Goal: Task Accomplishment & Management: Use online tool/utility

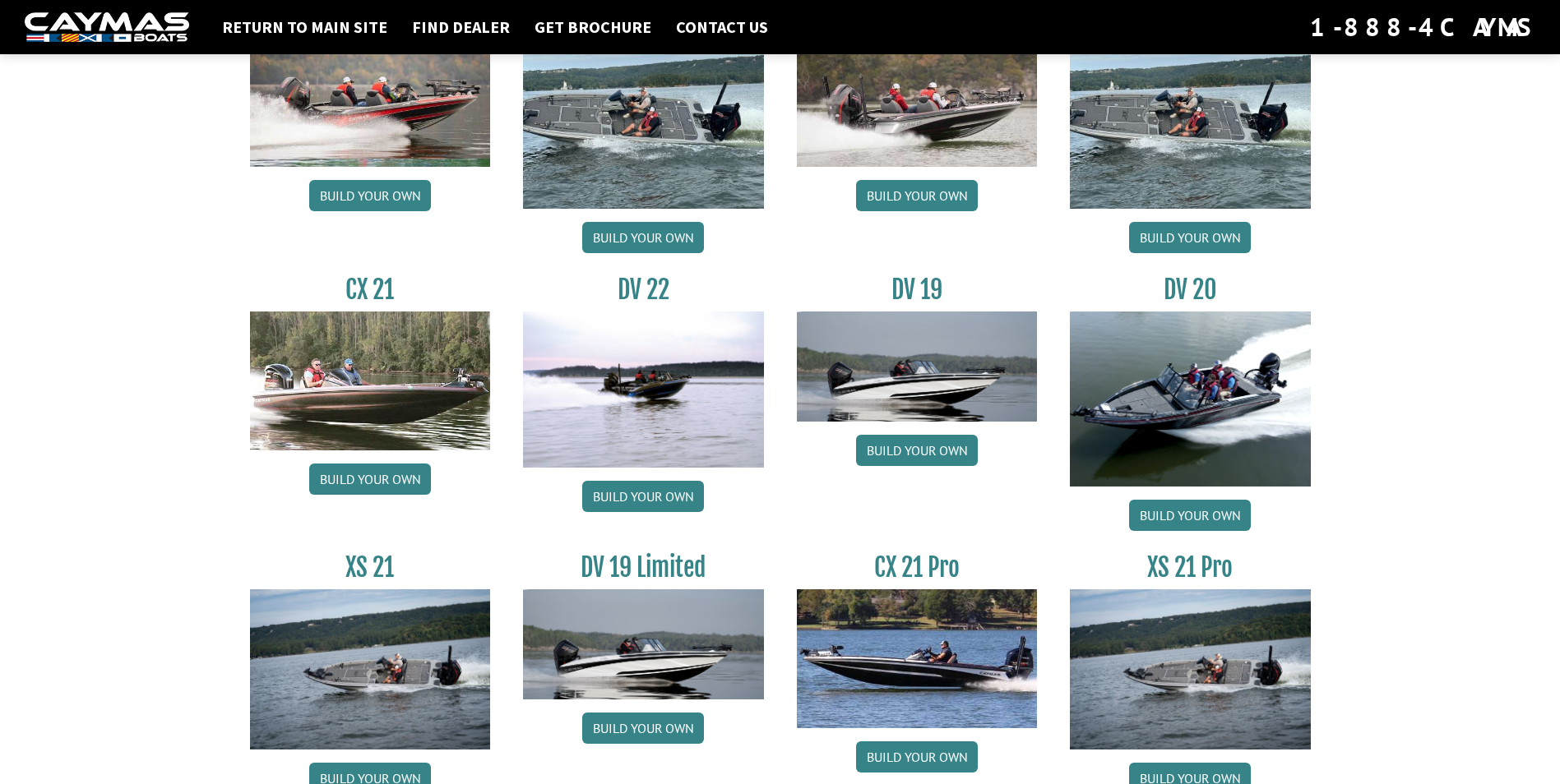
scroll to position [1747, 0]
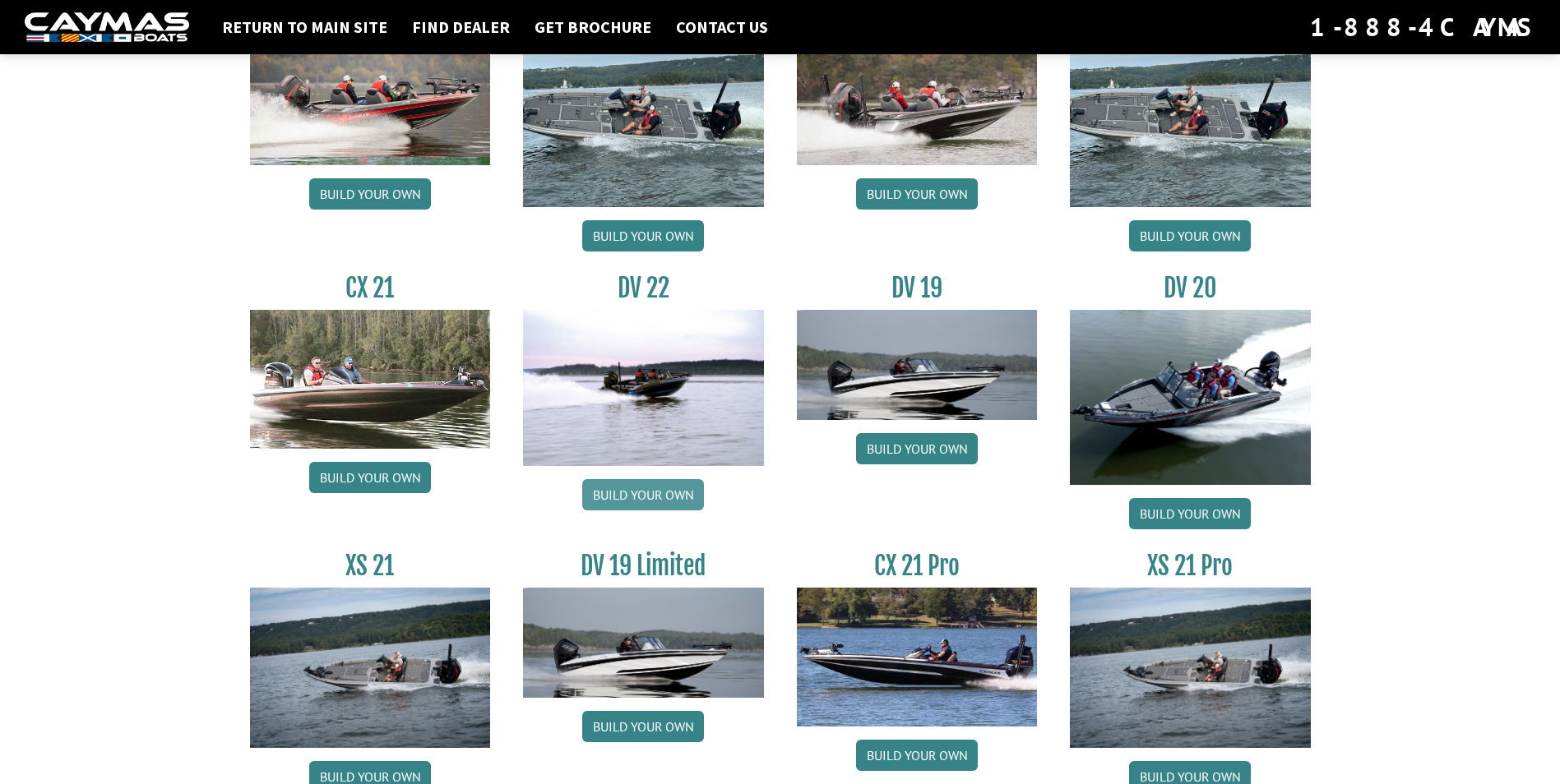
click at [677, 490] on link "Build your own" at bounding box center [643, 494] width 122 height 31
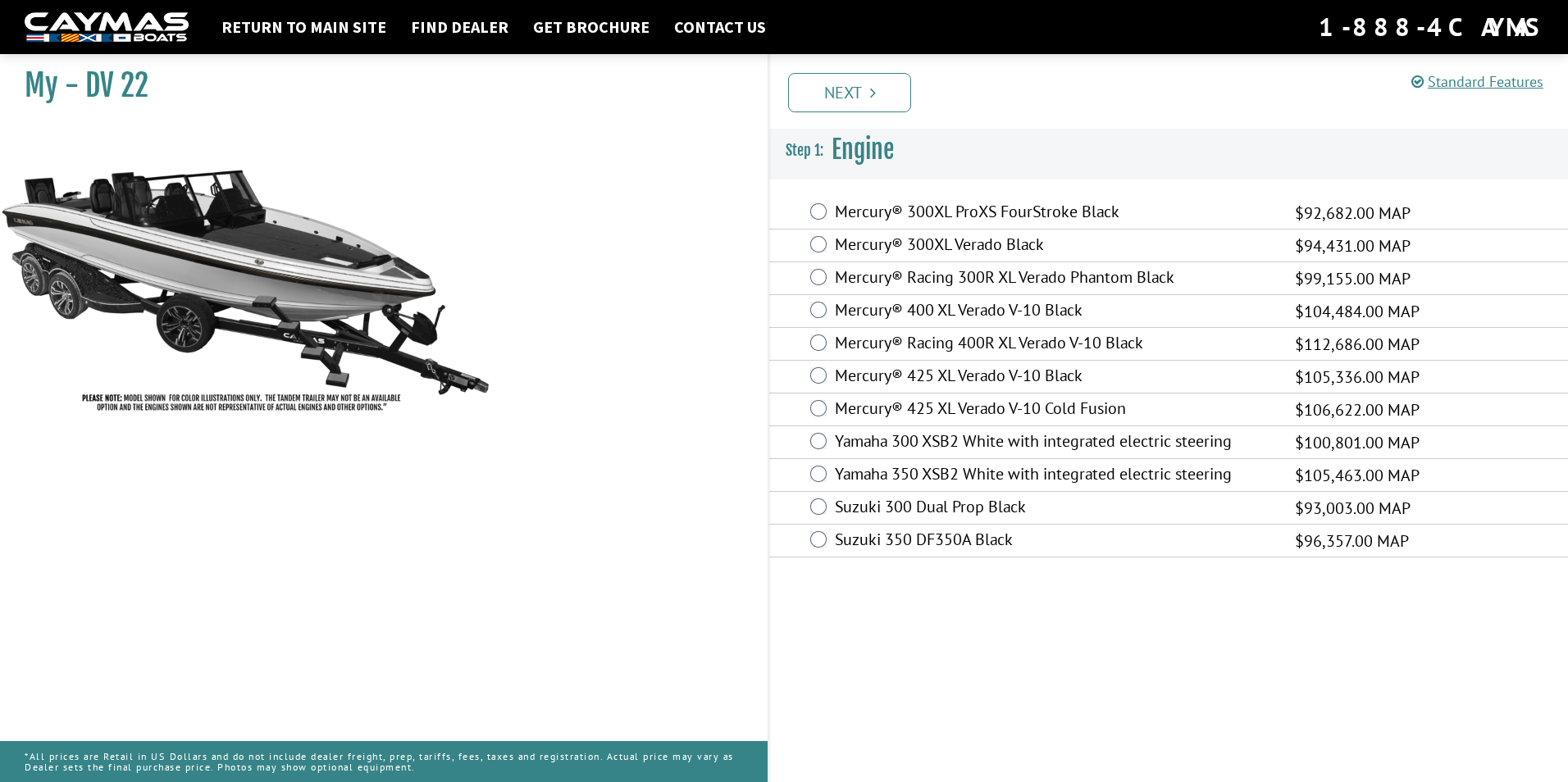
click at [104, 22] on img at bounding box center [106, 27] width 164 height 30
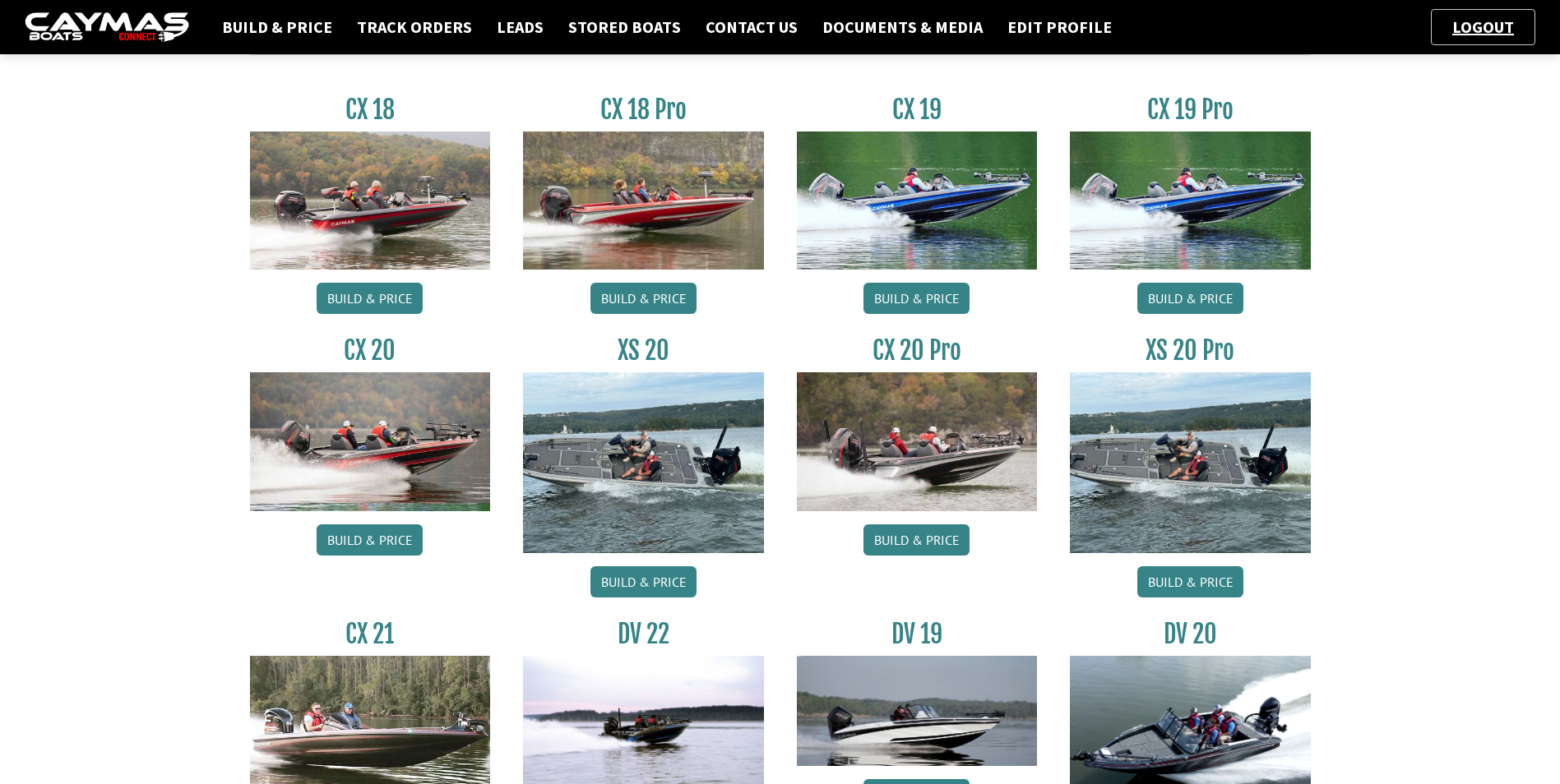
scroll to position [247, 0]
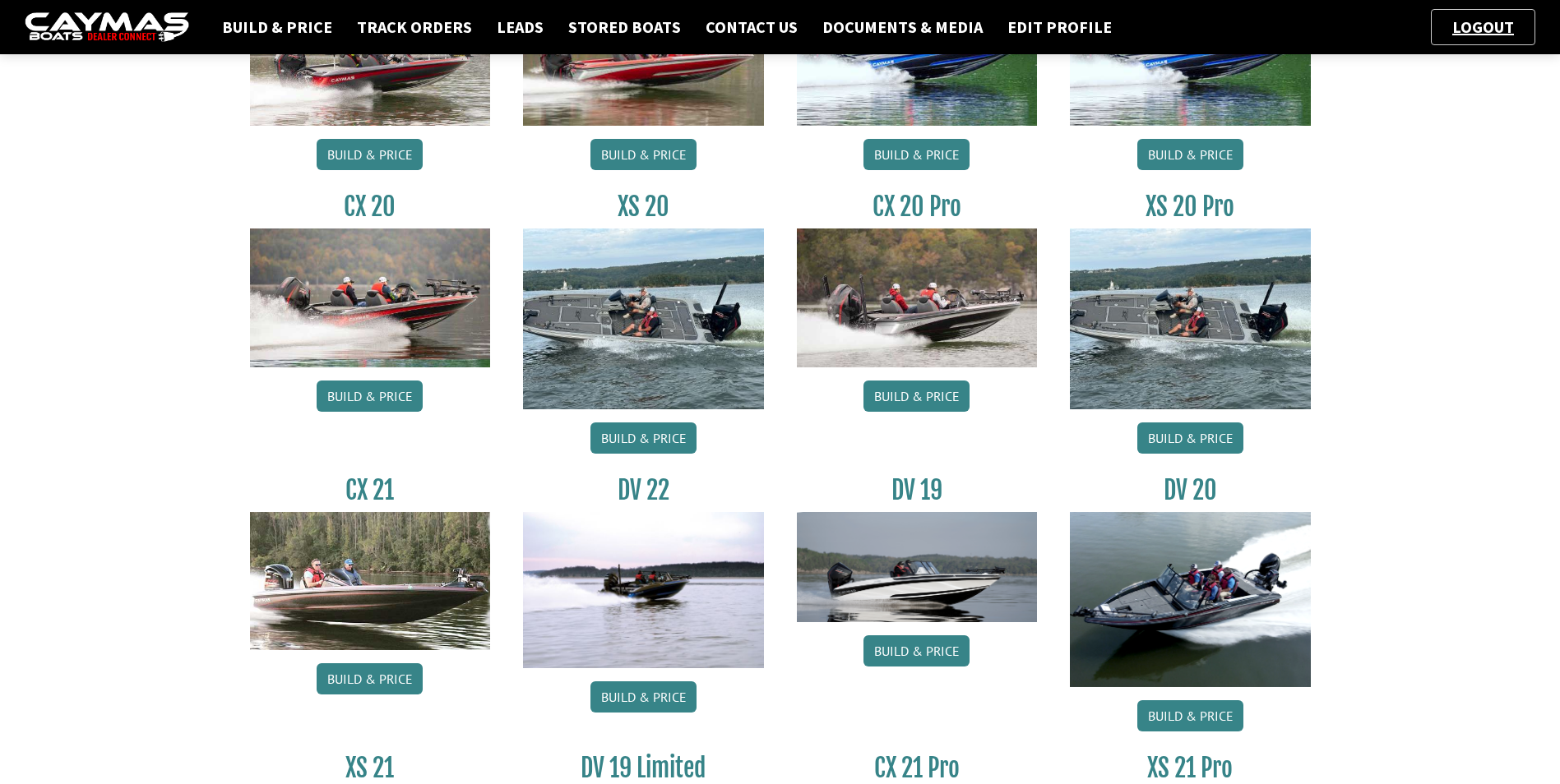
click at [663, 616] on img at bounding box center [643, 589] width 241 height 156
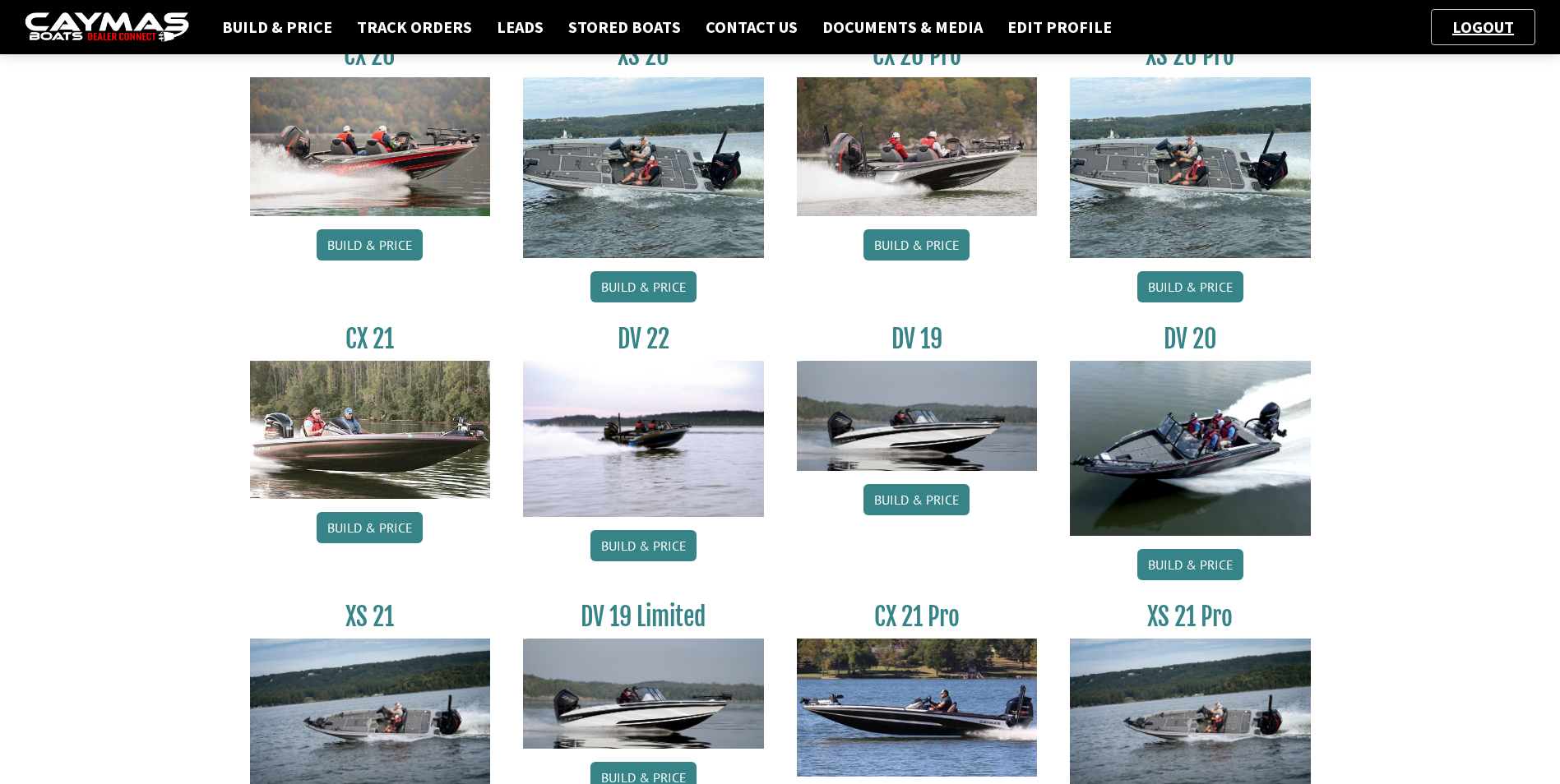
scroll to position [411, 0]
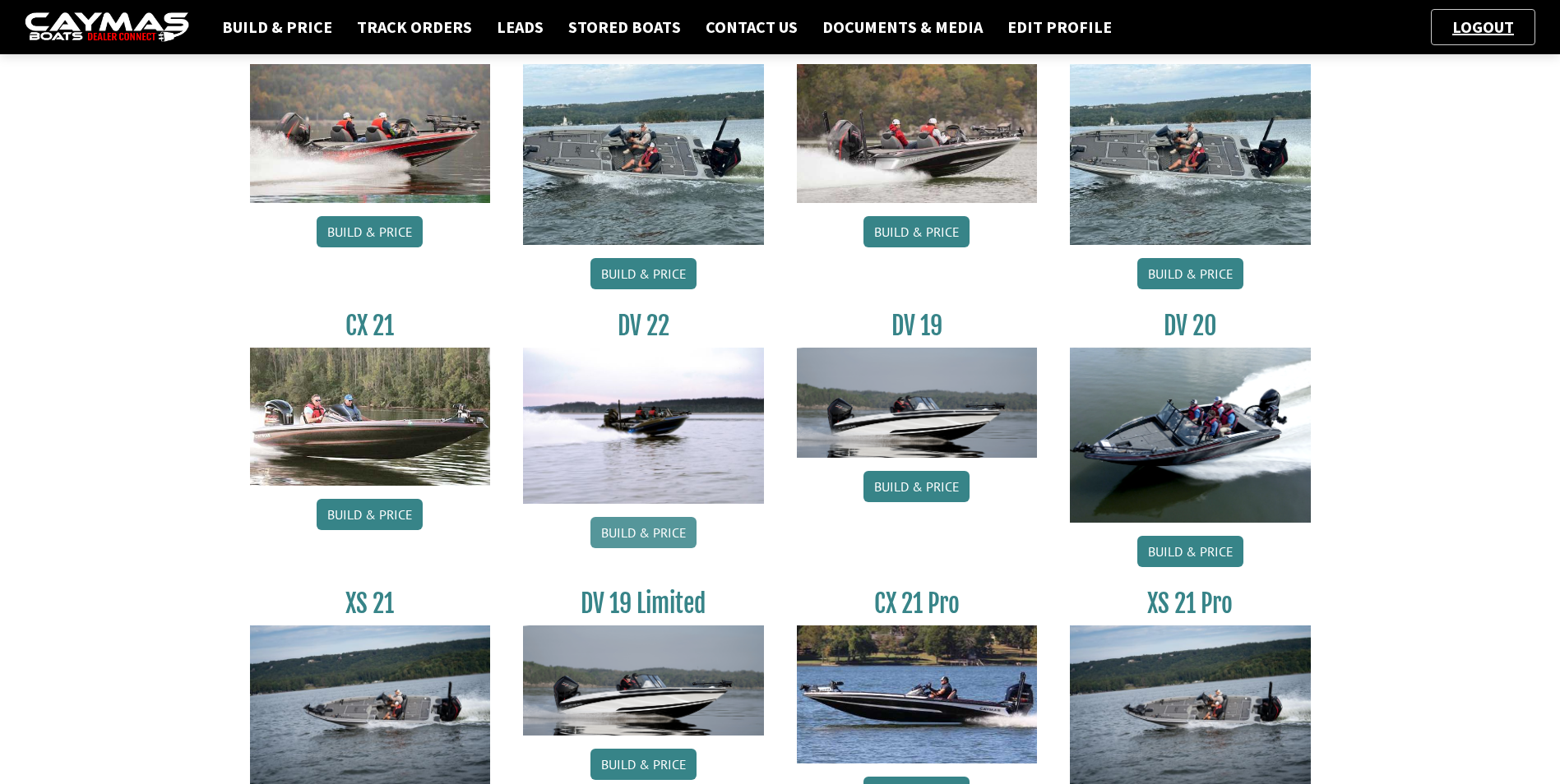
click at [644, 535] on link "Build & Price" at bounding box center [643, 532] width 106 height 31
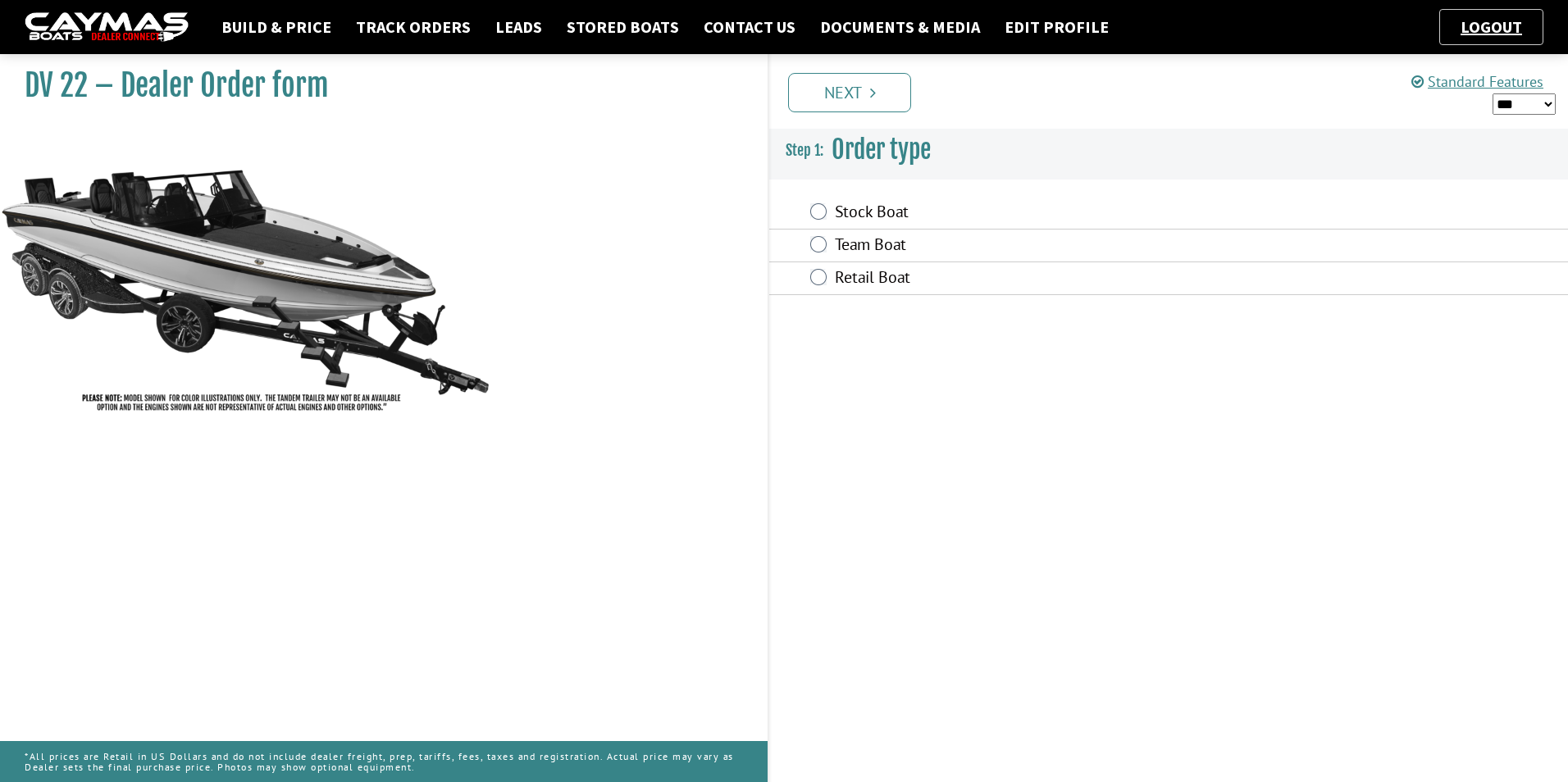
click at [1543, 102] on select "*** ****** ******" at bounding box center [1524, 104] width 63 height 22
select select "*"
click at [1493, 93] on select "*** ****** ******" at bounding box center [1524, 104] width 63 height 22
click at [1446, 86] on link "Standard Features" at bounding box center [1478, 82] width 132 height 19
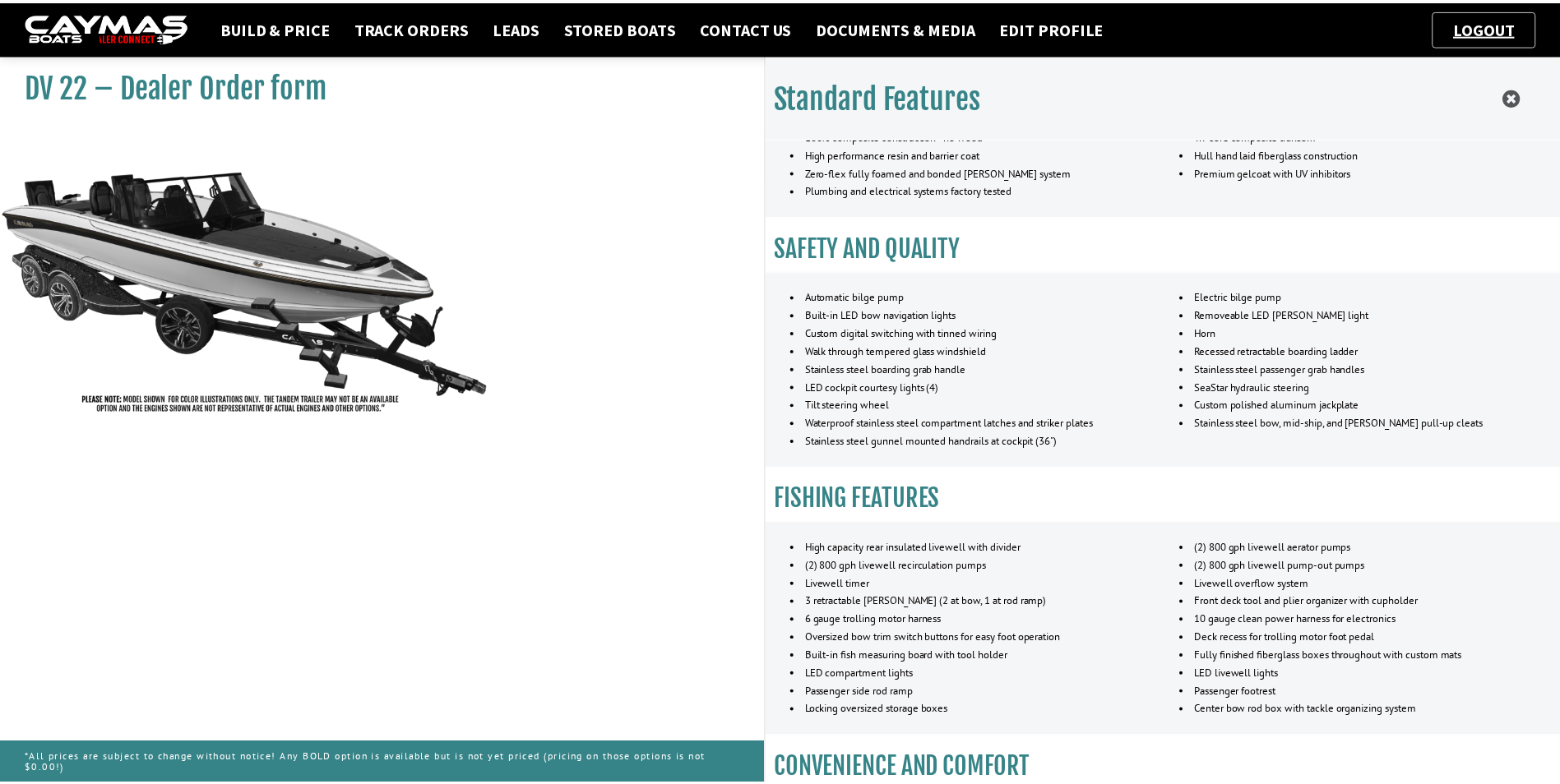
scroll to position [88, 0]
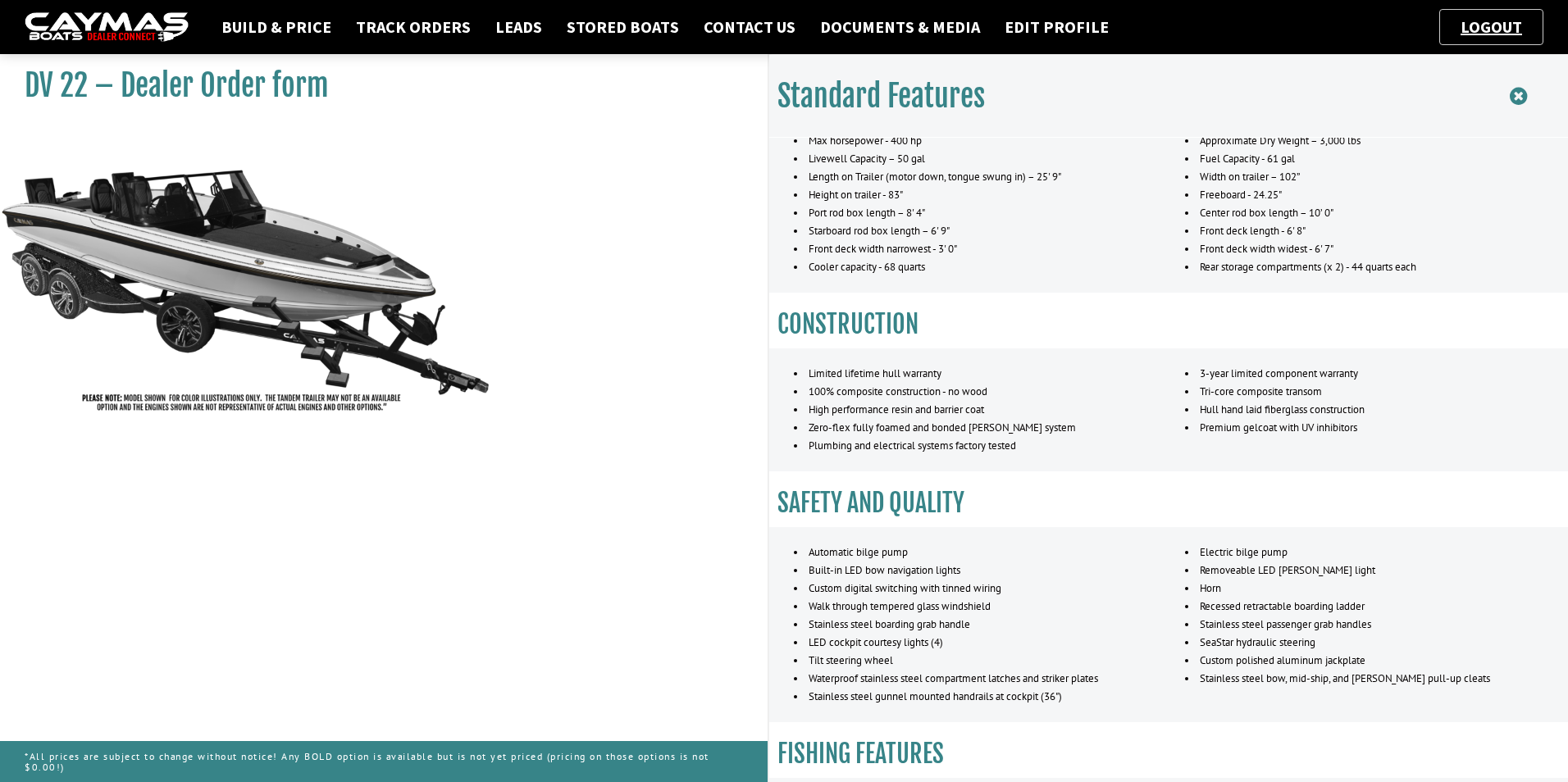
click at [1523, 96] on icon at bounding box center [1518, 96] width 17 height 21
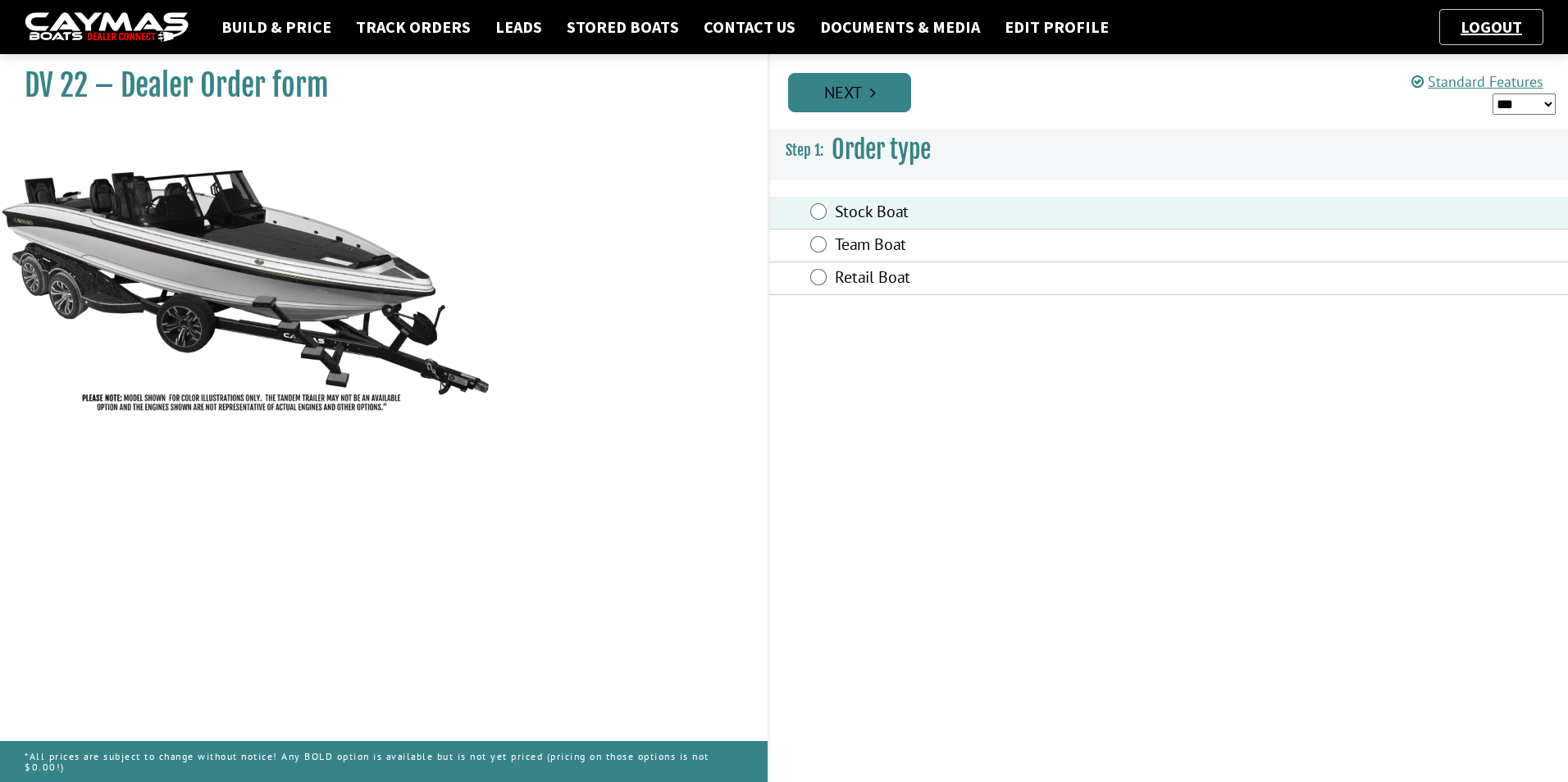
click at [843, 92] on link "Next" at bounding box center [849, 92] width 123 height 40
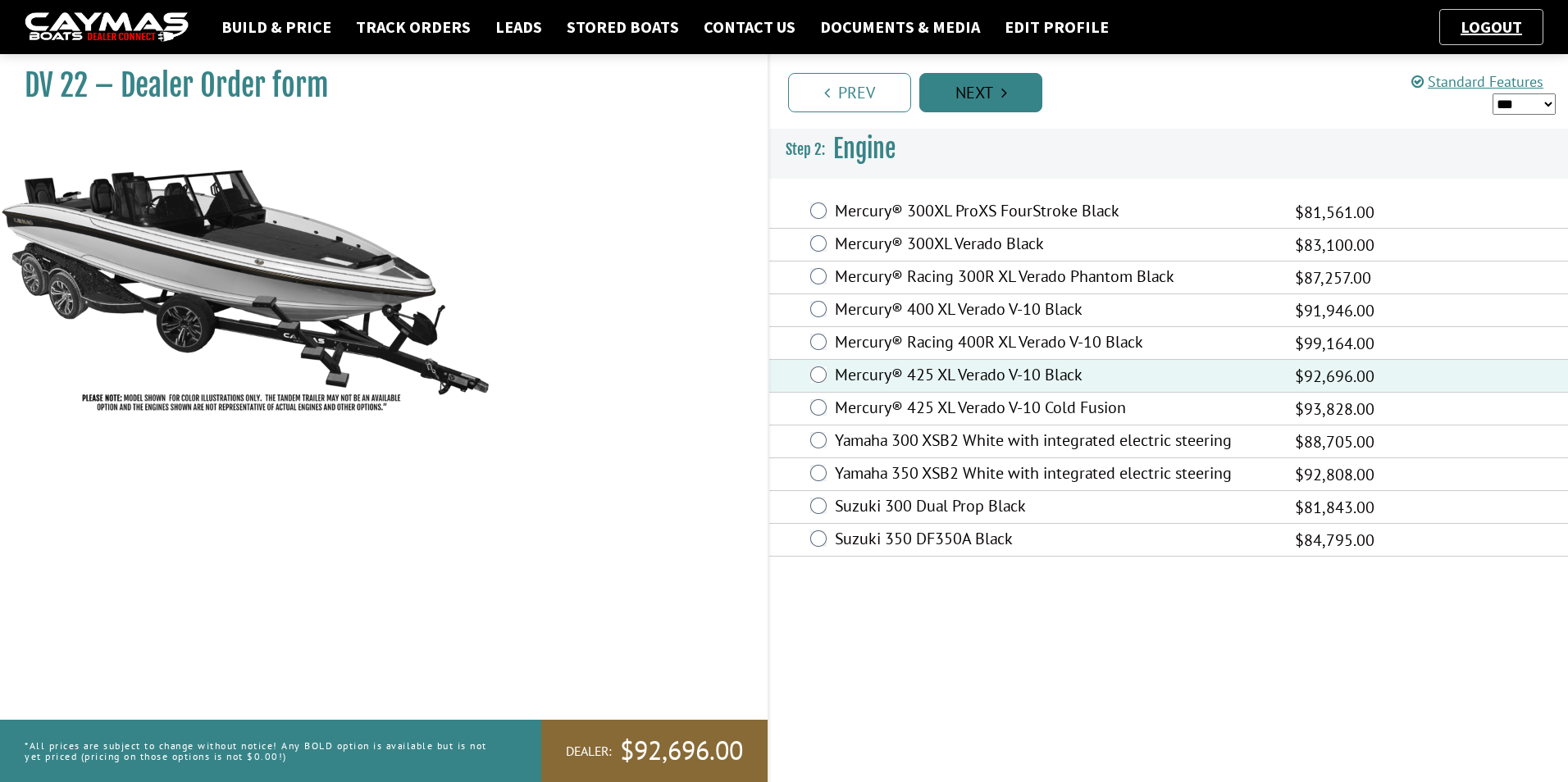
click at [1010, 91] on link "Next" at bounding box center [981, 92] width 123 height 40
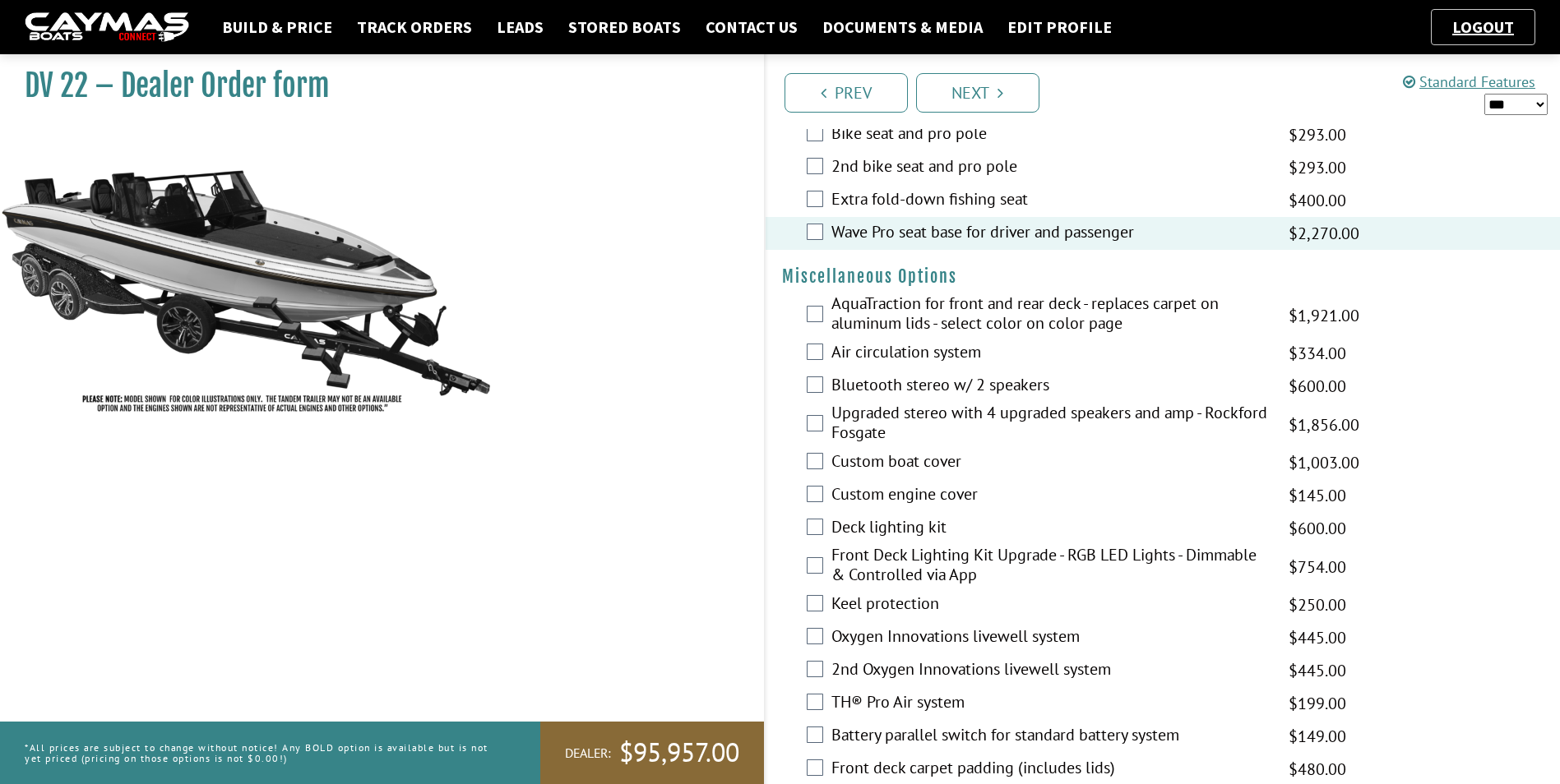
scroll to position [1644, 0]
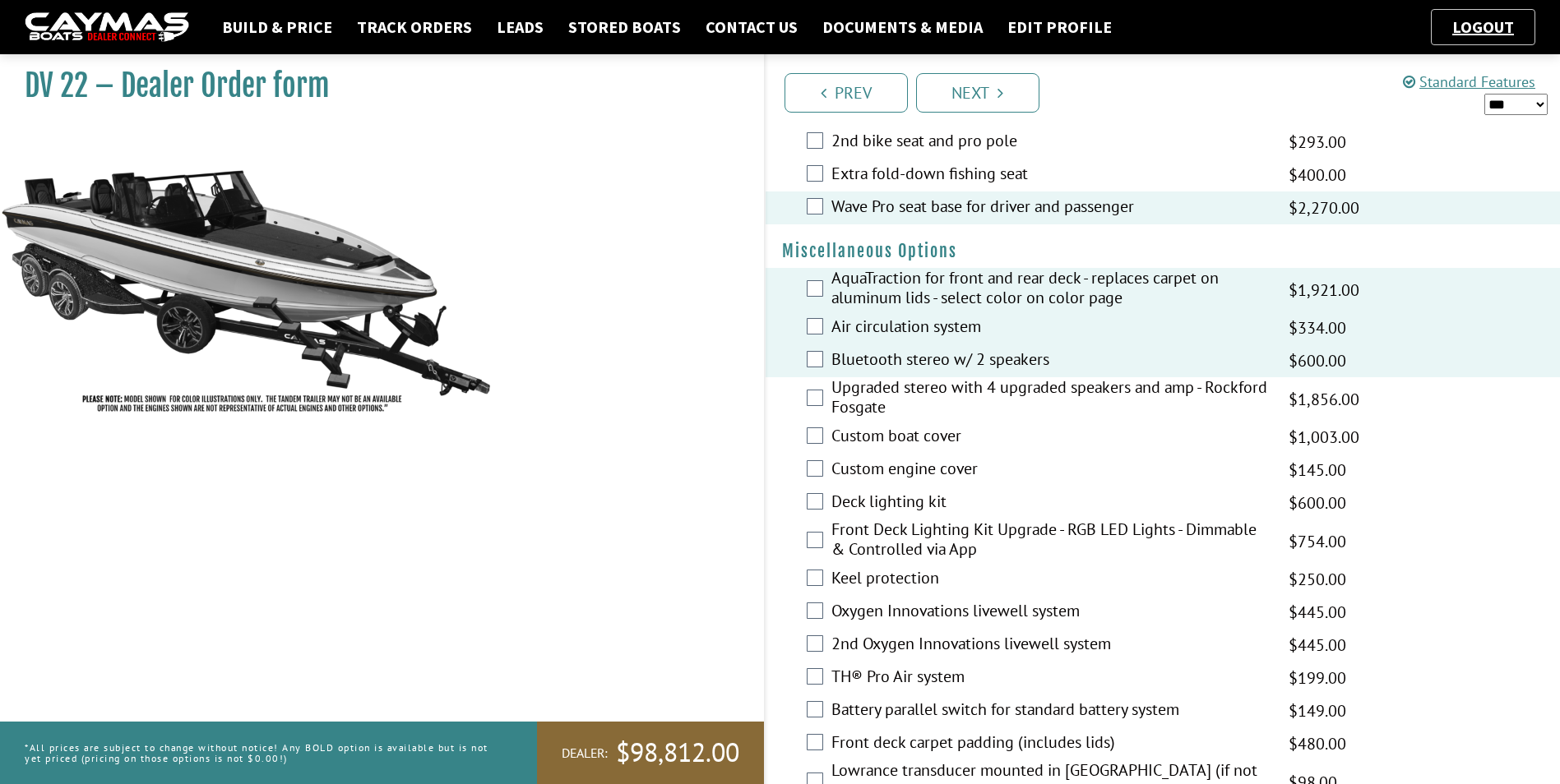
click at [908, 442] on label "Custom boat cover" at bounding box center [1050, 437] width 437 height 24
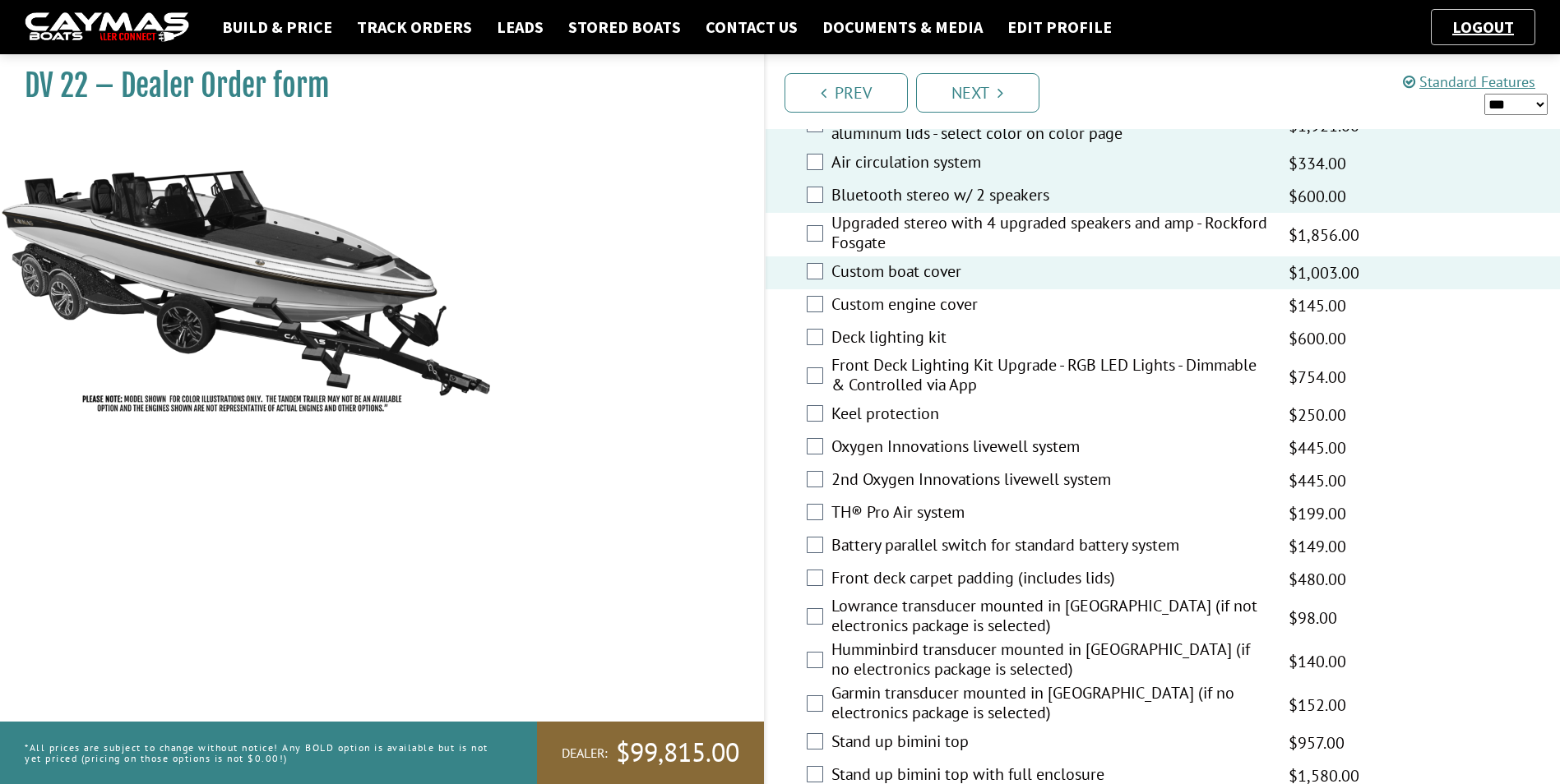
scroll to position [1890, 0]
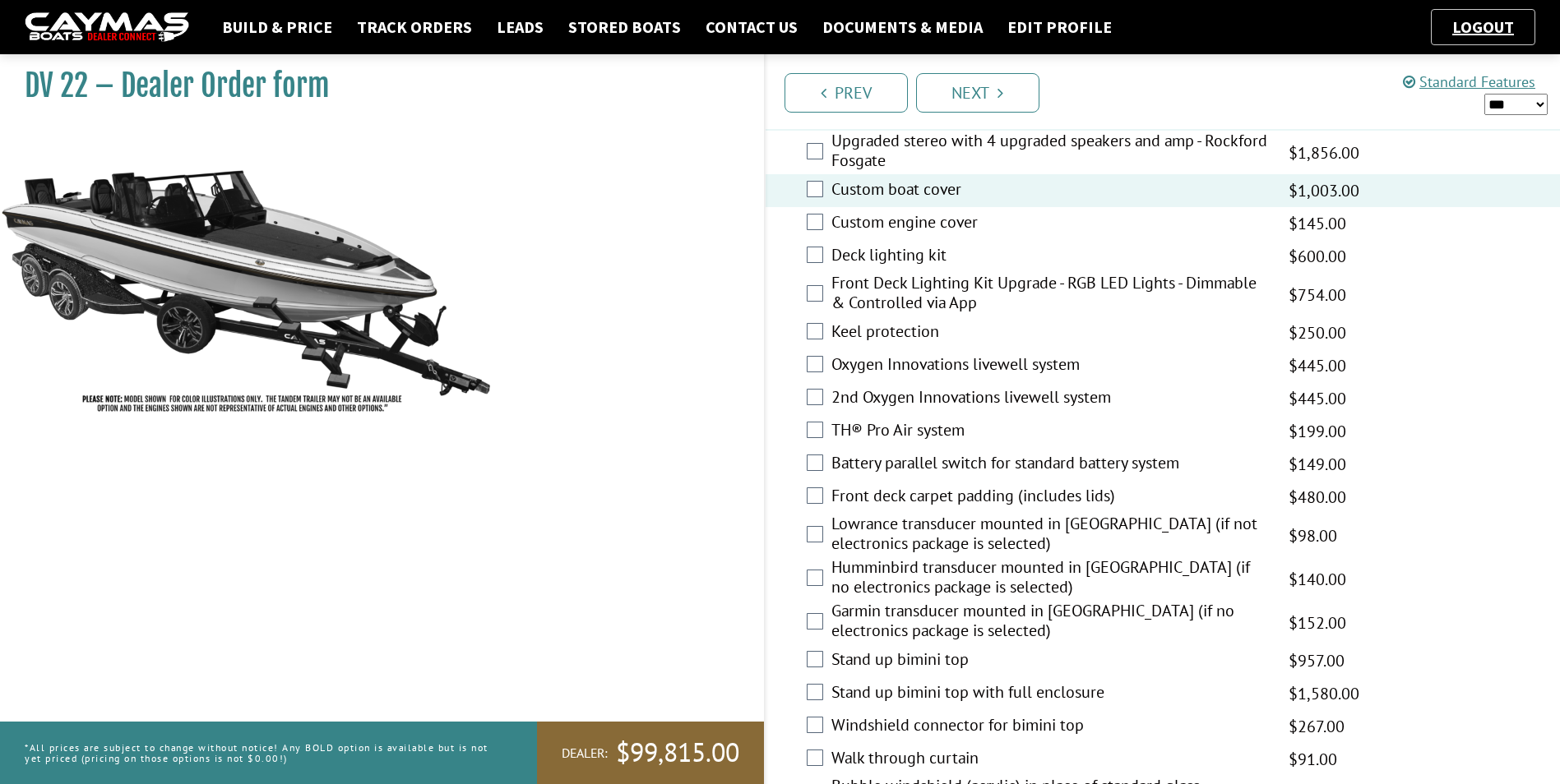
click at [882, 335] on label "Keel protection" at bounding box center [1050, 332] width 437 height 24
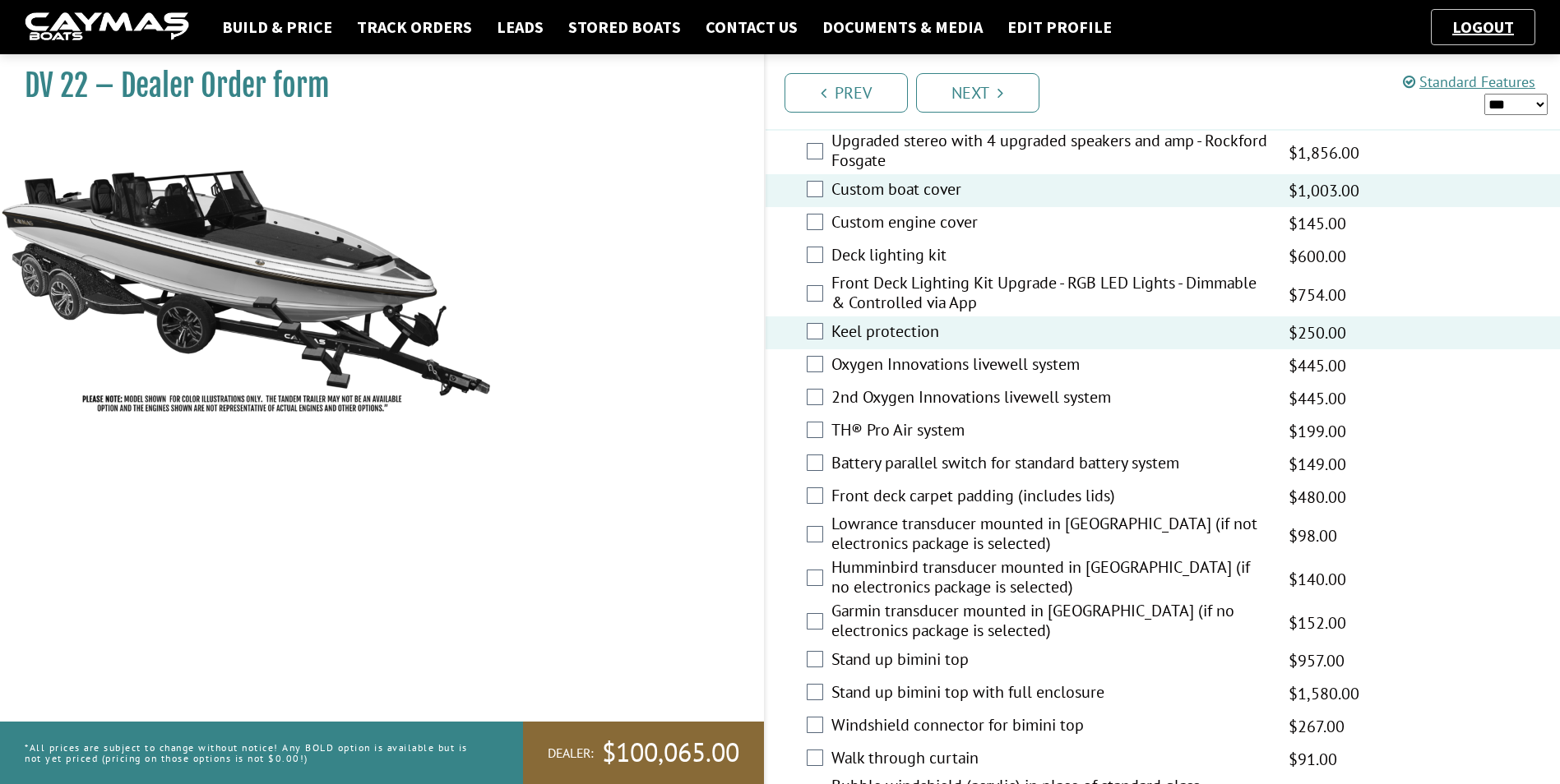
click at [889, 366] on label "Oxygen Innovations livewell system" at bounding box center [1050, 366] width 437 height 24
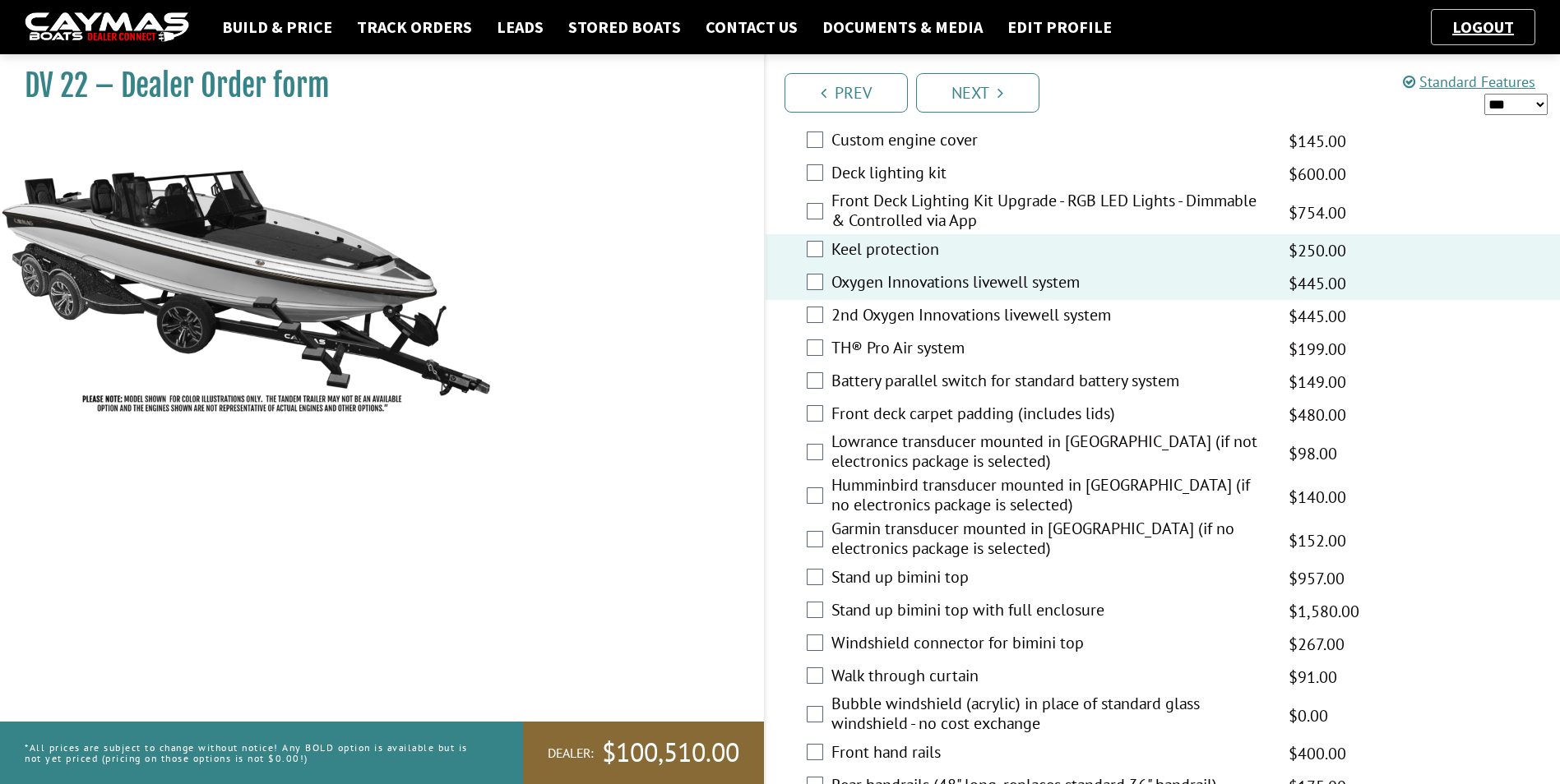
scroll to position [2055, 0]
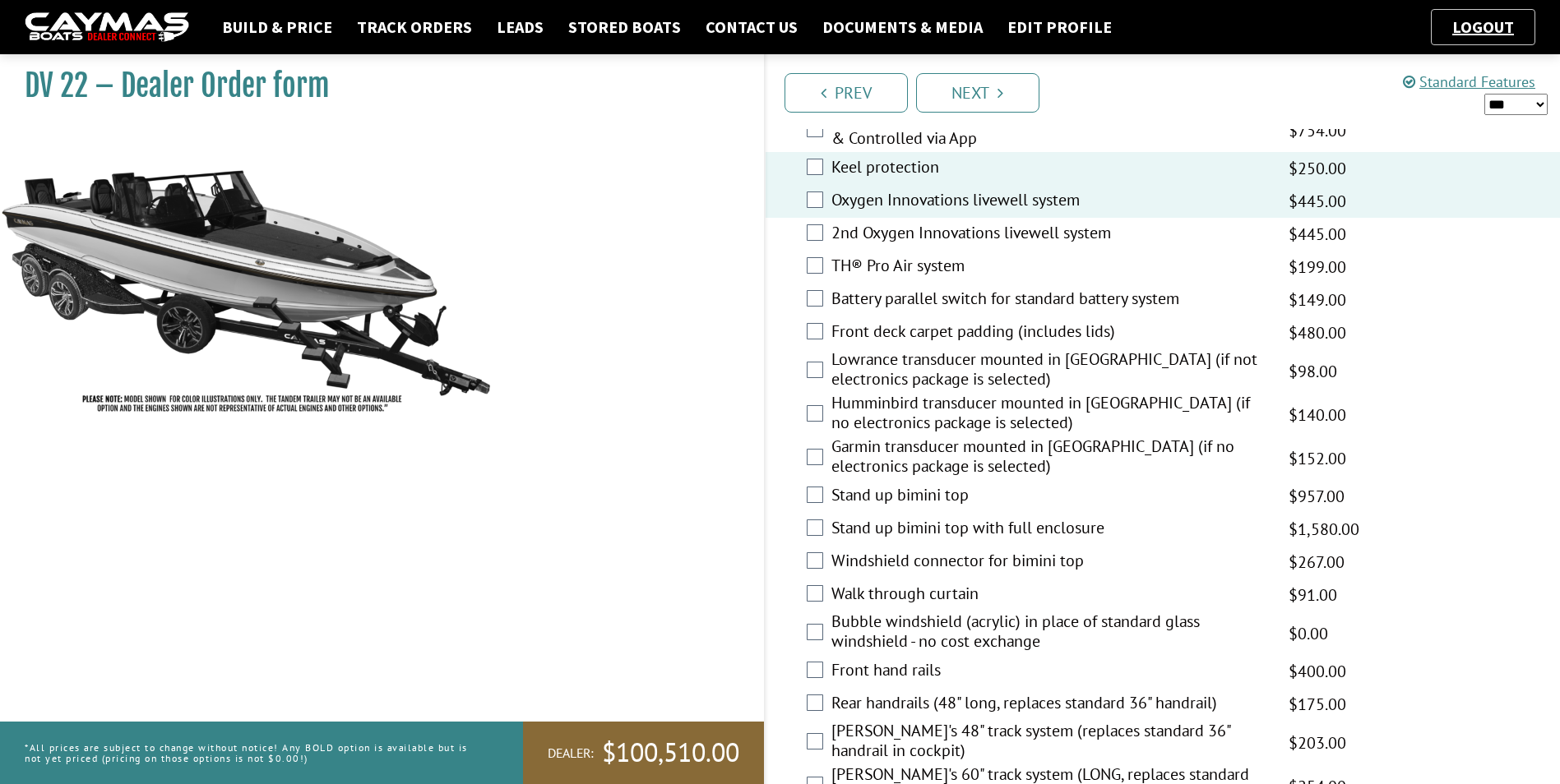
click at [873, 412] on label "Humminbird transducer mounted in [GEOGRAPHIC_DATA] (if no electronics package i…" at bounding box center [1050, 415] width 437 height 43
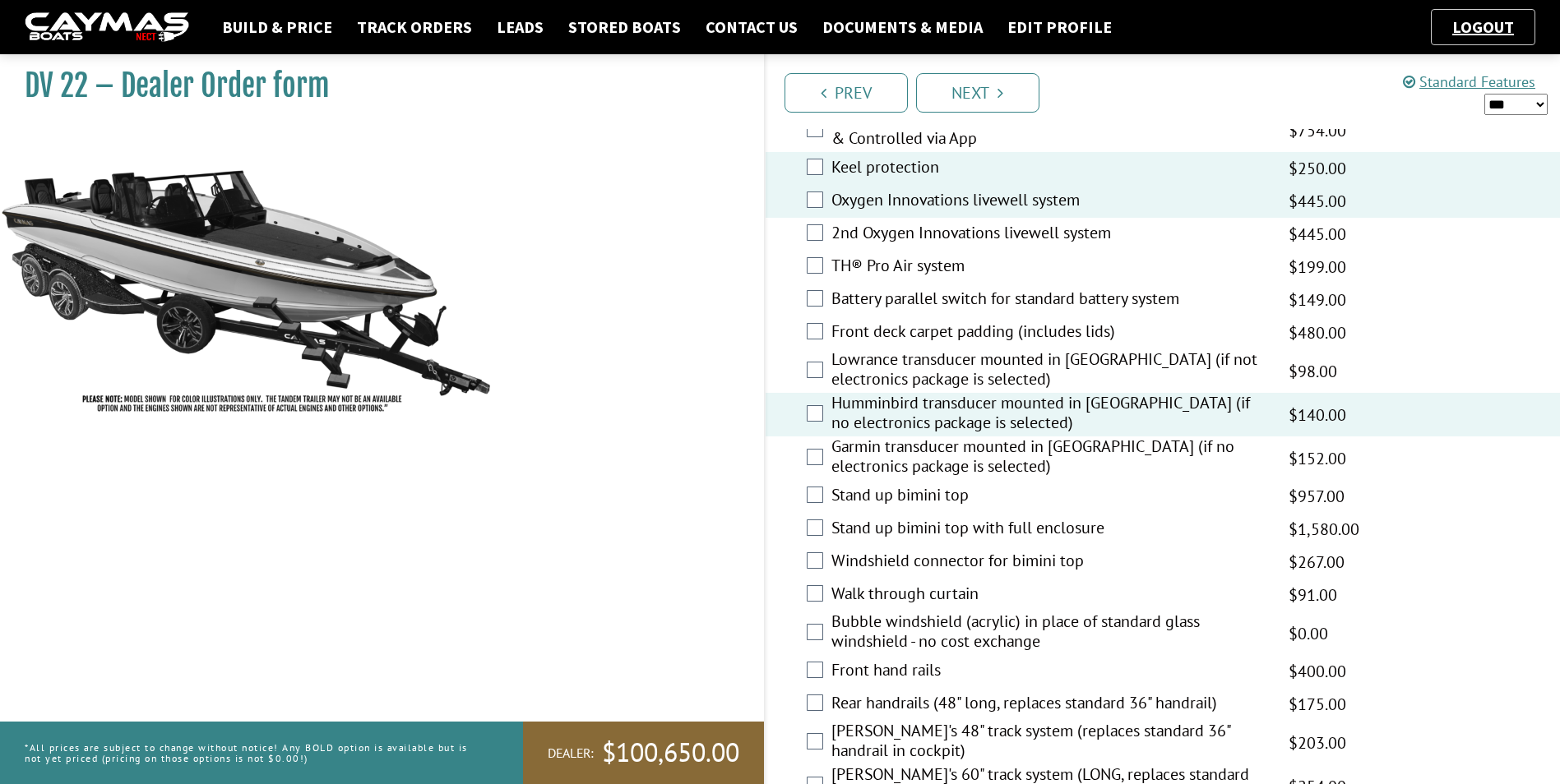
click at [876, 452] on label "Garmin transducer mounted in [GEOGRAPHIC_DATA] (if no electronics package is se…" at bounding box center [1050, 458] width 437 height 43
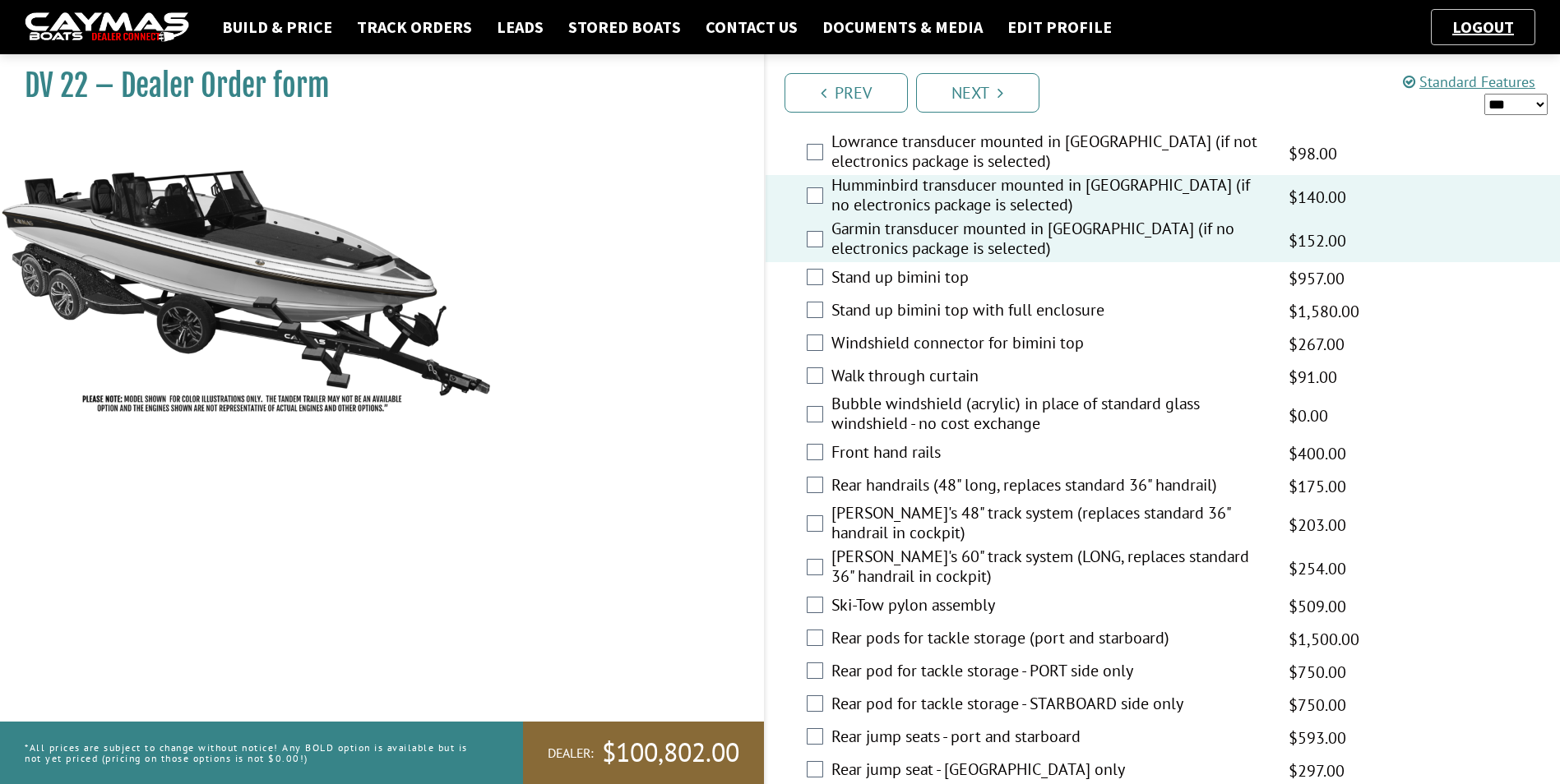
scroll to position [2302, 0]
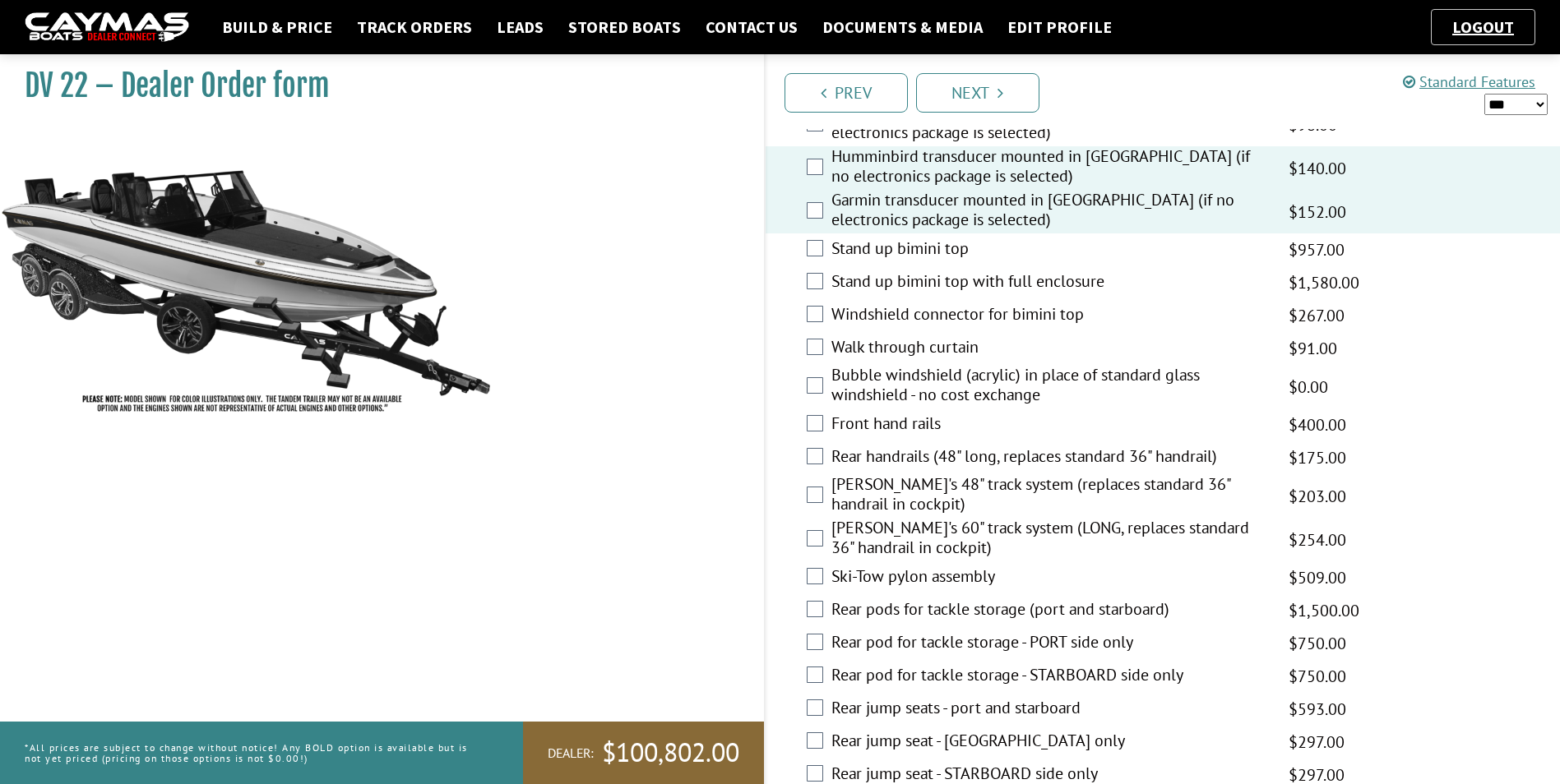
click at [890, 352] on label "Walk through curtain" at bounding box center [1050, 349] width 437 height 24
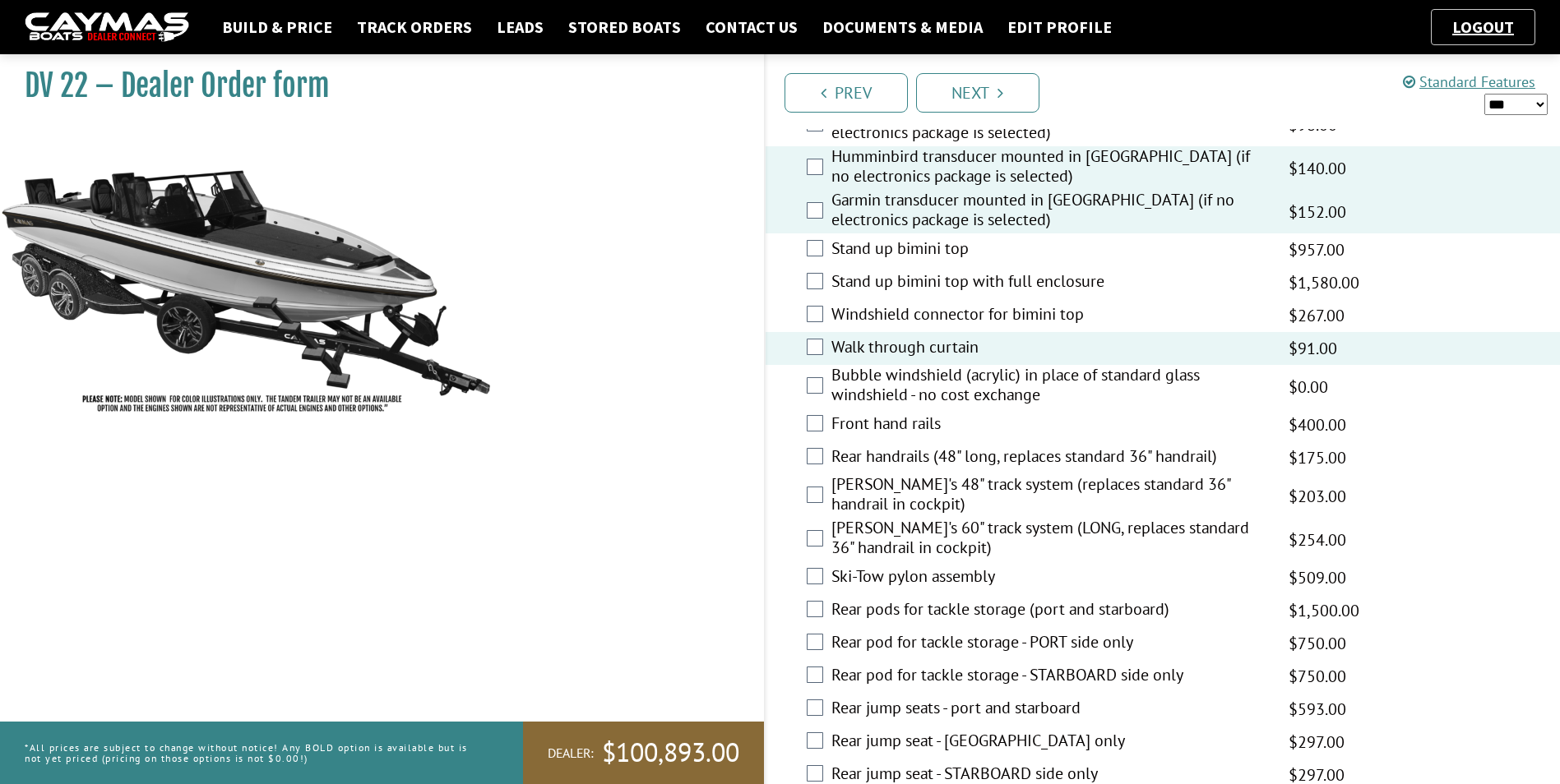
scroll to position [2384, 0]
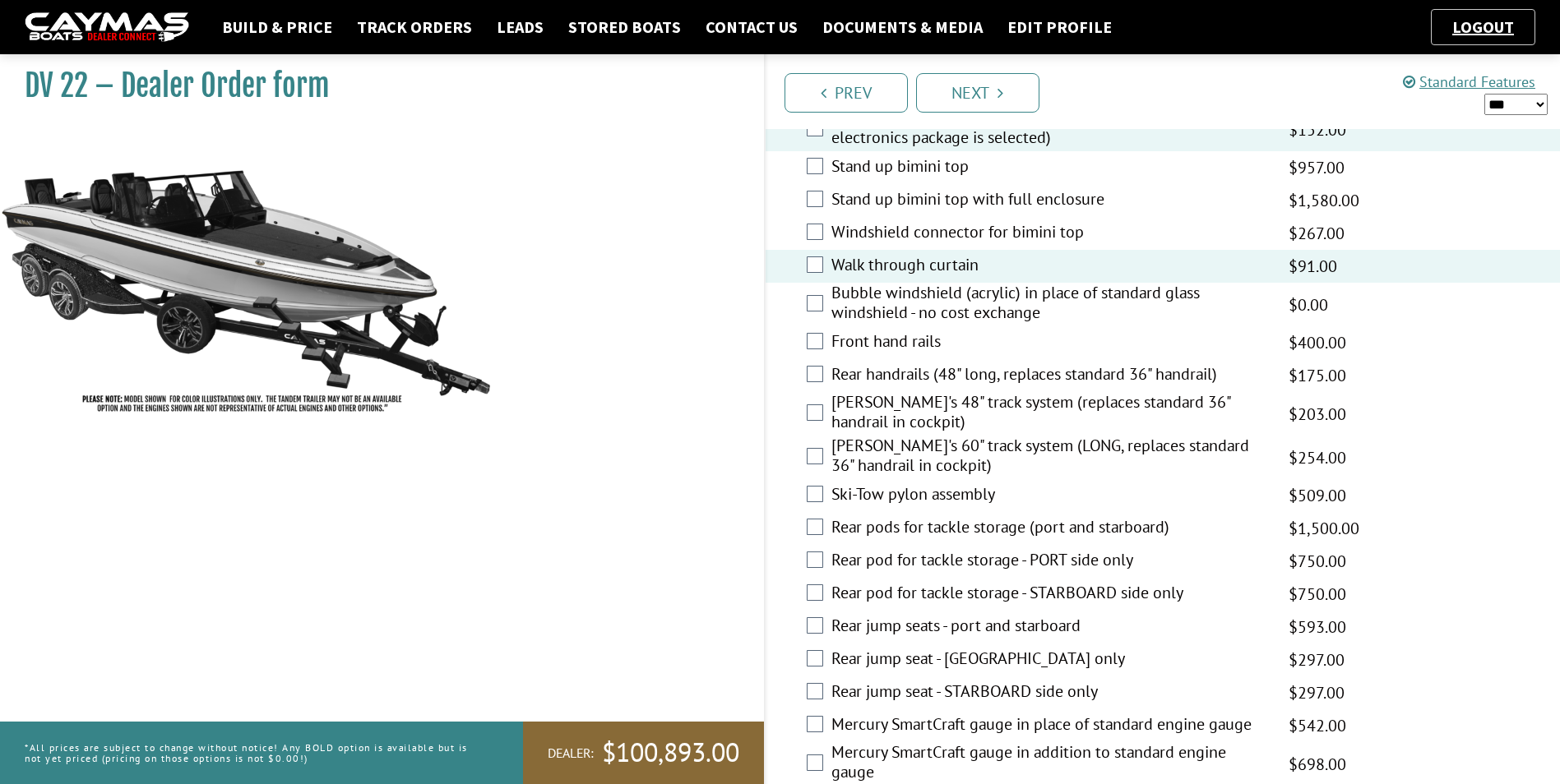
click at [861, 344] on label "Front hand rails" at bounding box center [1050, 343] width 437 height 24
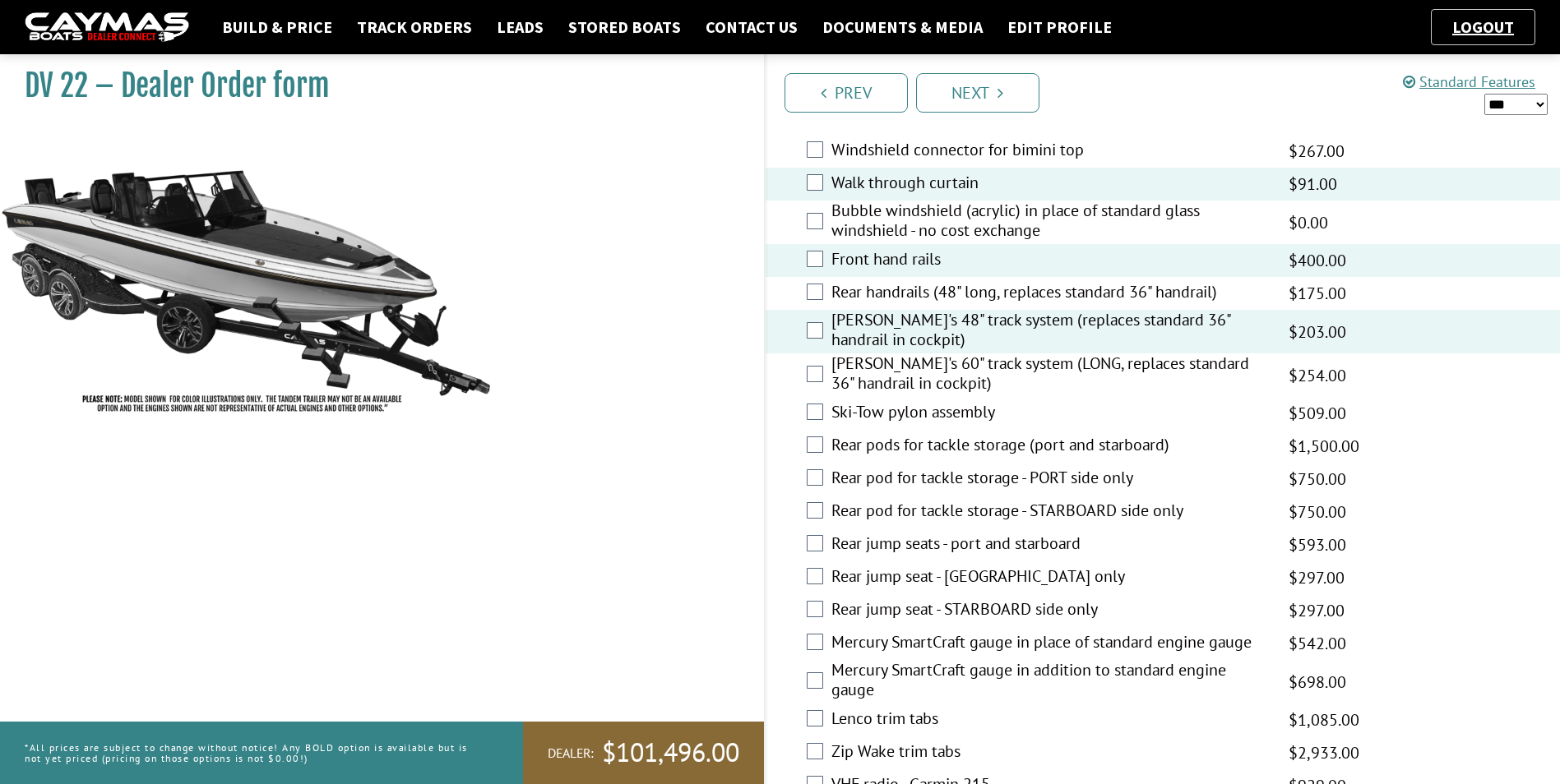
scroll to position [2548, 0]
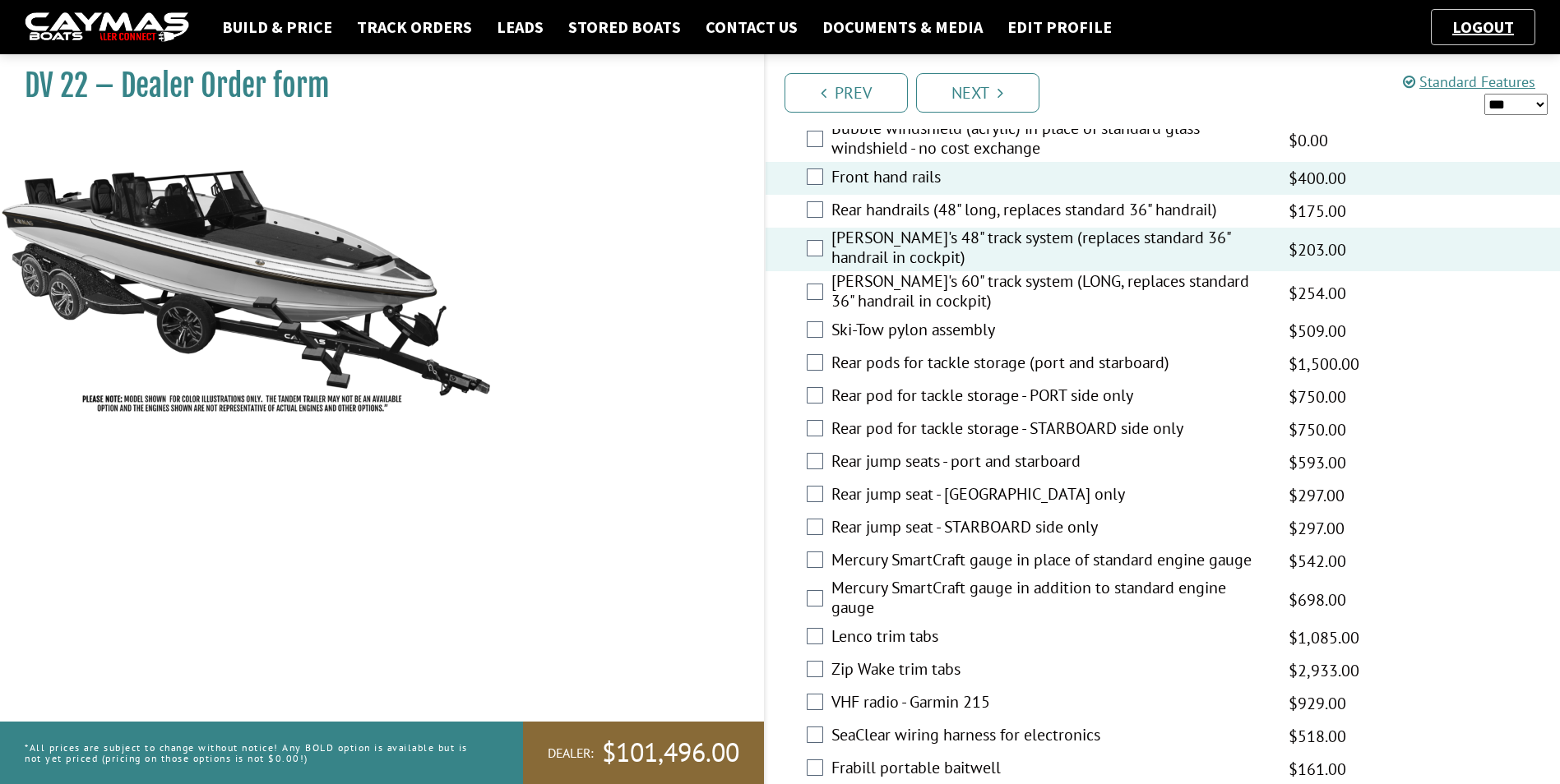
click at [923, 396] on label "Rear pod for tackle storage - PORT side only" at bounding box center [1050, 397] width 437 height 24
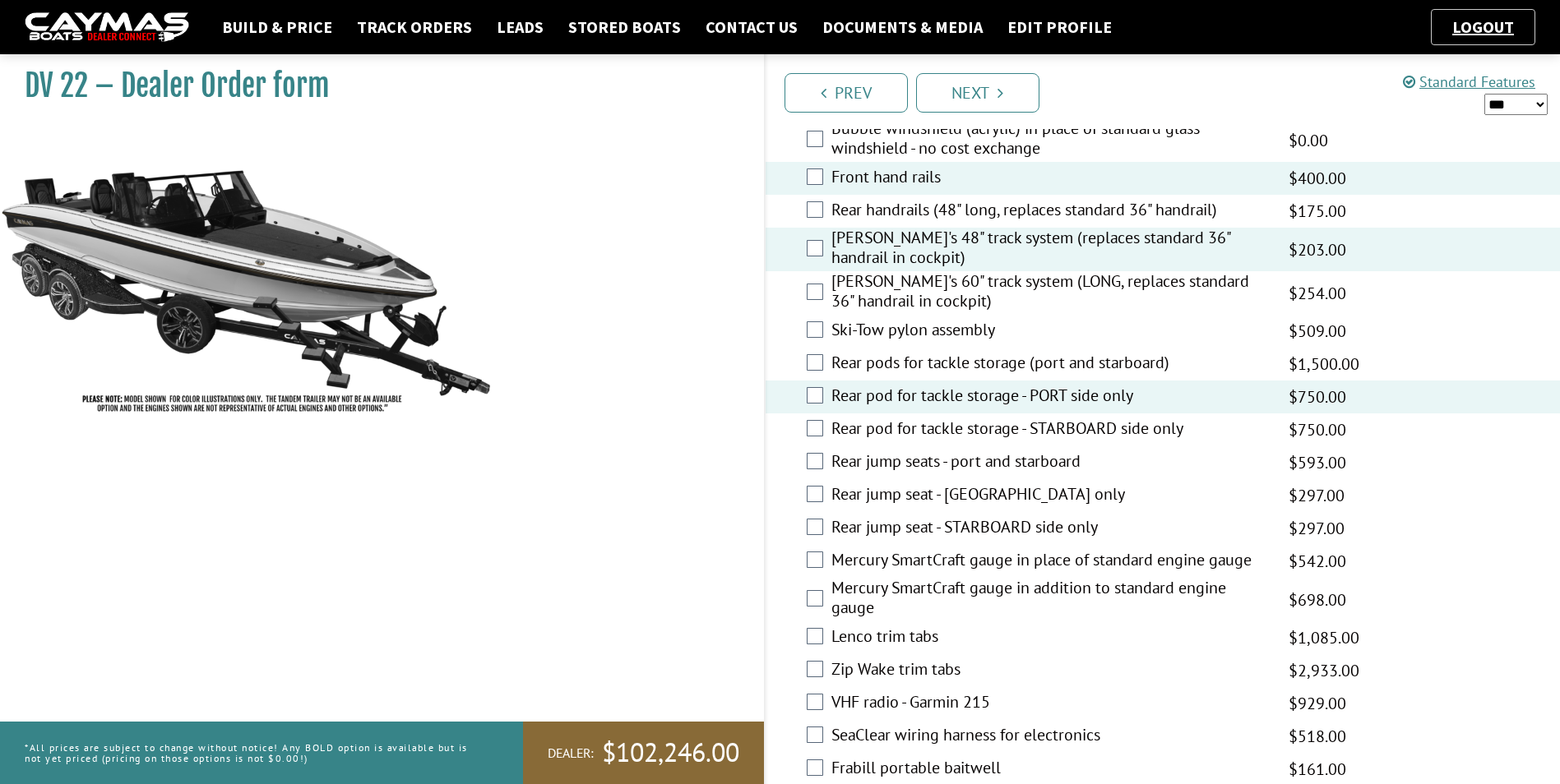
click at [912, 424] on label "Rear pod for tackle storage - STARBOARD side only" at bounding box center [1050, 430] width 437 height 24
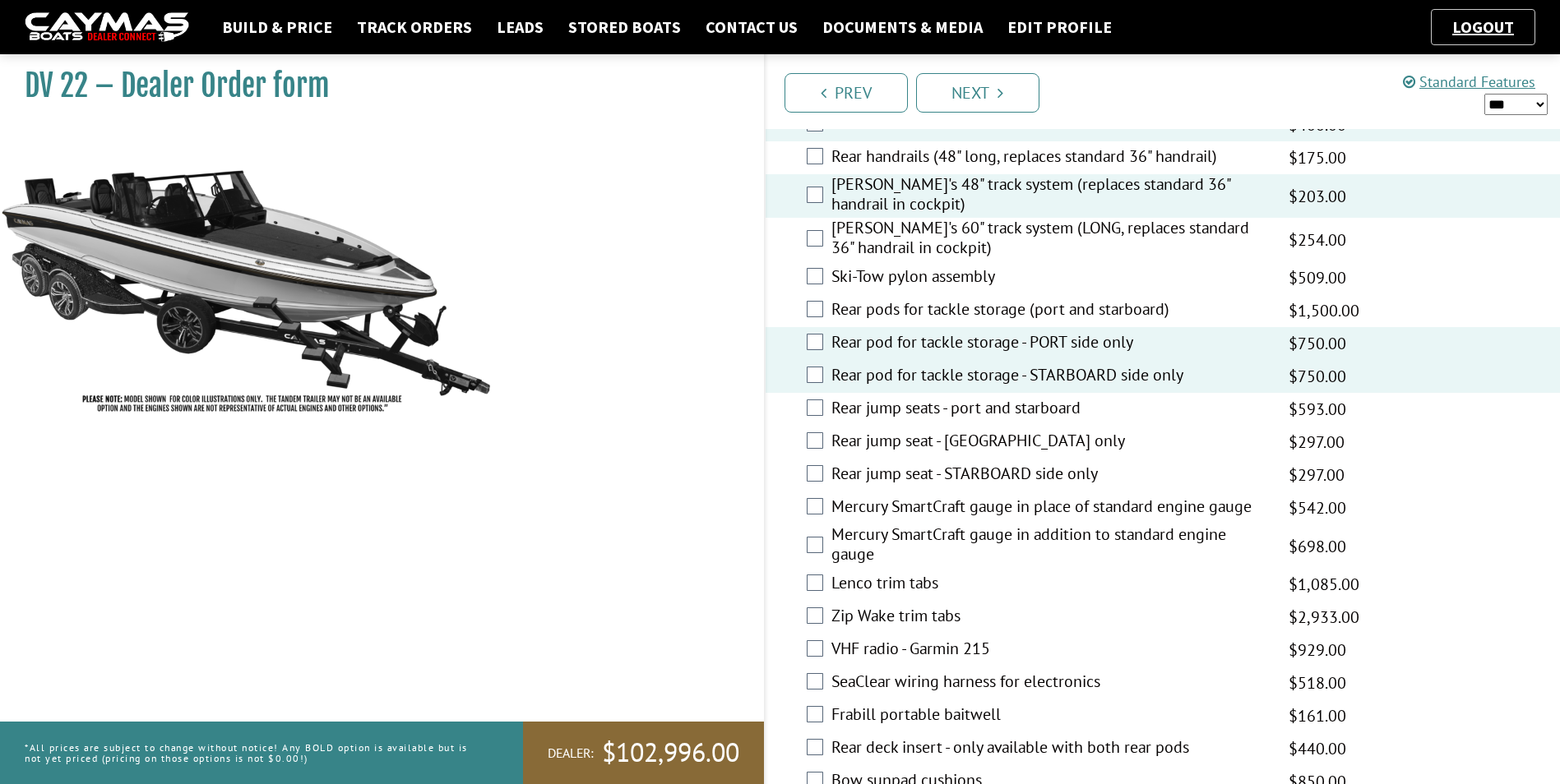
scroll to position [2631, 0]
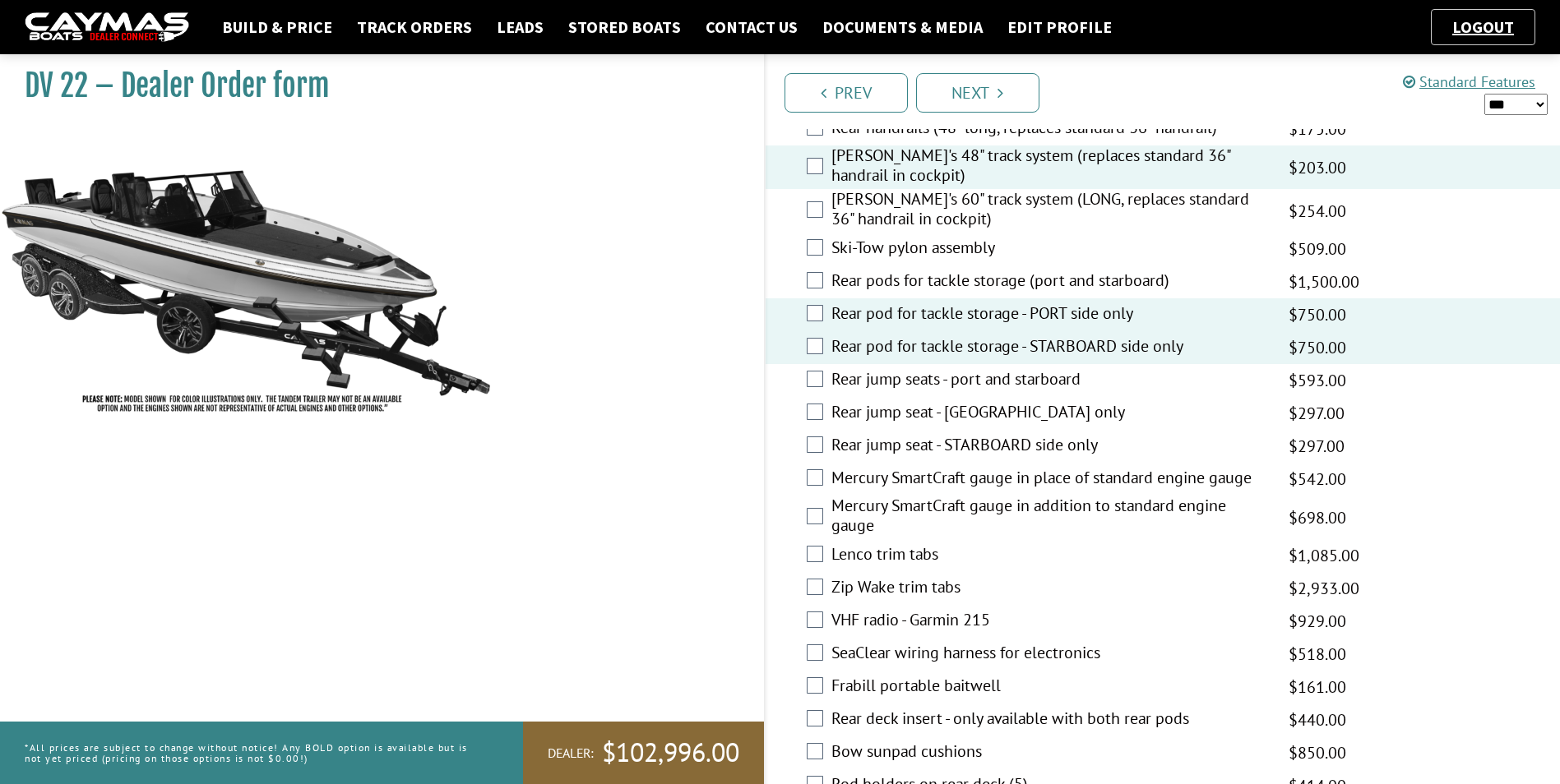
click at [917, 483] on label "Mercury SmartCraft gauge in place of standard engine gauge" at bounding box center [1050, 479] width 437 height 24
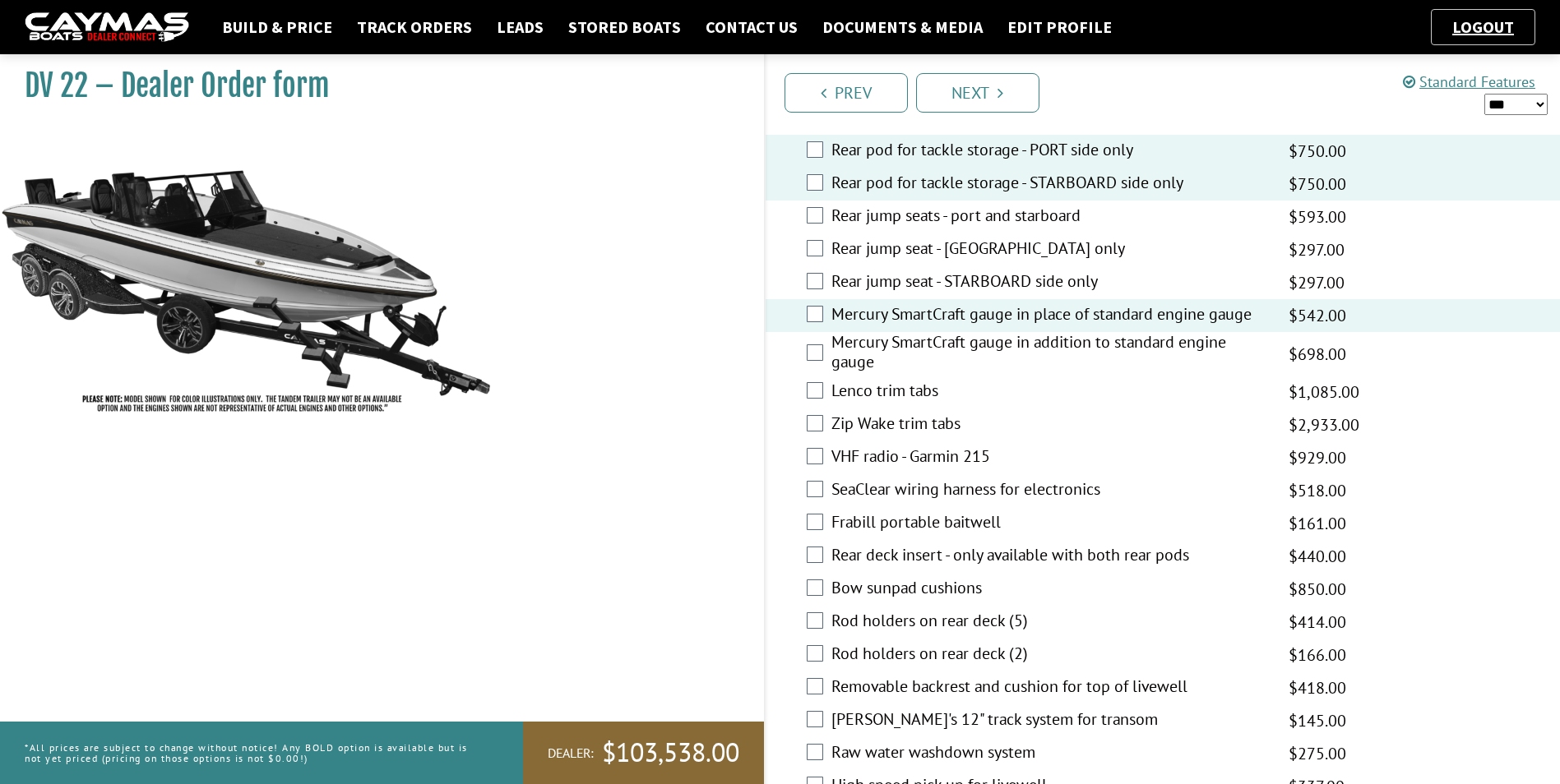
scroll to position [2795, 0]
click at [930, 418] on label "Zip Wake trim tabs" at bounding box center [1050, 424] width 437 height 24
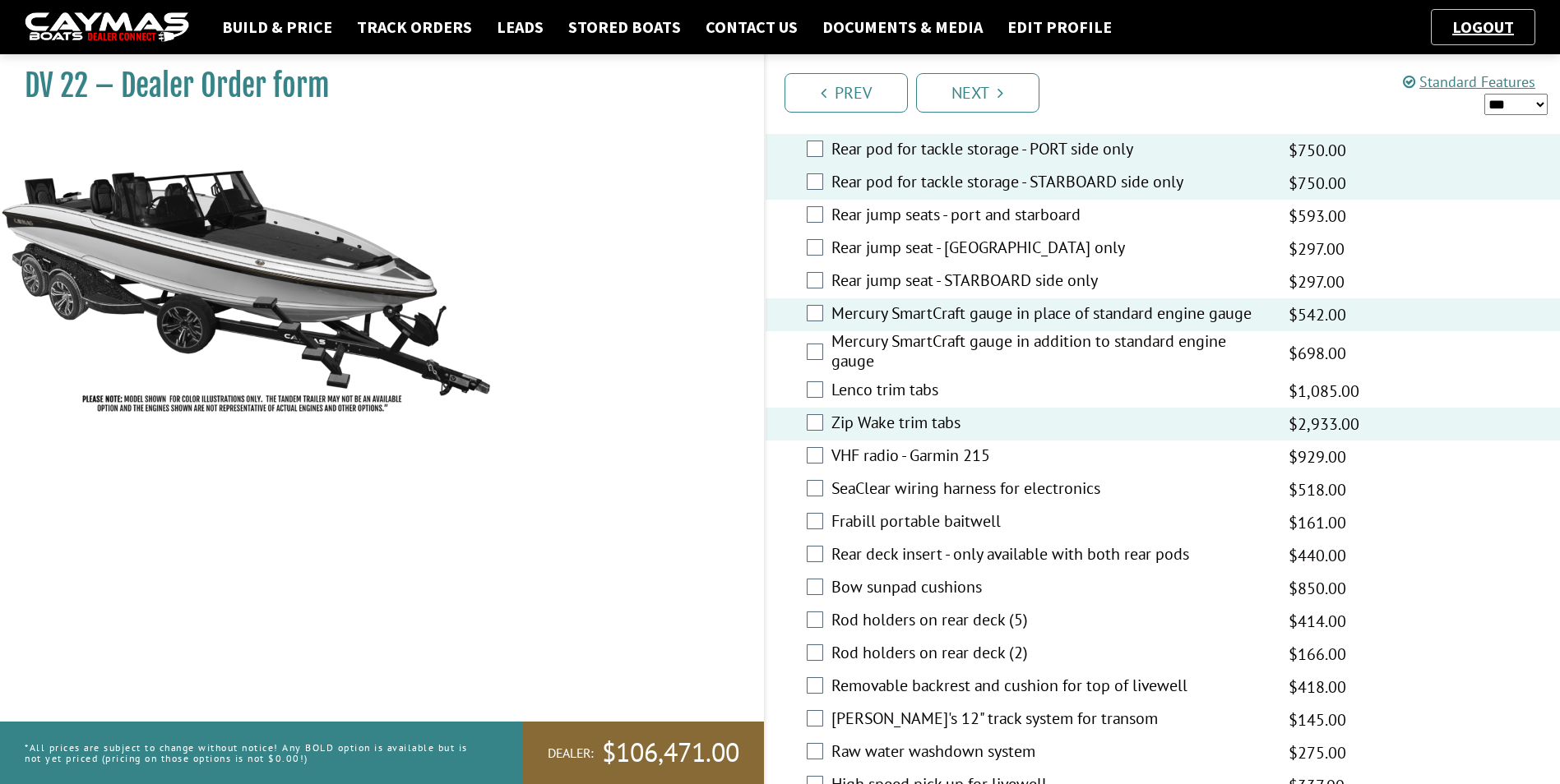
click at [876, 488] on label "SeaClear wiring harness for electronics" at bounding box center [1050, 489] width 437 height 24
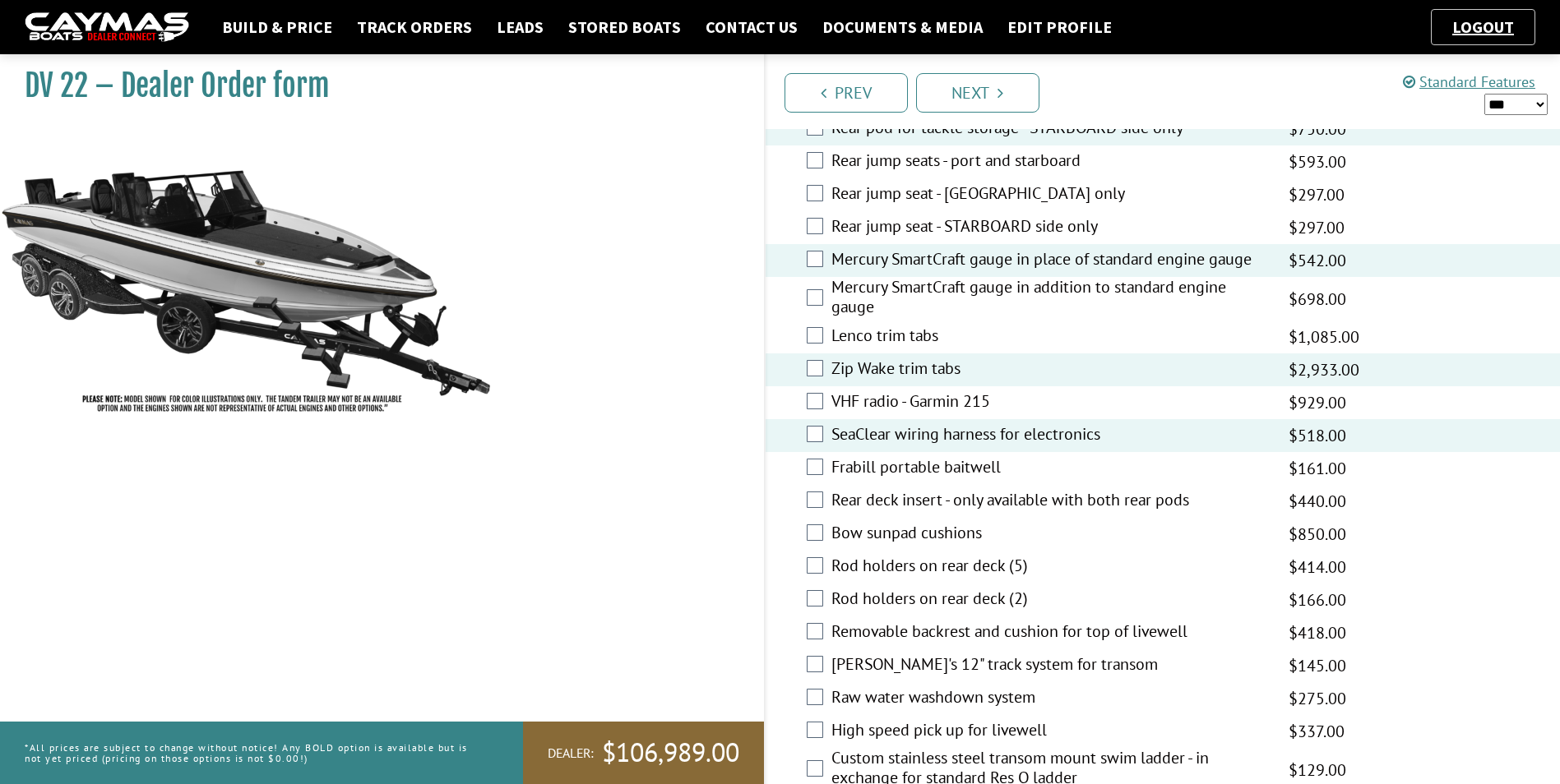
scroll to position [2877, 0]
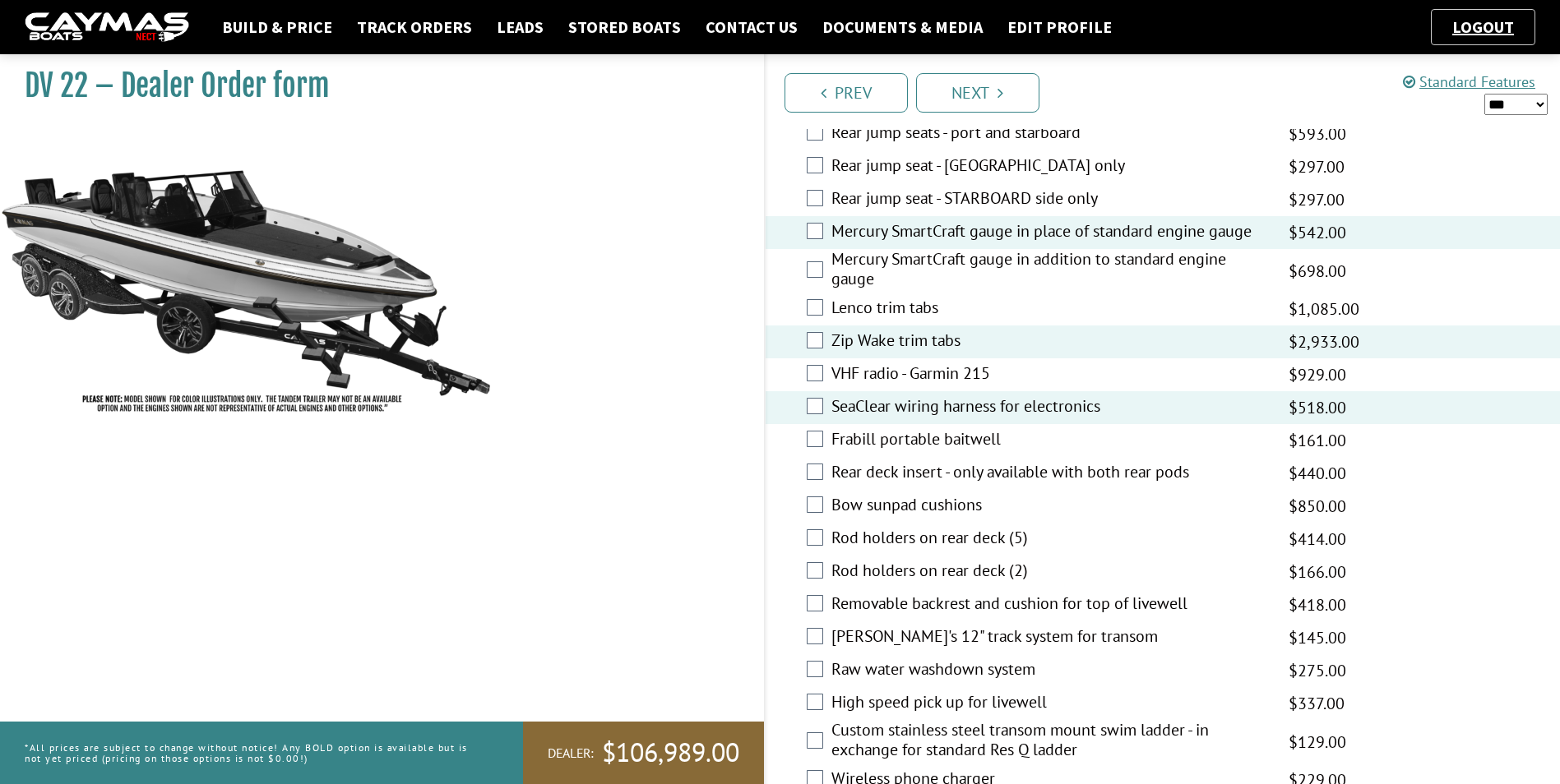
click at [914, 544] on label "Rod holders on rear deck (5)" at bounding box center [1050, 539] width 437 height 24
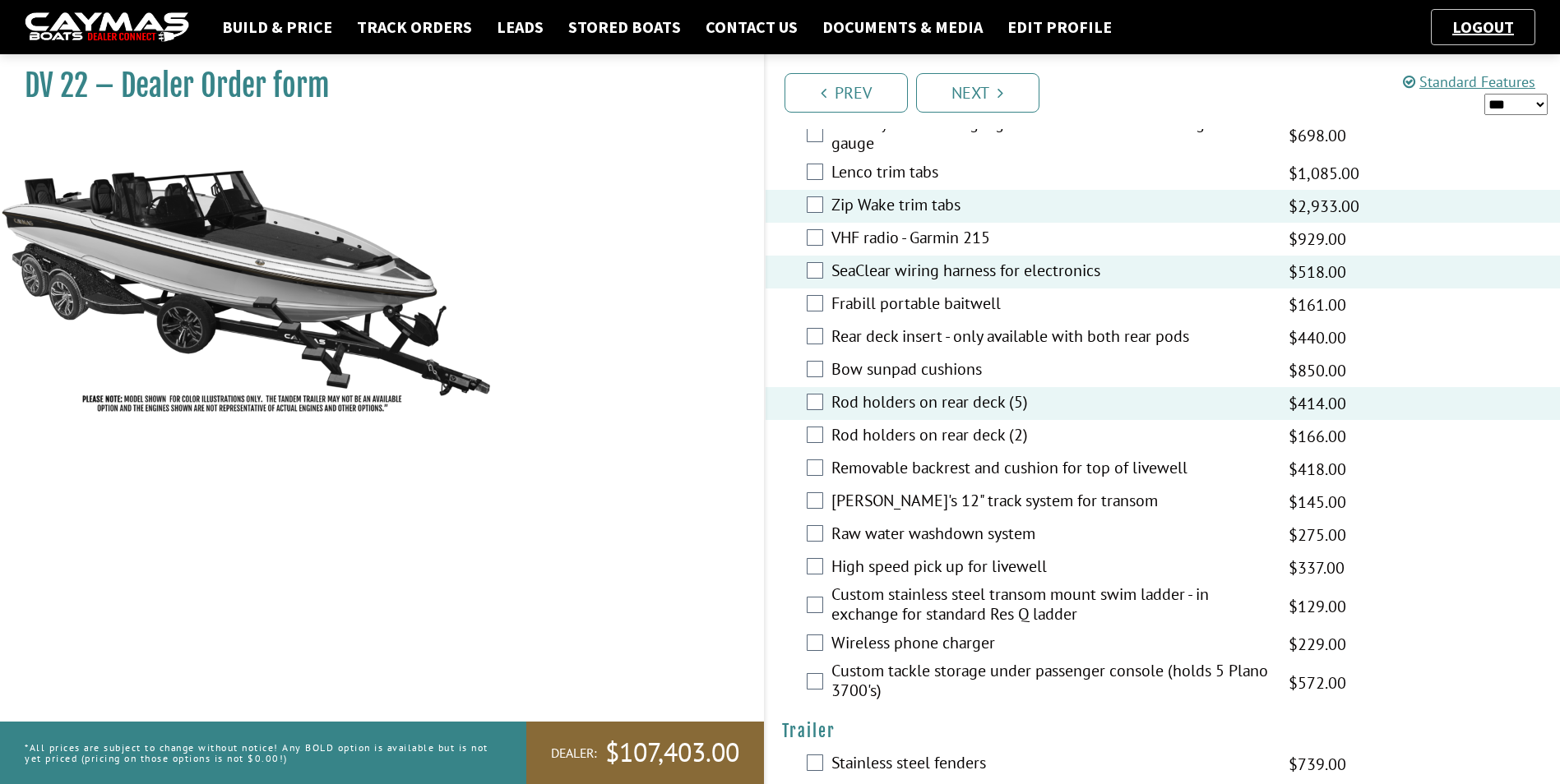
scroll to position [3042, 0]
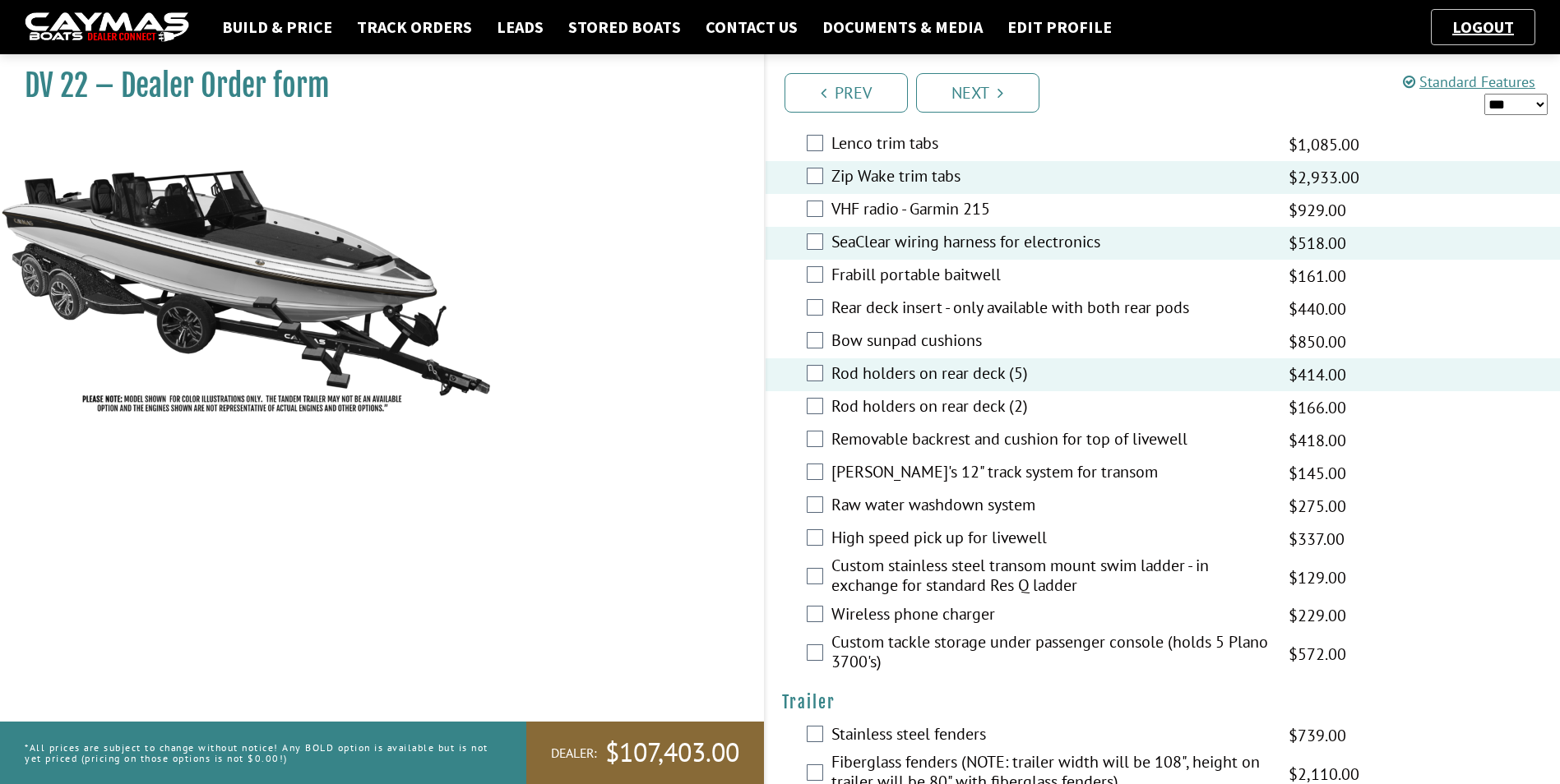
click at [906, 573] on label "Custom stainless steel transom mount swim ladder - in exchange for standard Res…" at bounding box center [1050, 577] width 437 height 43
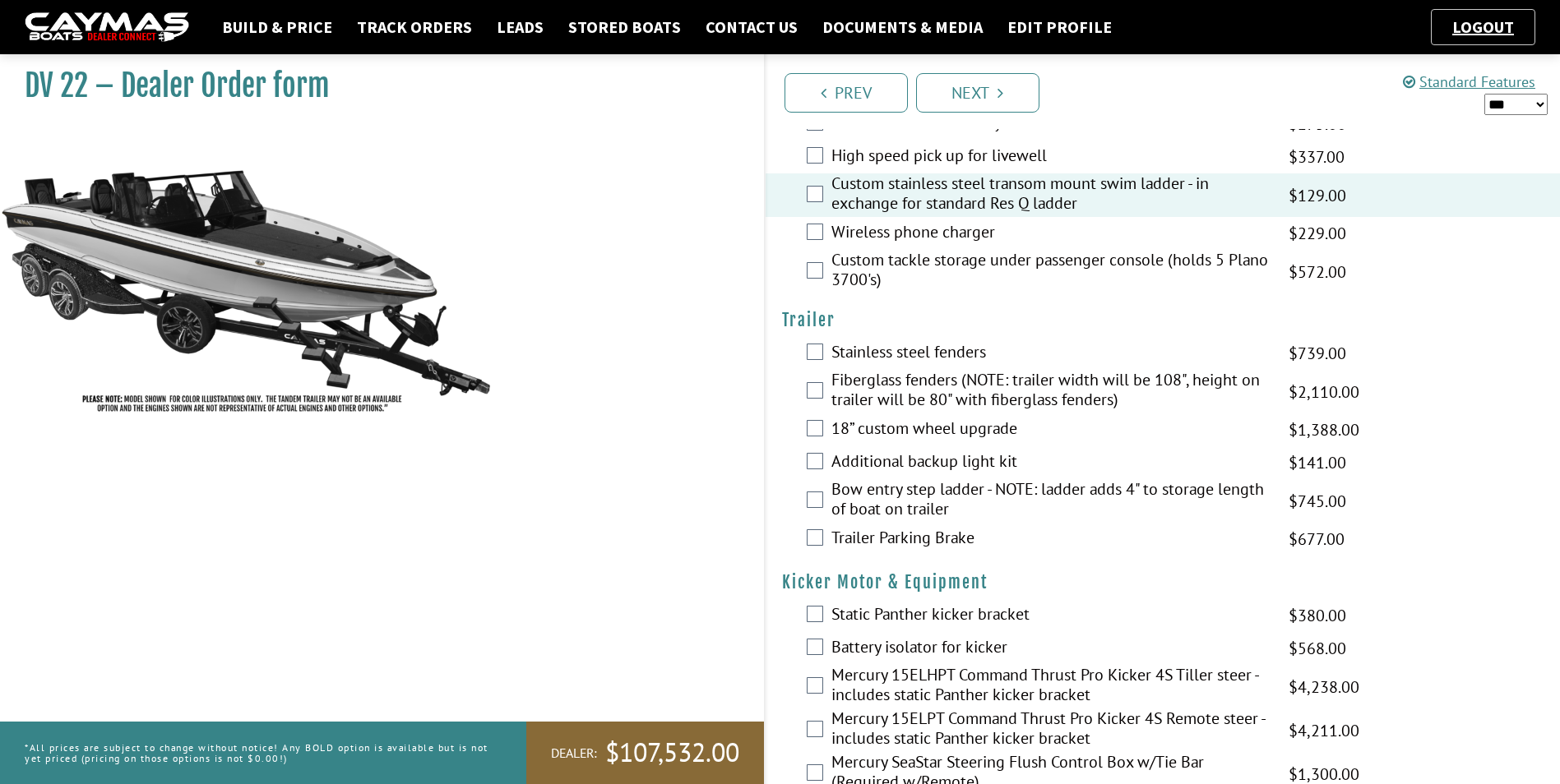
scroll to position [3452, 0]
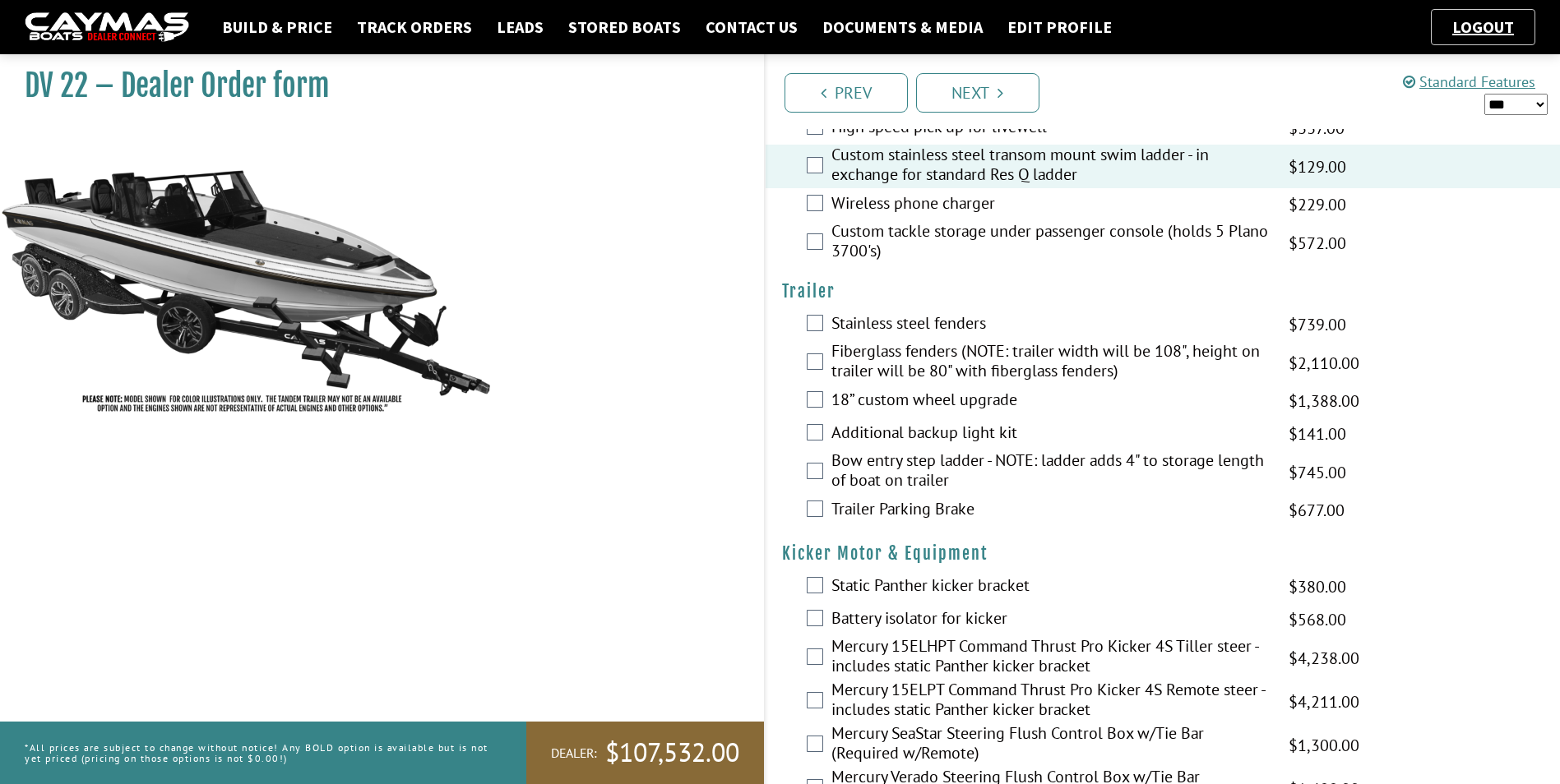
click at [909, 400] on label "18” custom wheel upgrade" at bounding box center [1050, 401] width 437 height 24
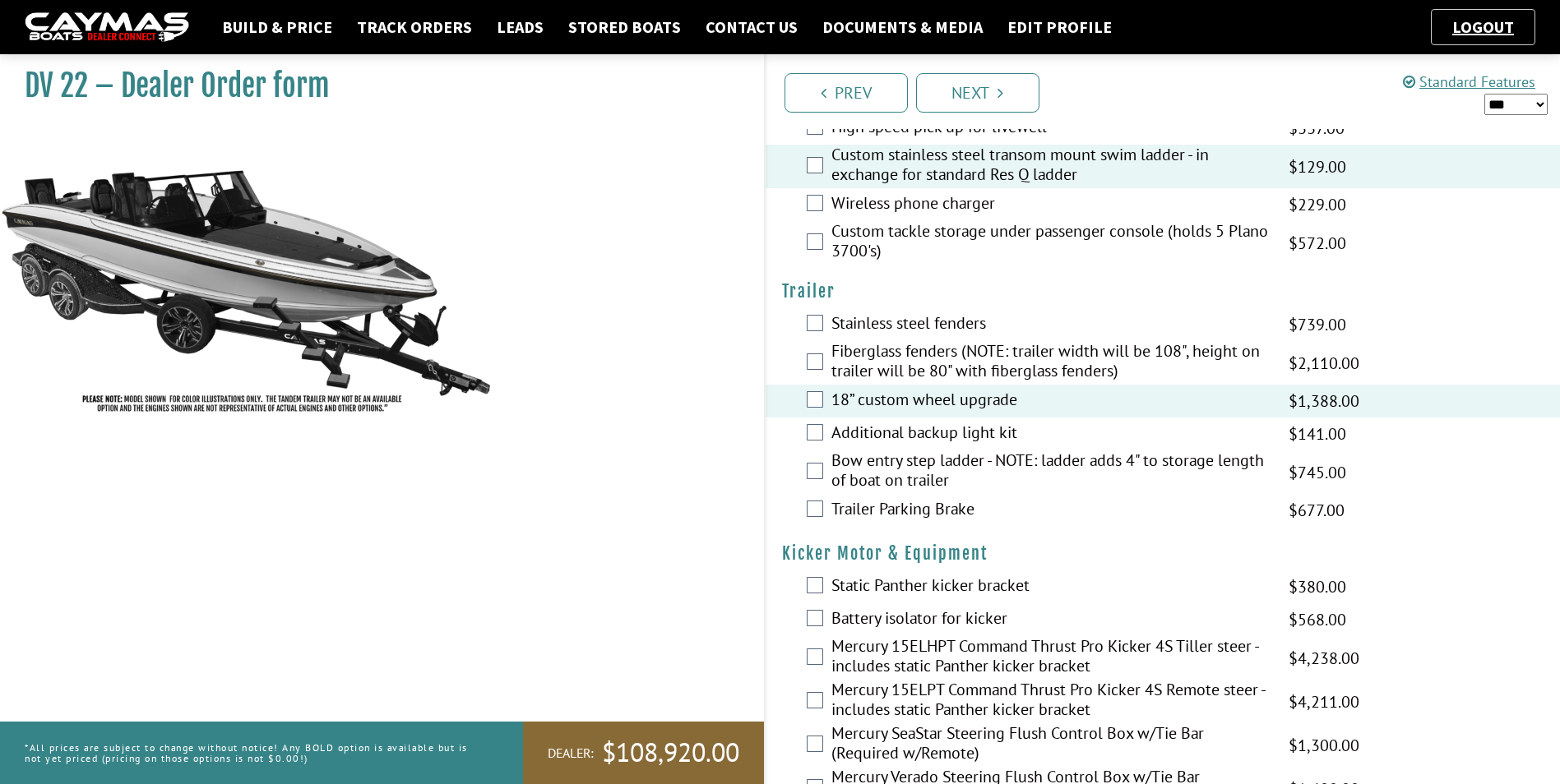
click at [889, 470] on label "Bow entry step ladder - NOTE: ladder adds 4" to storage length of boat on trail…" at bounding box center [1050, 472] width 437 height 43
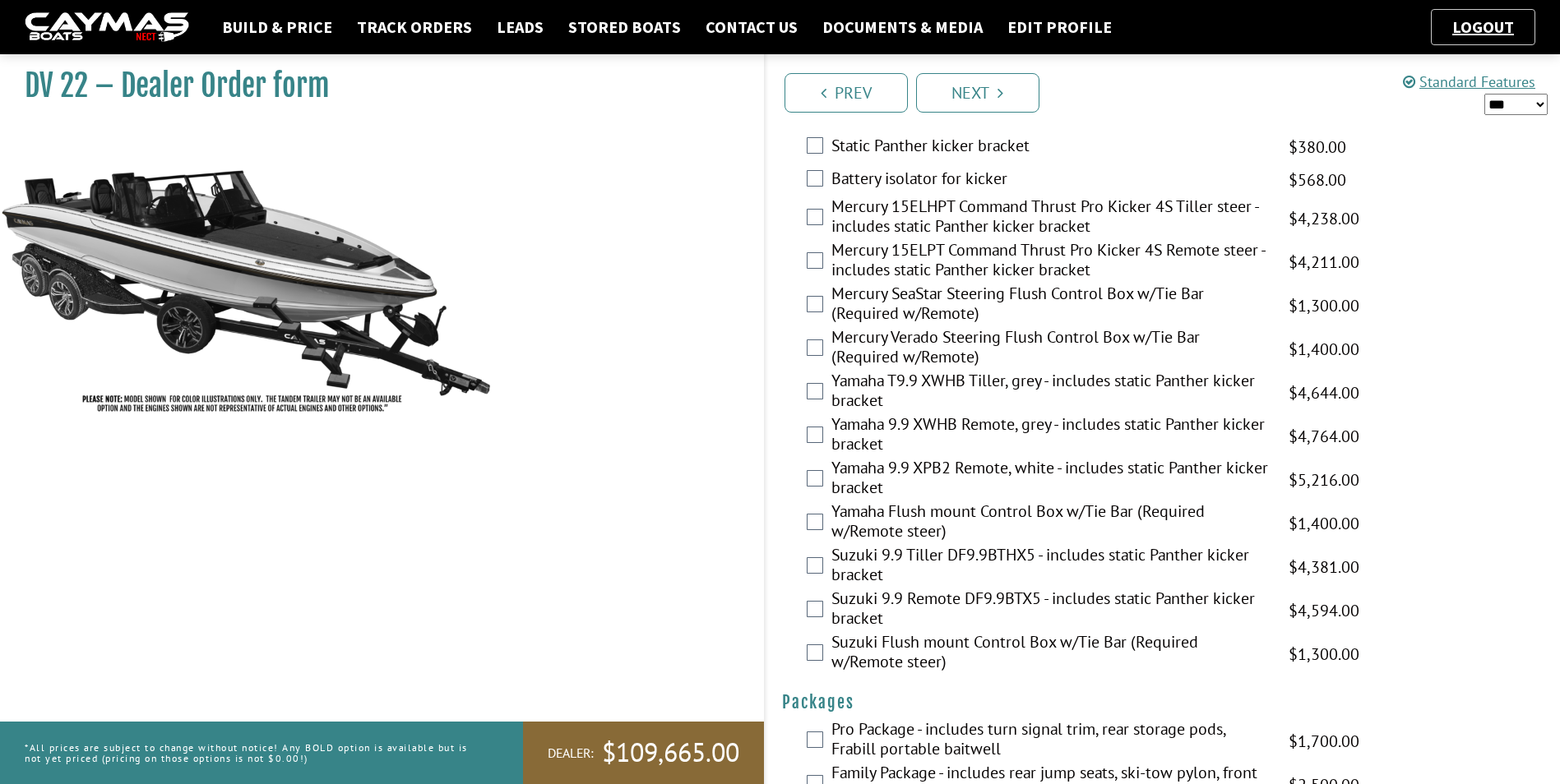
scroll to position [3863, 0]
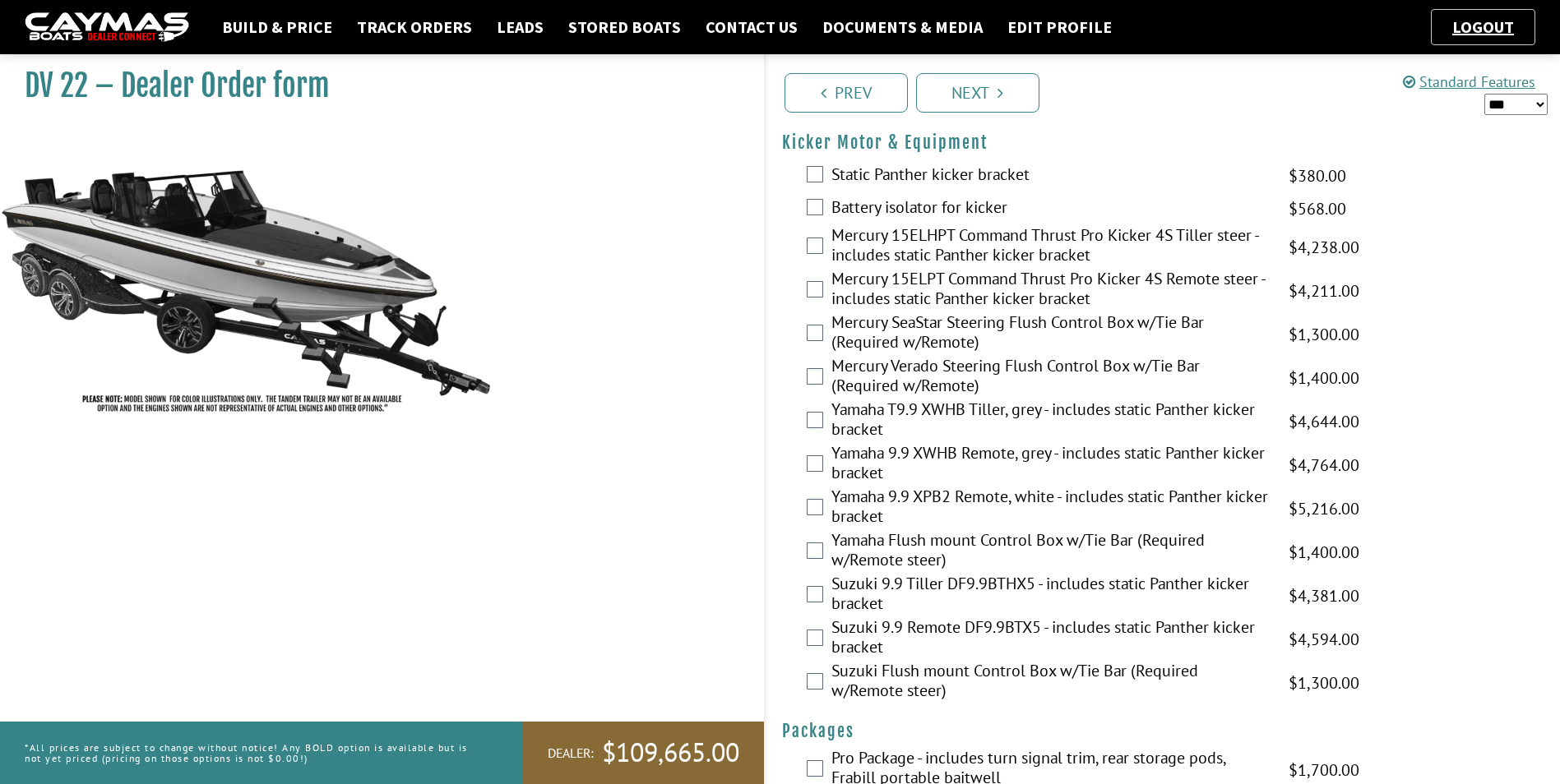
click at [900, 288] on label "Mercury 15ELPT Command Thrust Pro Kicker 4S Remote steer - includes static Pant…" at bounding box center [1050, 291] width 437 height 43
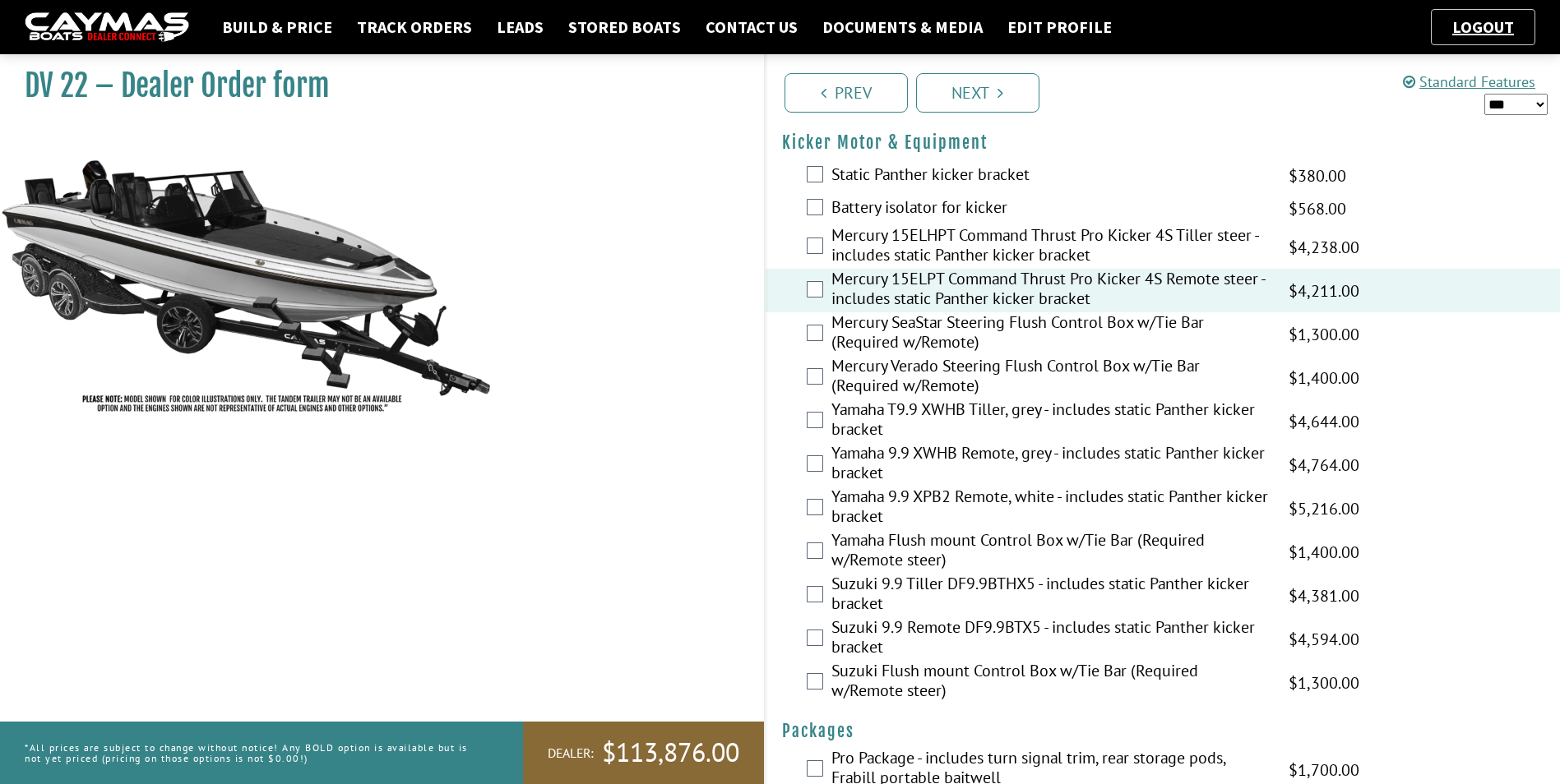
click at [880, 373] on label "Mercury Verado Steering Flush Control Box w/Tie Bar (Required w/Remote)" at bounding box center [1050, 378] width 437 height 43
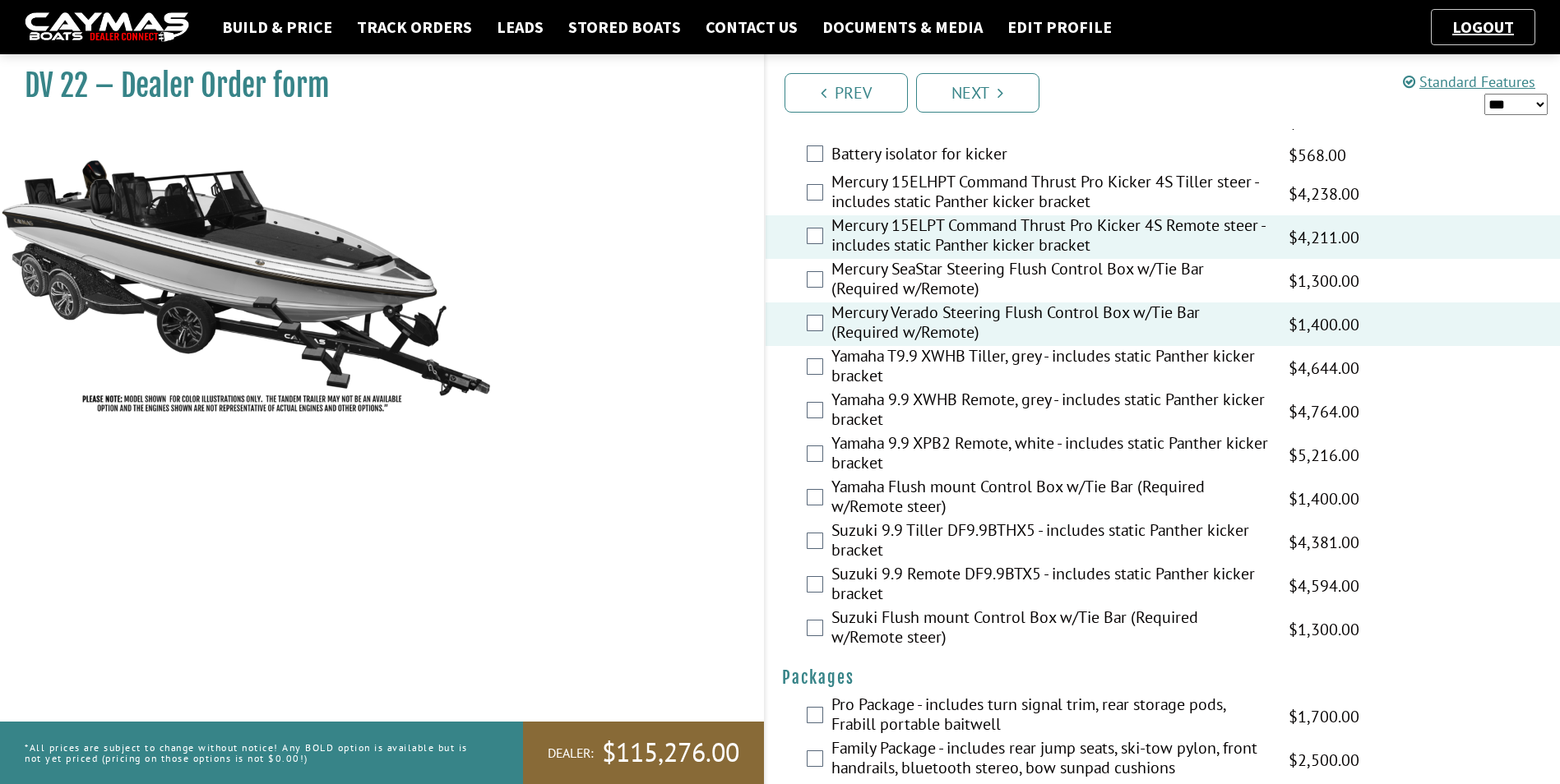
scroll to position [3946, 0]
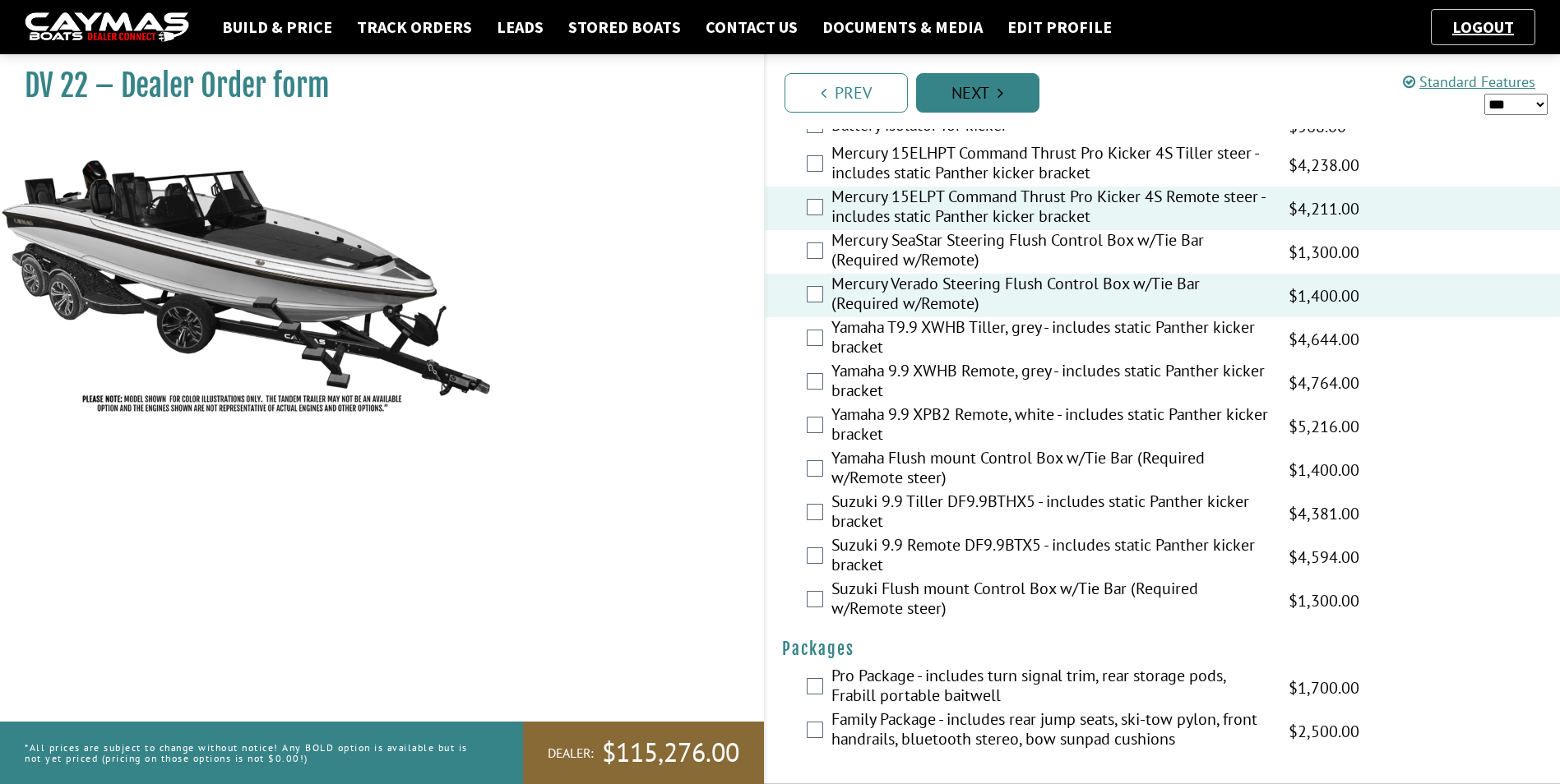
click at [963, 97] on link "Next" at bounding box center [977, 93] width 124 height 40
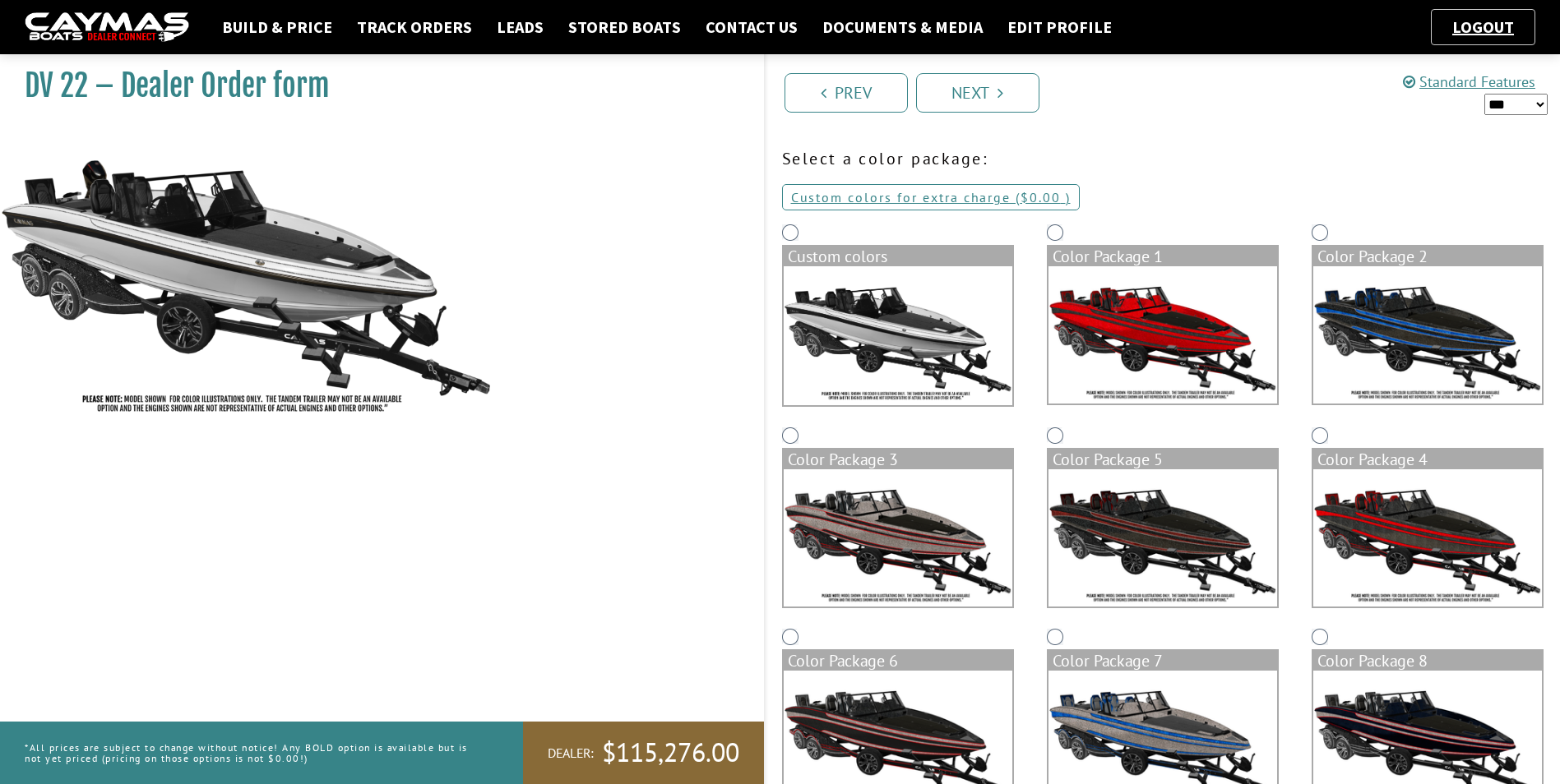
scroll to position [0, 0]
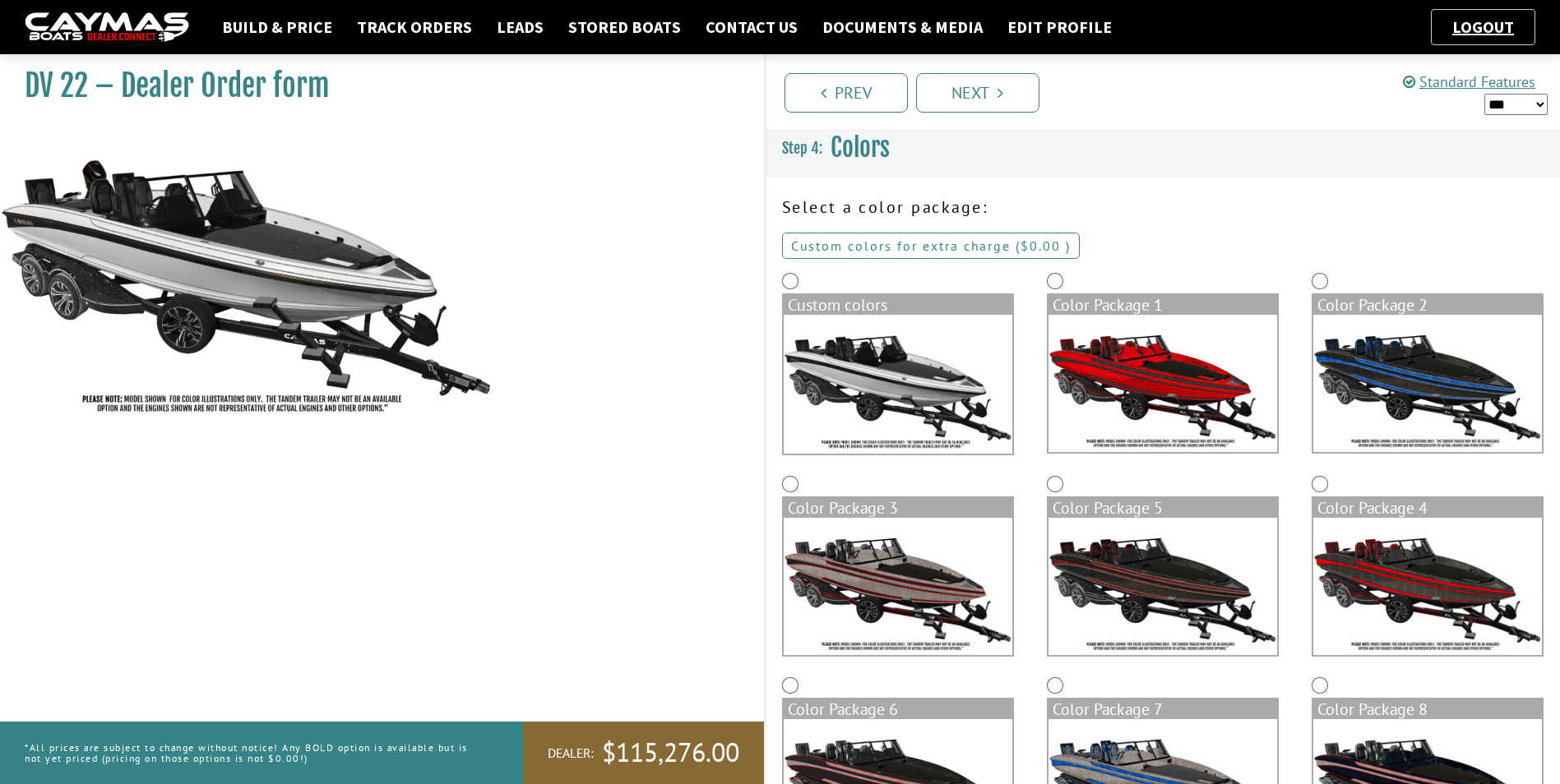
click at [911, 244] on link "Custom colors for extra charge ( $0.00 $0.00 MSRP $0.00 MAP $0.00 )" at bounding box center [931, 246] width 298 height 26
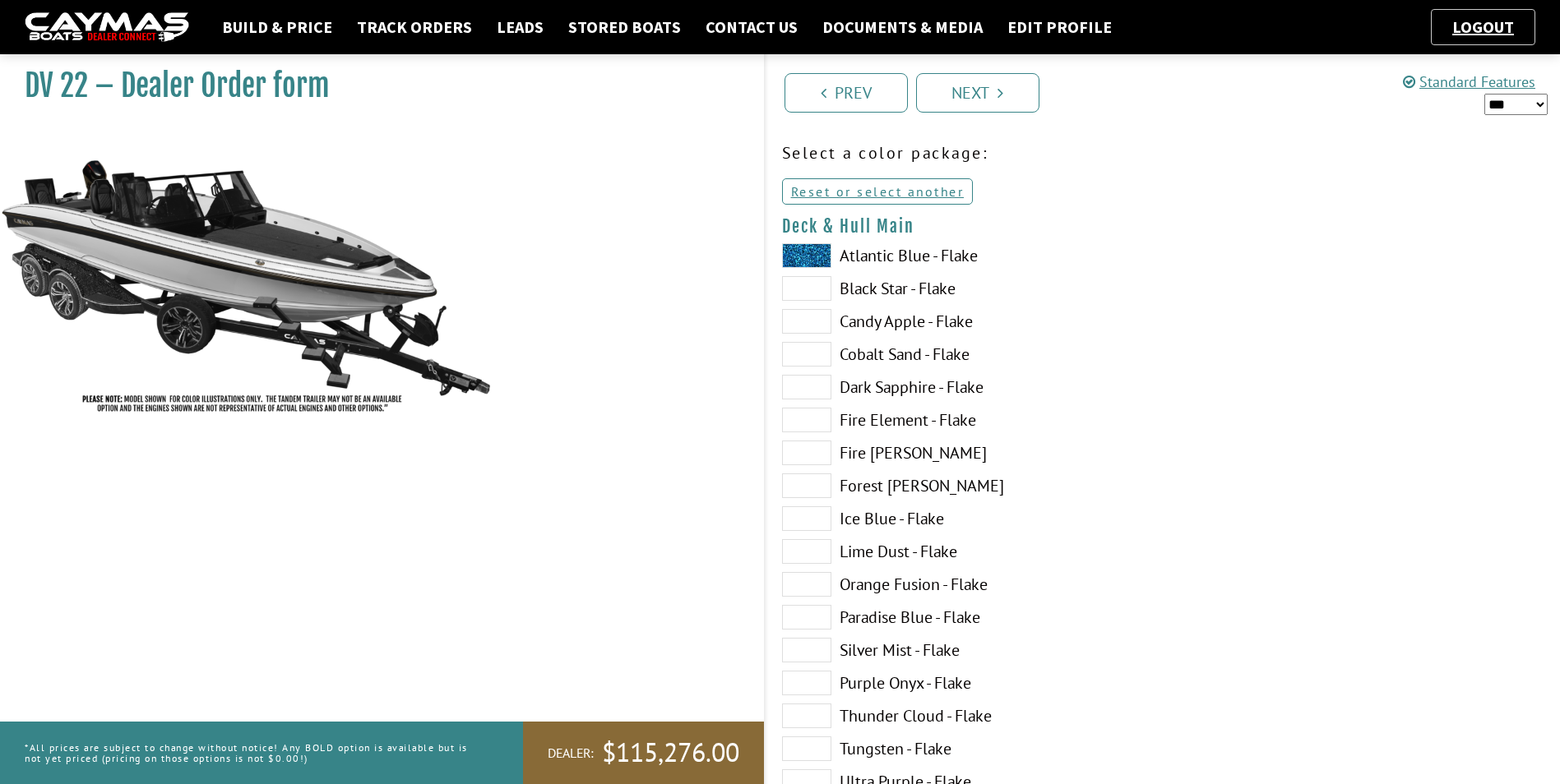
scroll to position [82, 0]
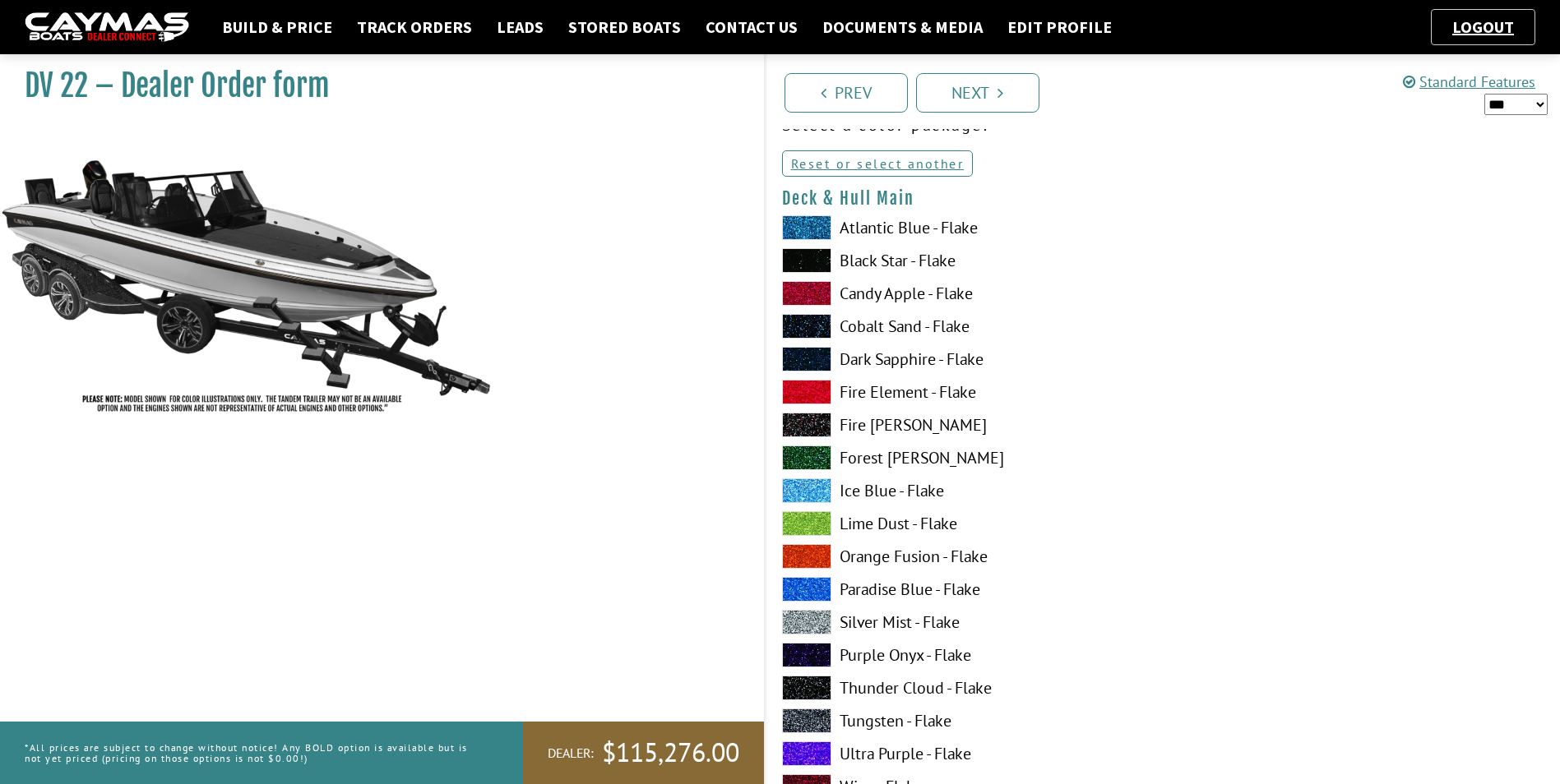
click at [820, 222] on span at bounding box center [807, 228] width 49 height 25
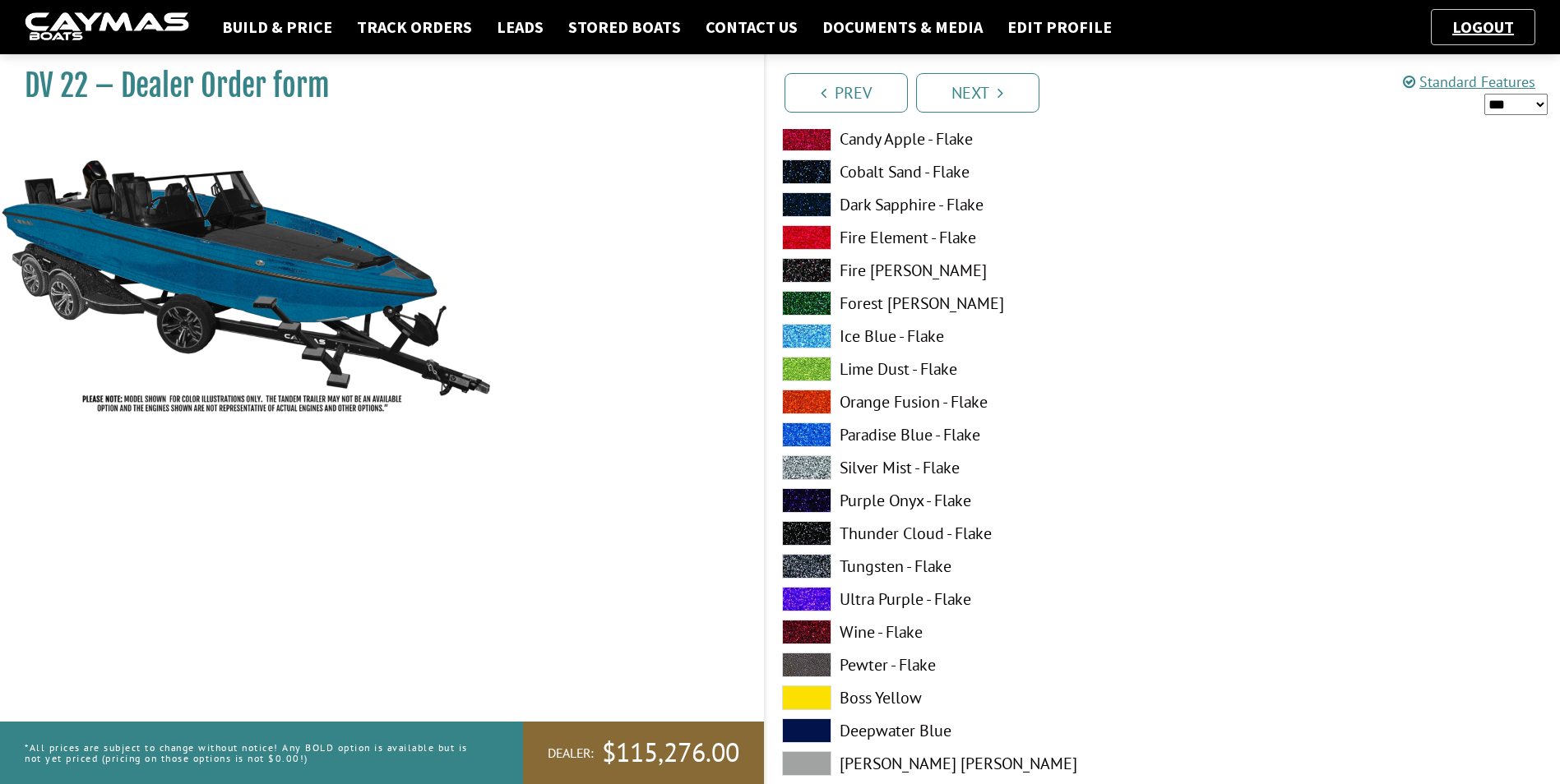
scroll to position [247, 0]
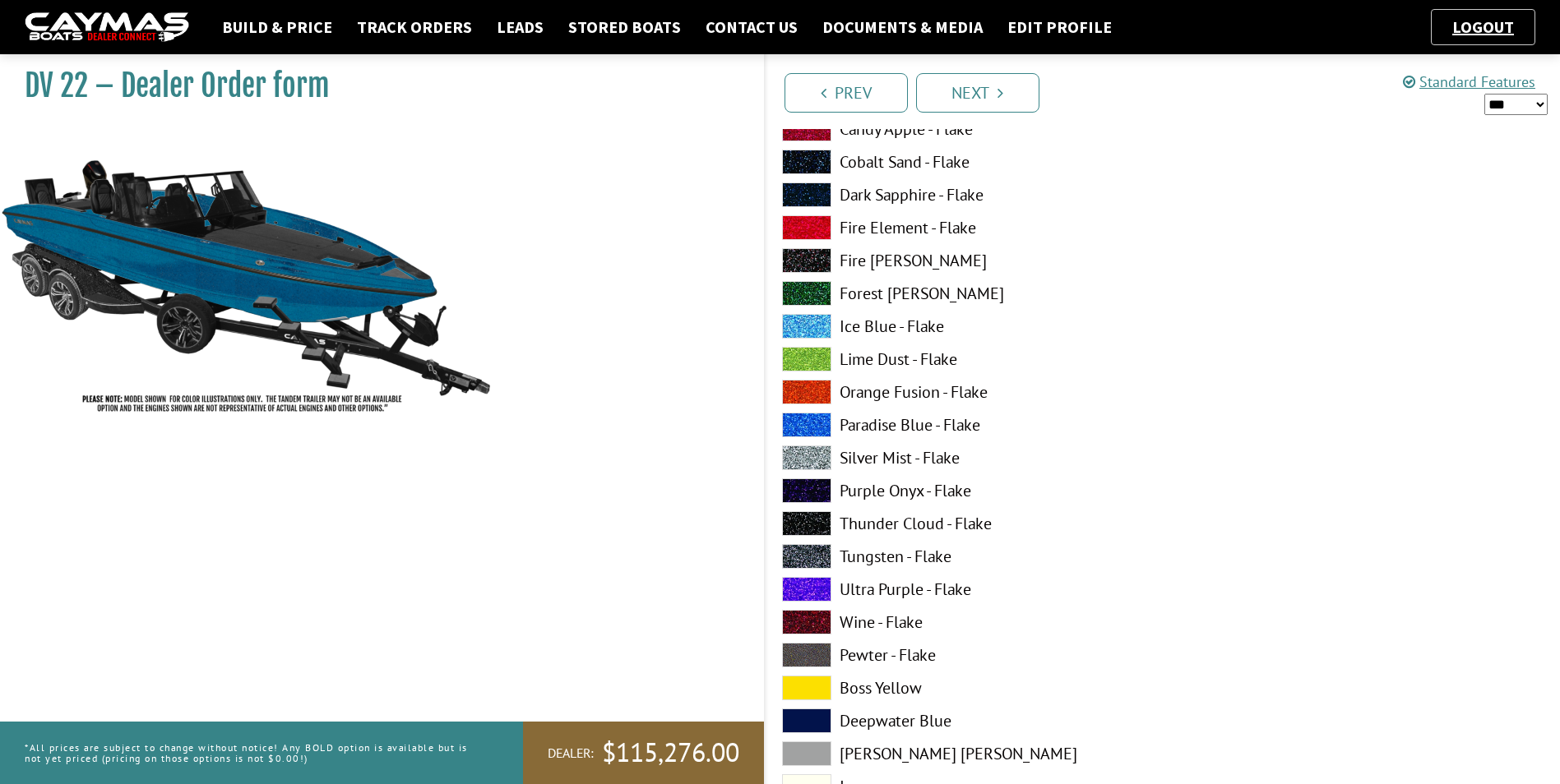
click at [820, 688] on span at bounding box center [807, 688] width 49 height 25
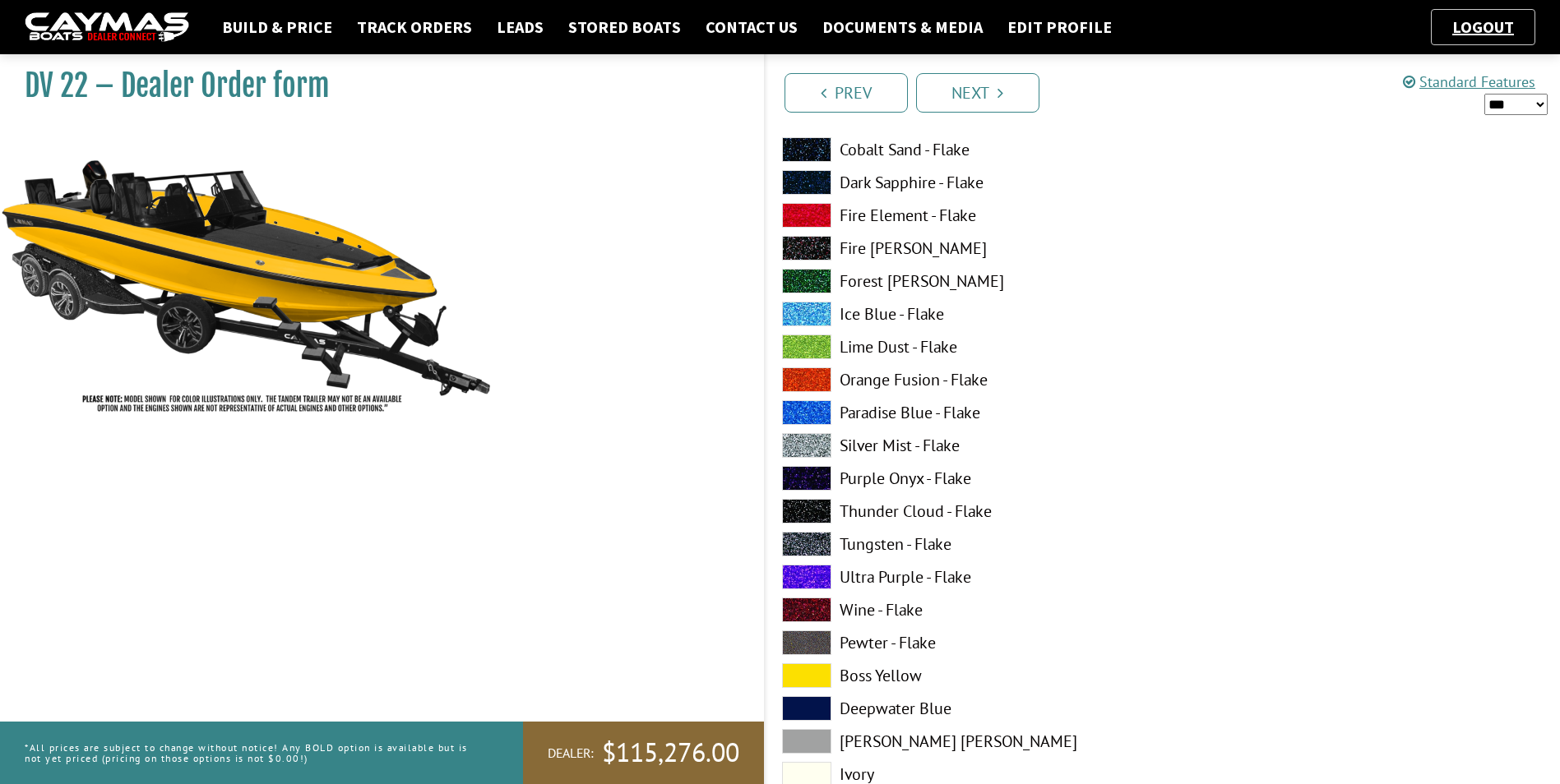
scroll to position [82, 0]
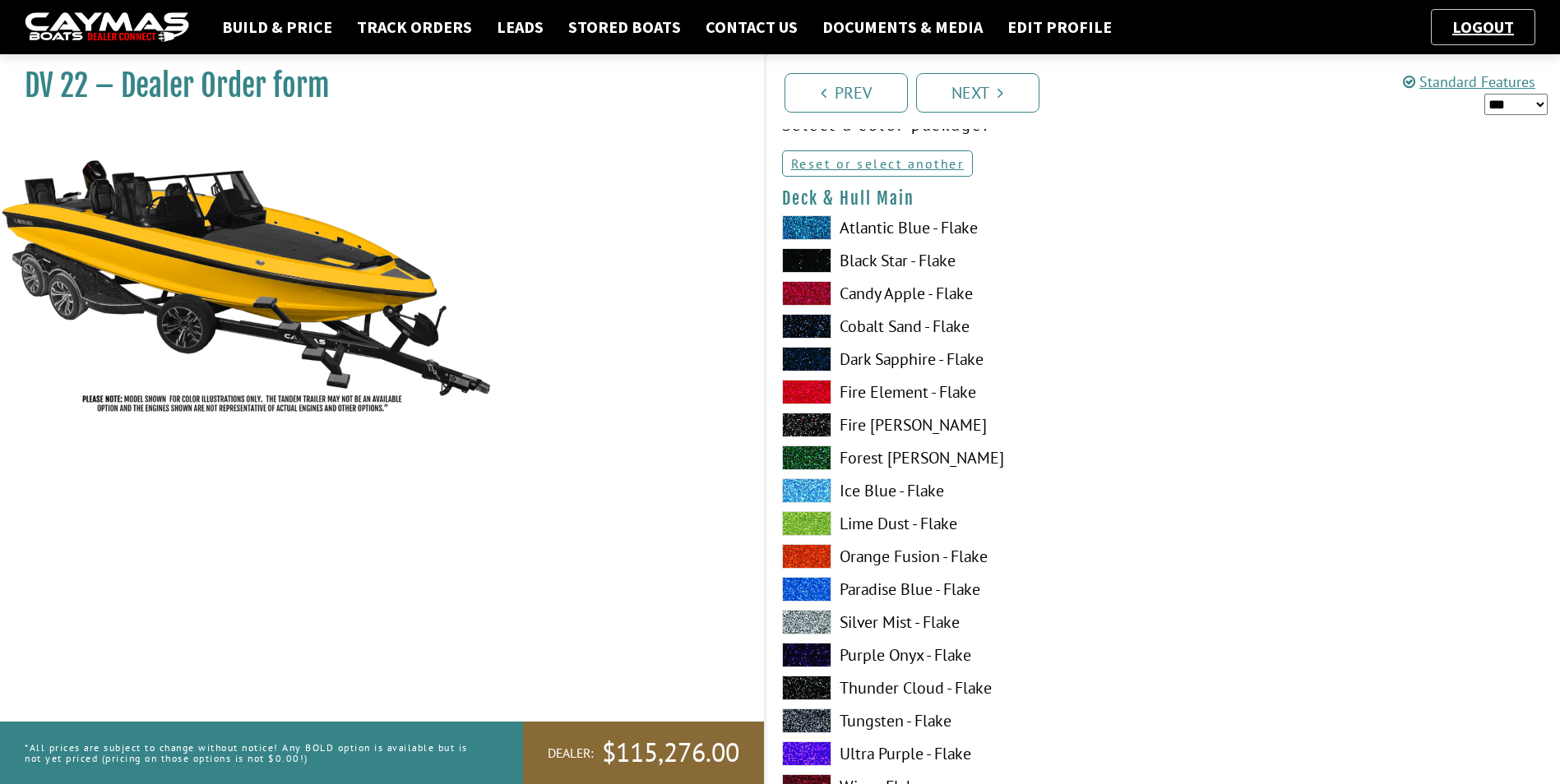
click at [808, 257] on span at bounding box center [807, 261] width 49 height 25
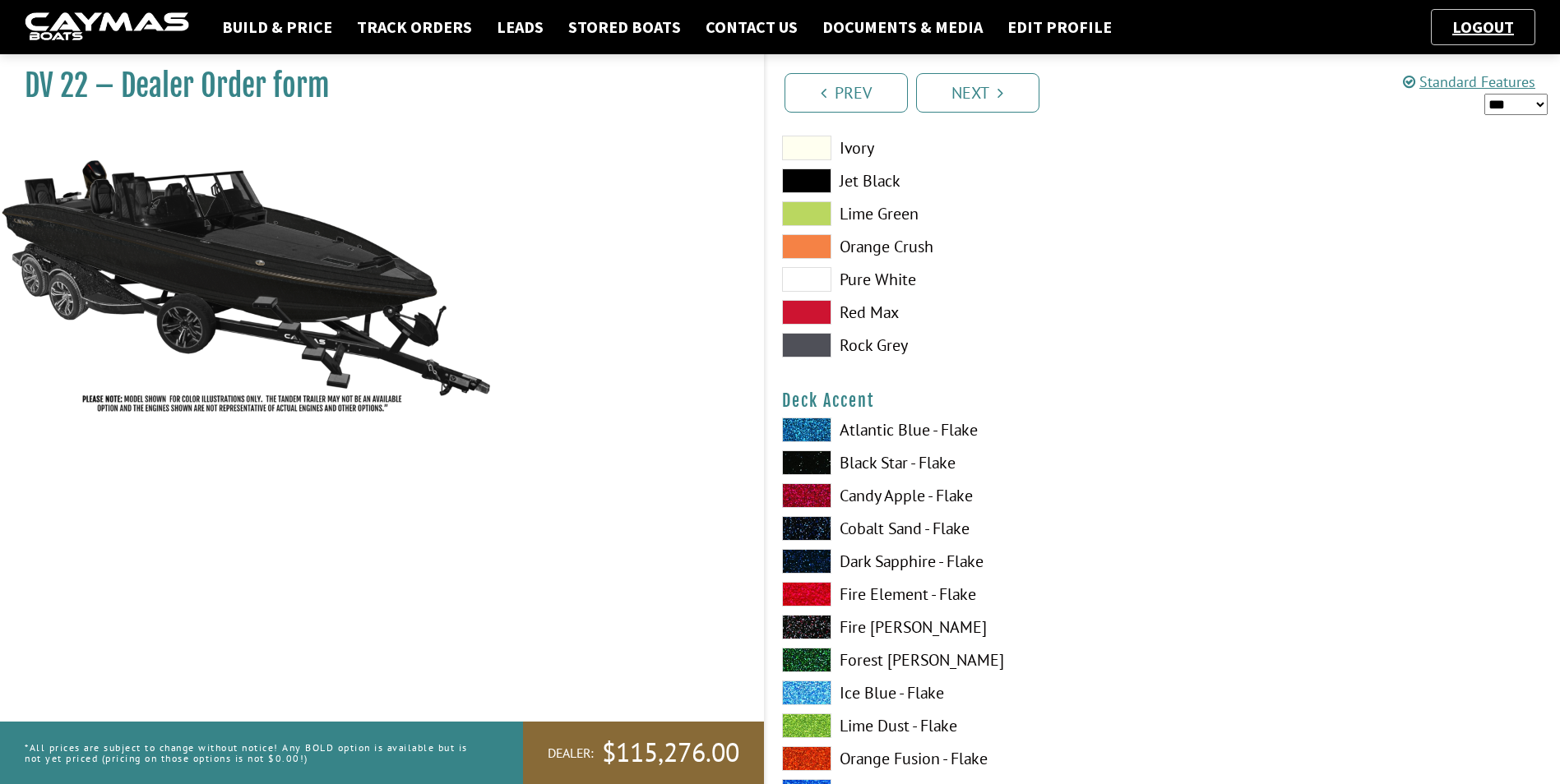
scroll to position [1068, 0]
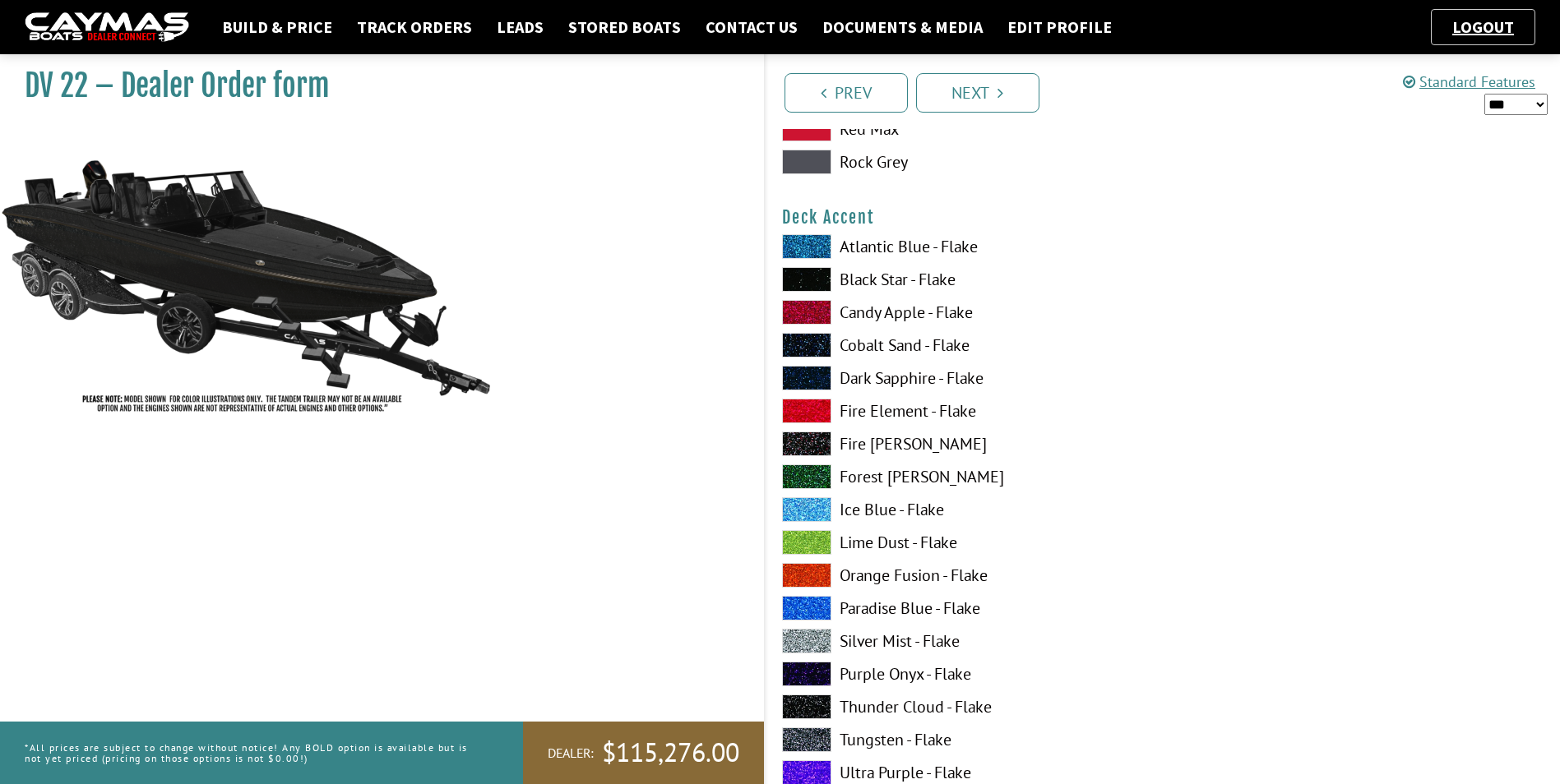
click at [822, 245] on span at bounding box center [807, 247] width 49 height 25
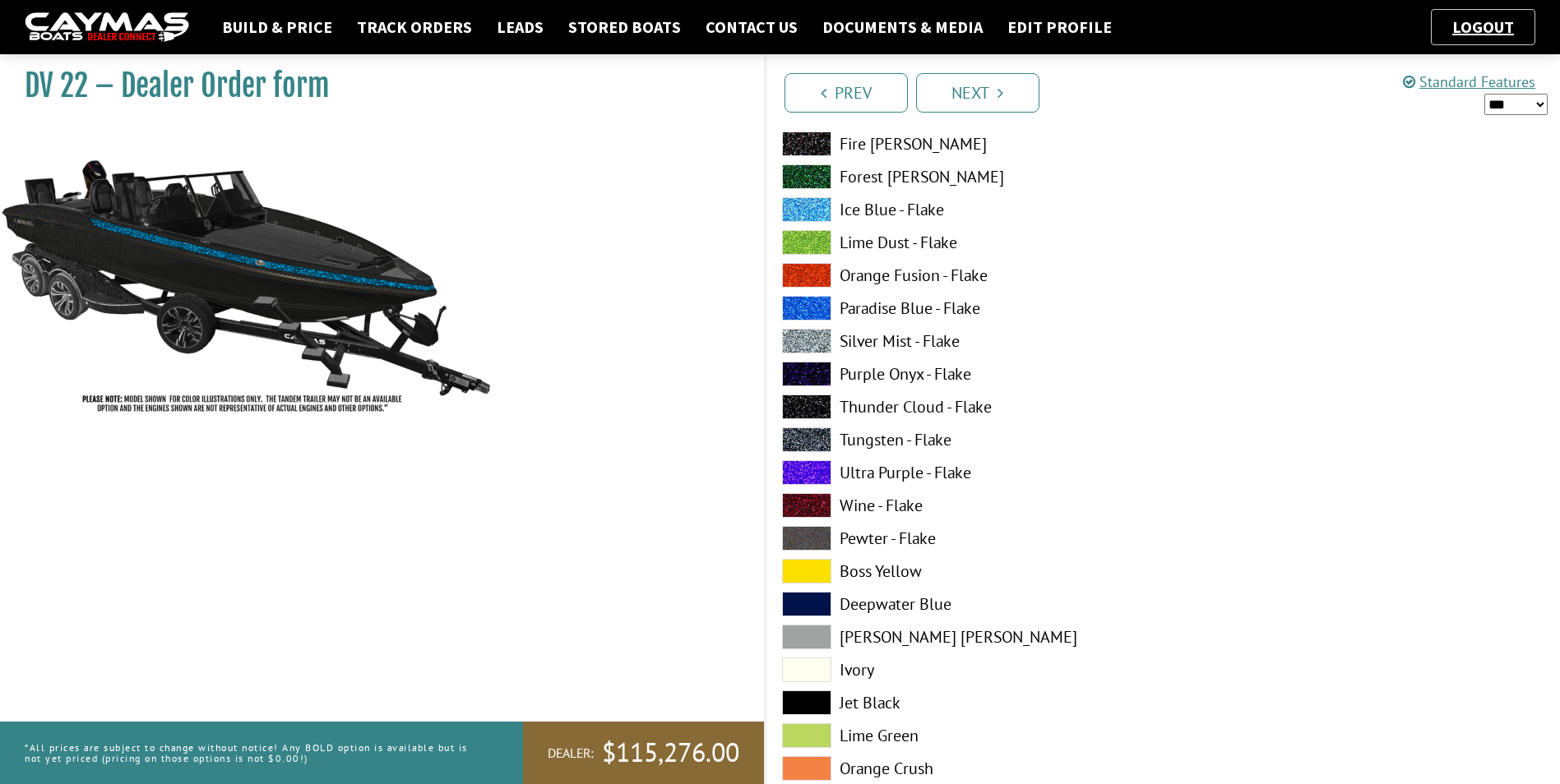
scroll to position [1397, 0]
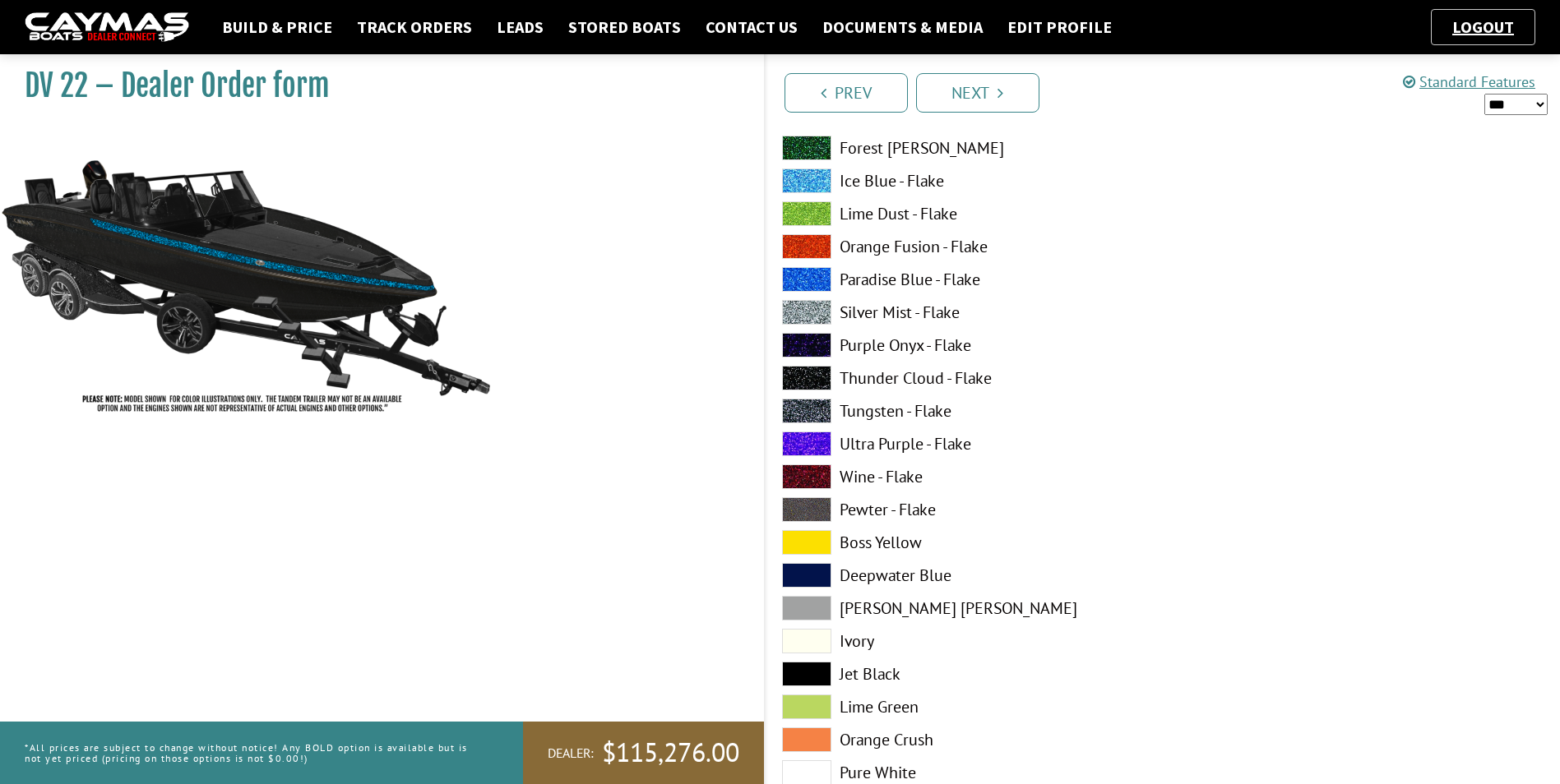
click at [806, 547] on span at bounding box center [807, 542] width 49 height 25
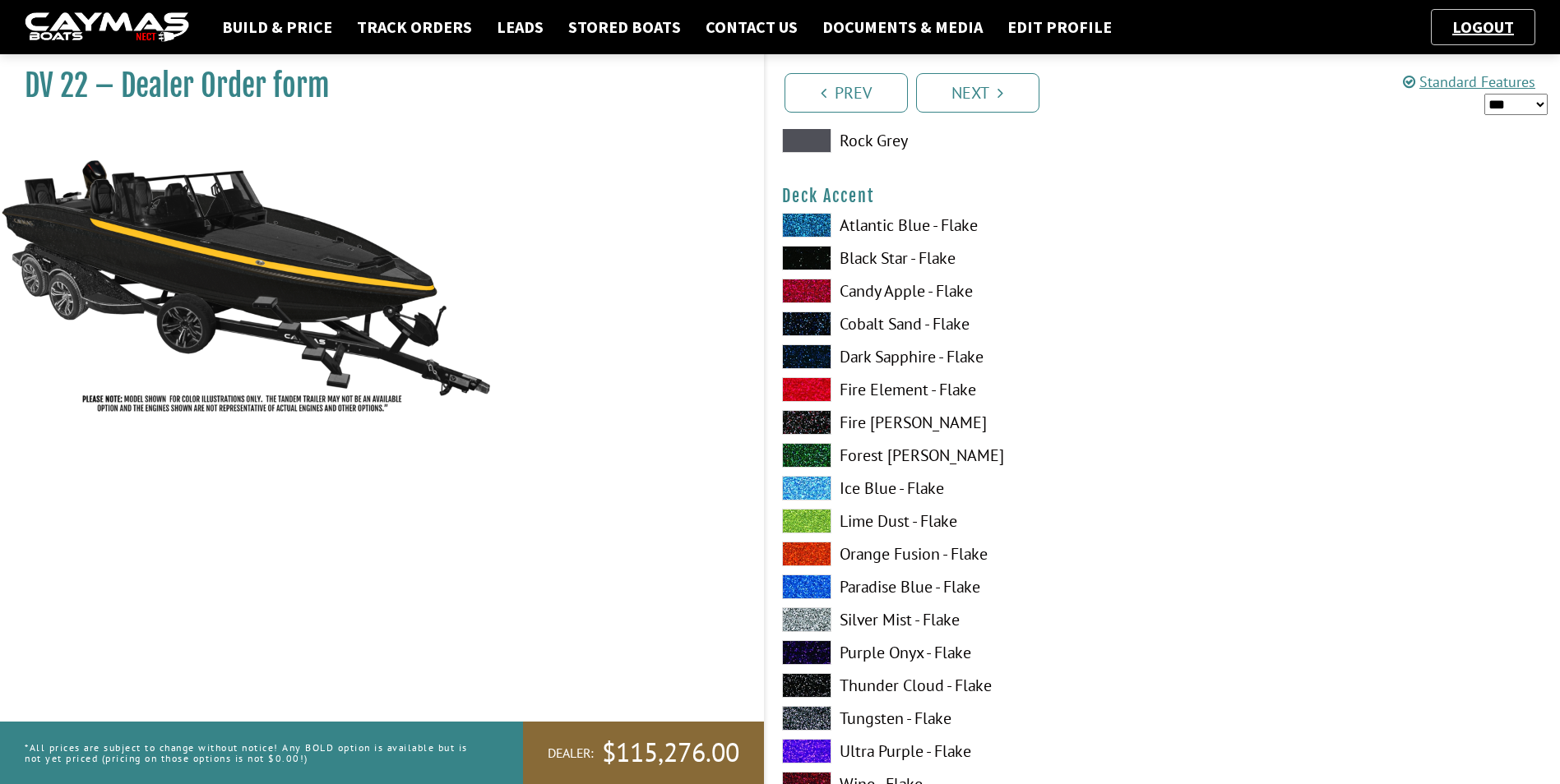
scroll to position [986, 0]
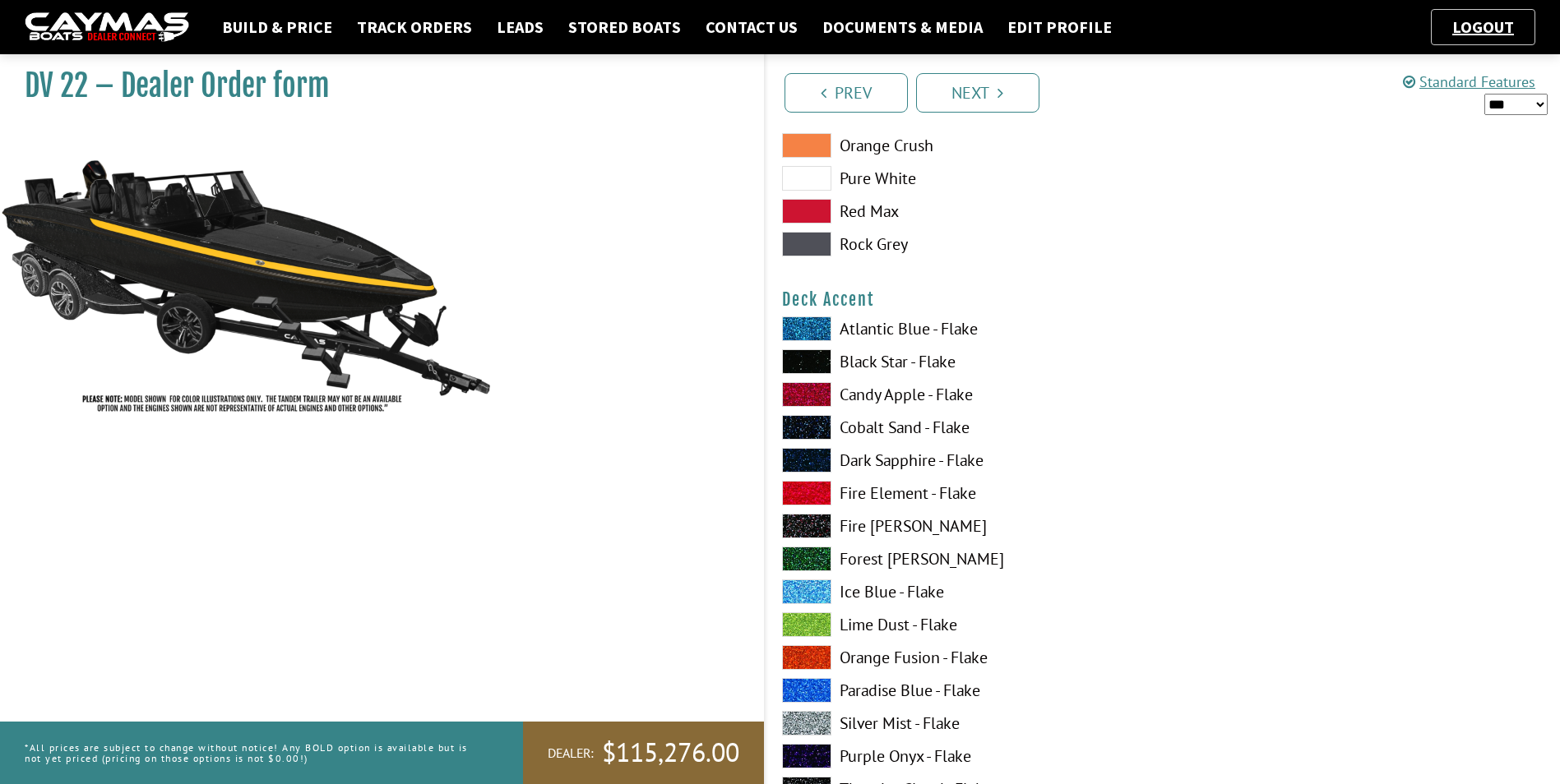
click at [811, 331] on span at bounding box center [807, 329] width 49 height 25
click at [814, 593] on span at bounding box center [807, 591] width 49 height 25
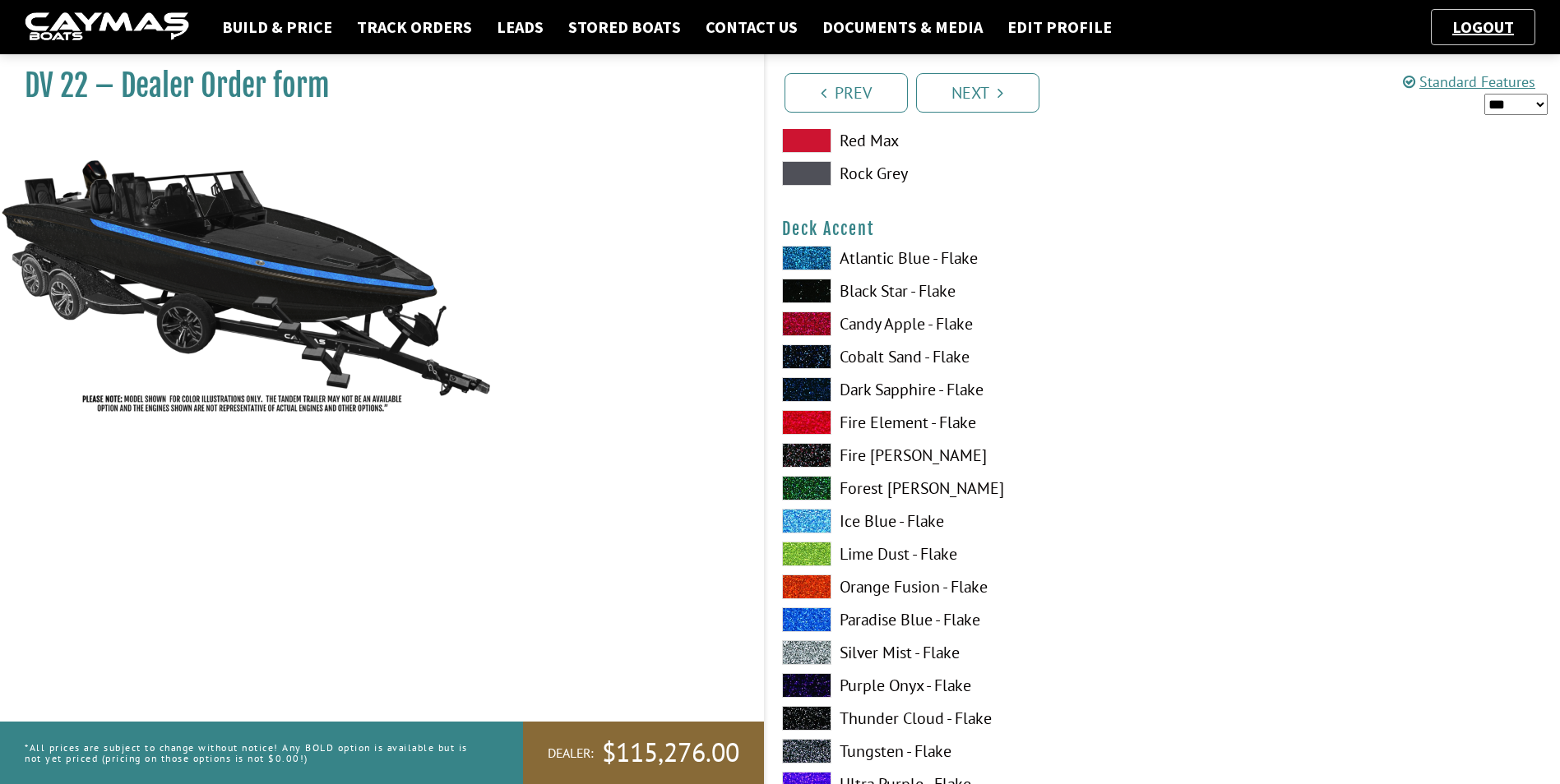
scroll to position [1150, 0]
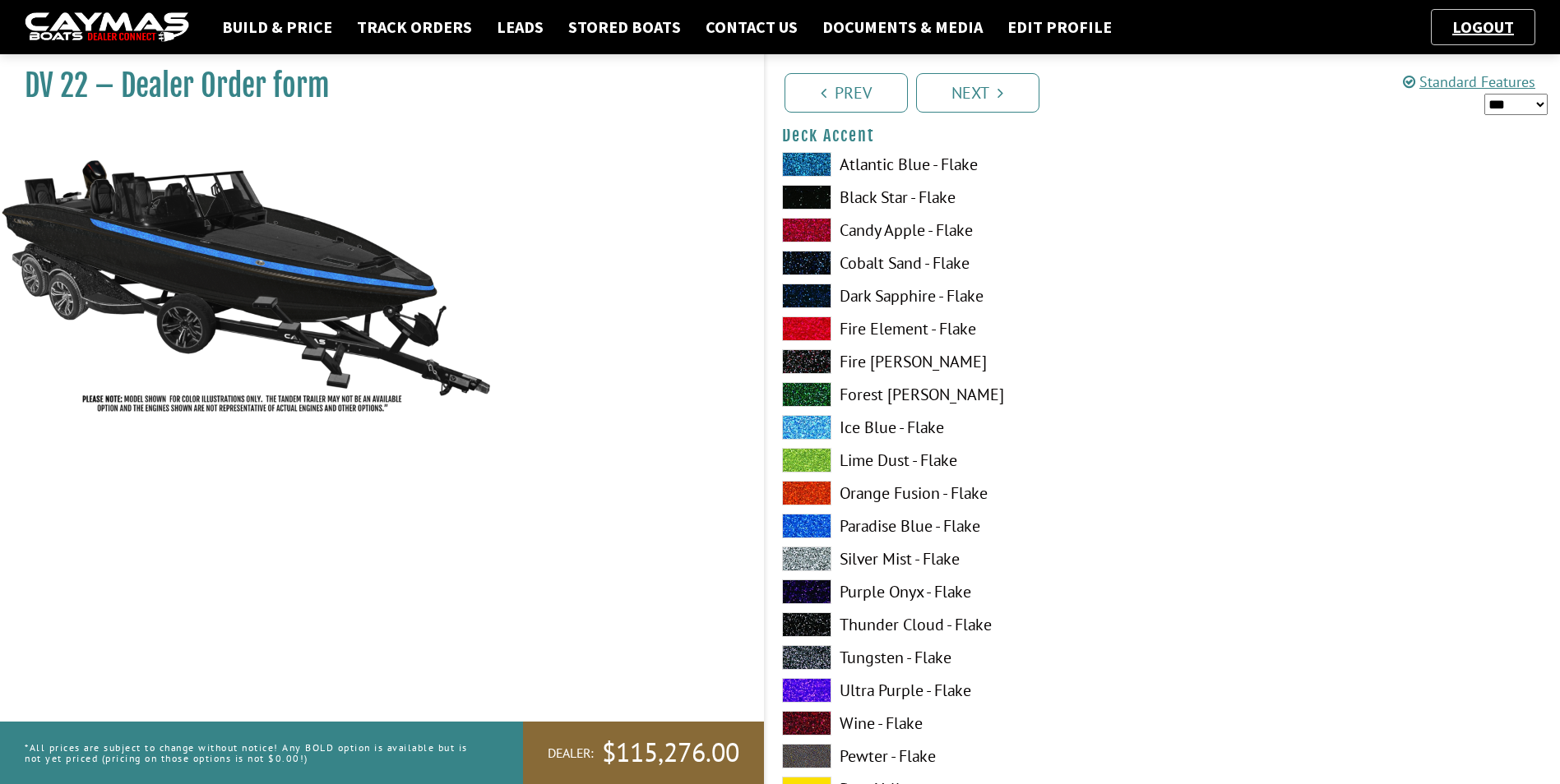
click at [807, 555] on span at bounding box center [807, 559] width 49 height 25
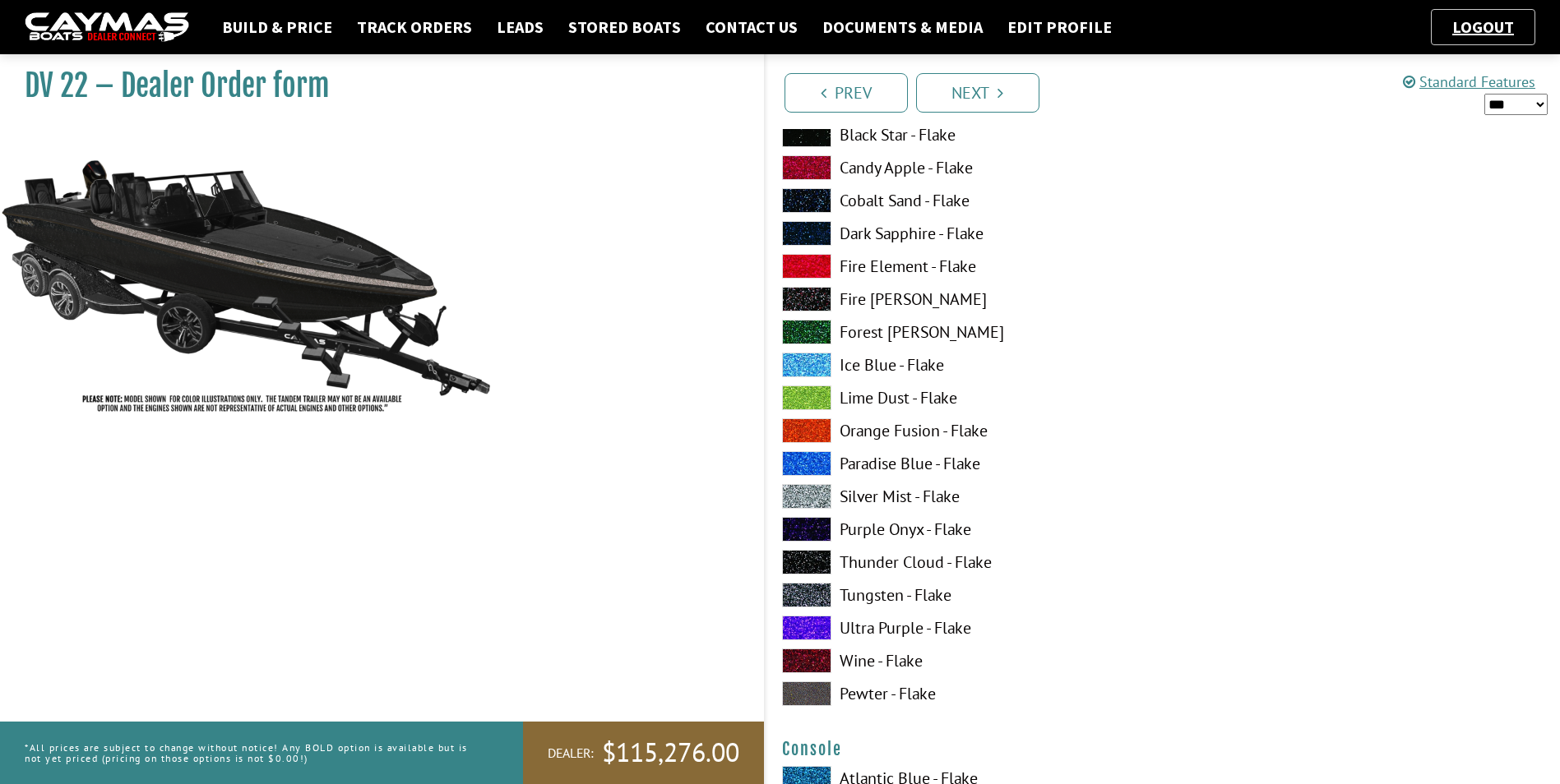
scroll to position [2220, 0]
click at [813, 396] on span at bounding box center [807, 397] width 49 height 25
click at [817, 265] on span at bounding box center [807, 265] width 49 height 25
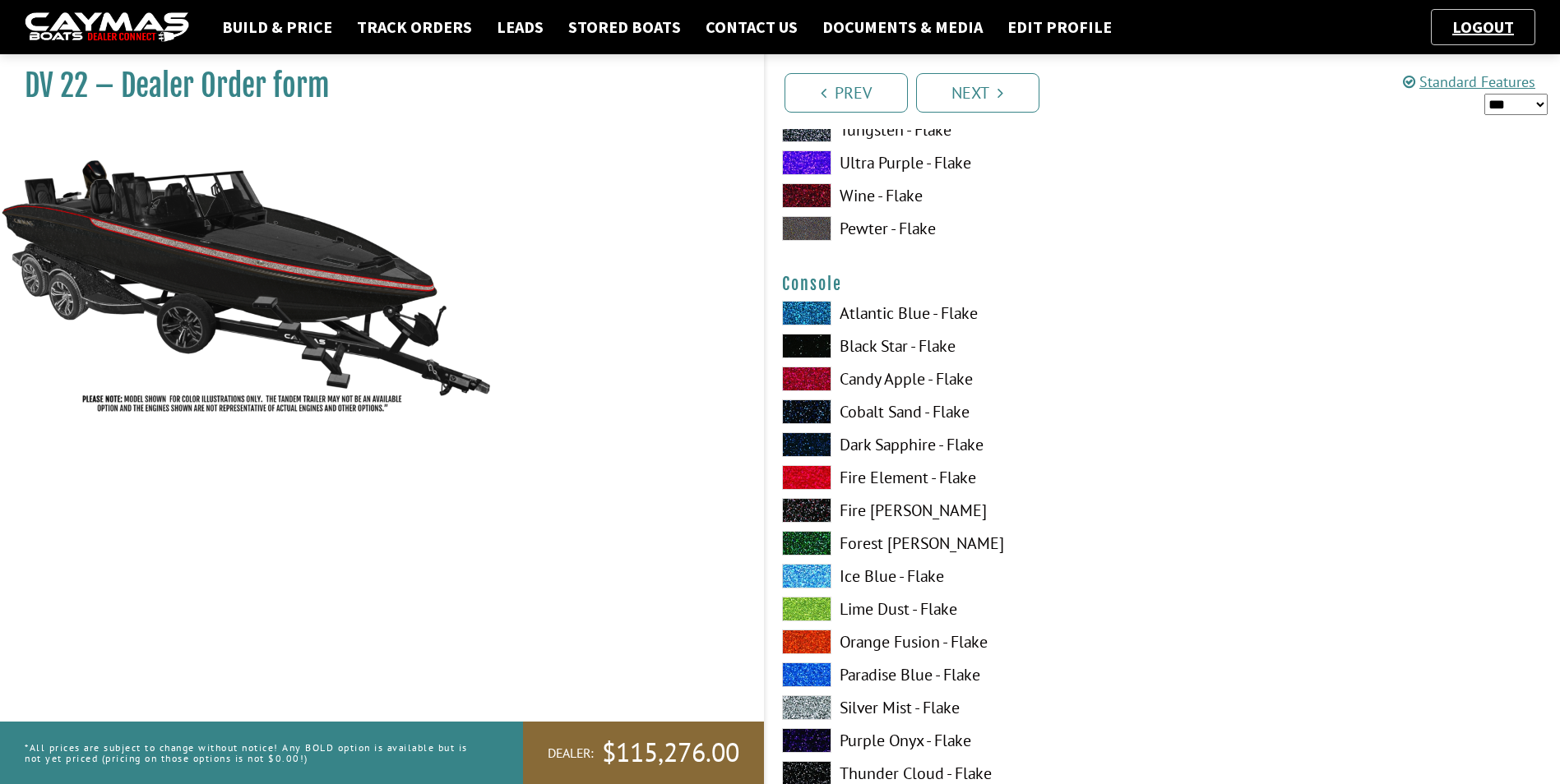
scroll to position [2713, 0]
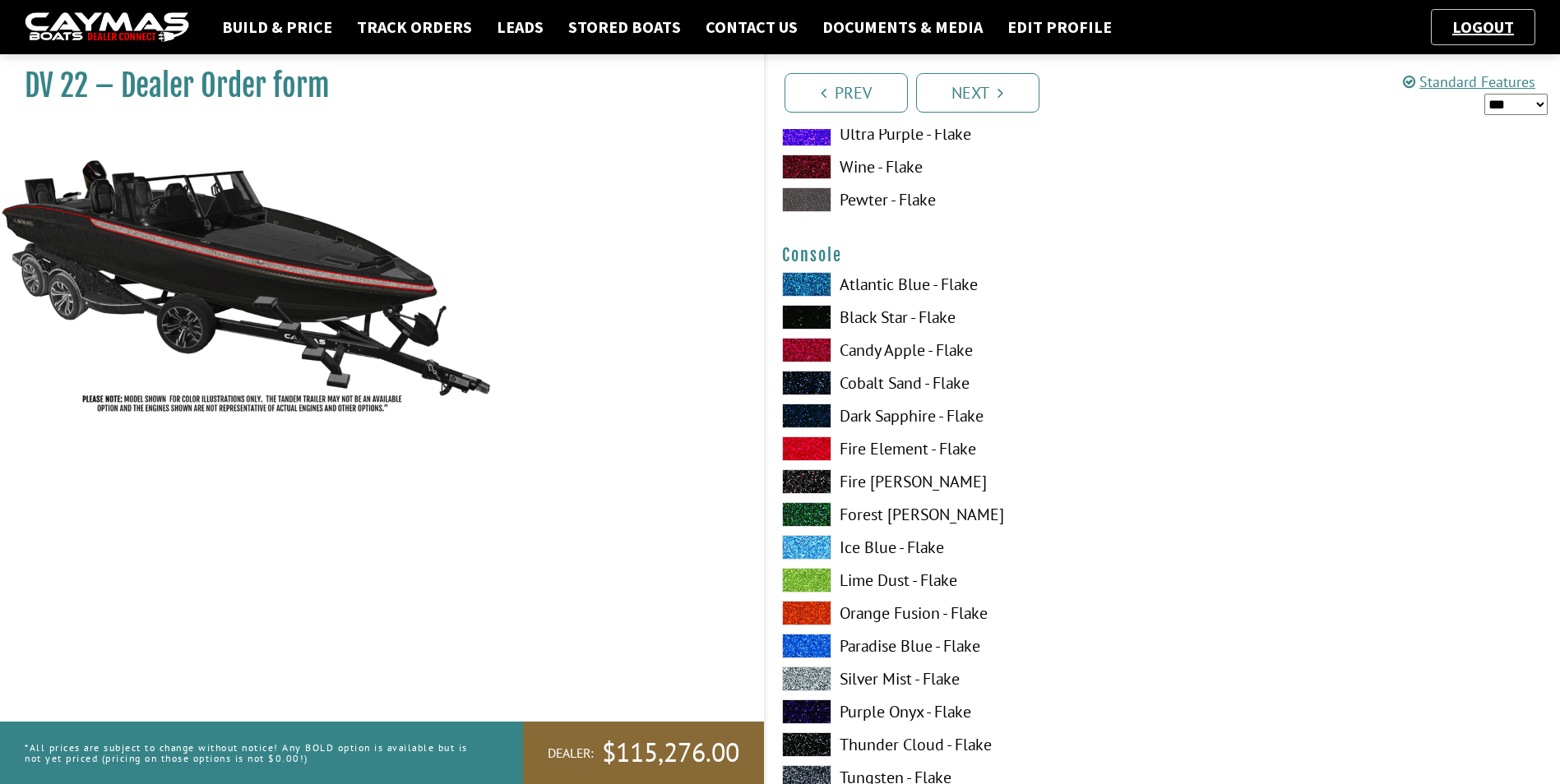
click at [815, 321] on span at bounding box center [807, 317] width 49 height 25
click at [808, 354] on span at bounding box center [807, 350] width 49 height 25
click at [805, 320] on span at bounding box center [807, 317] width 49 height 25
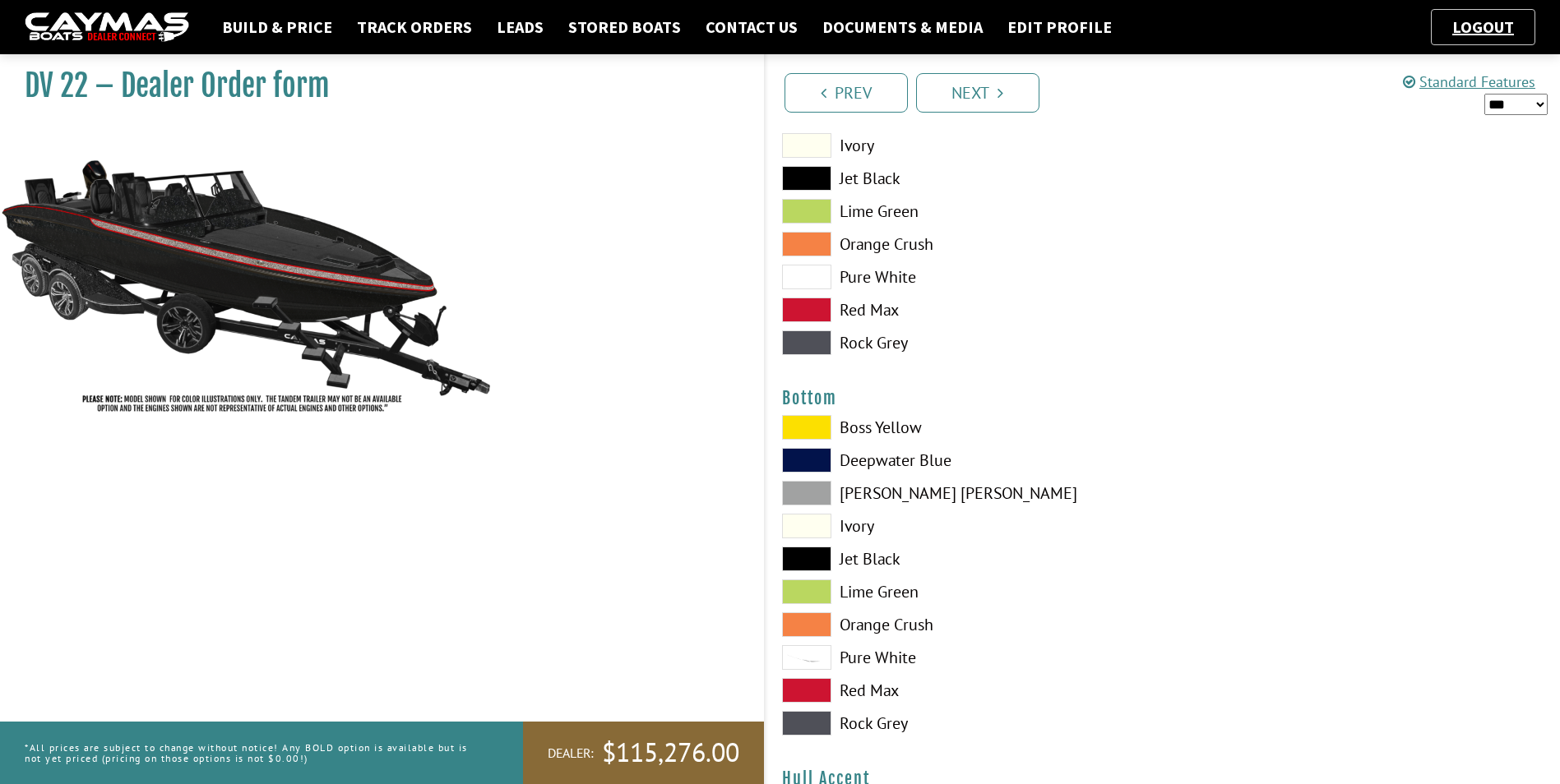
scroll to position [3699, 0]
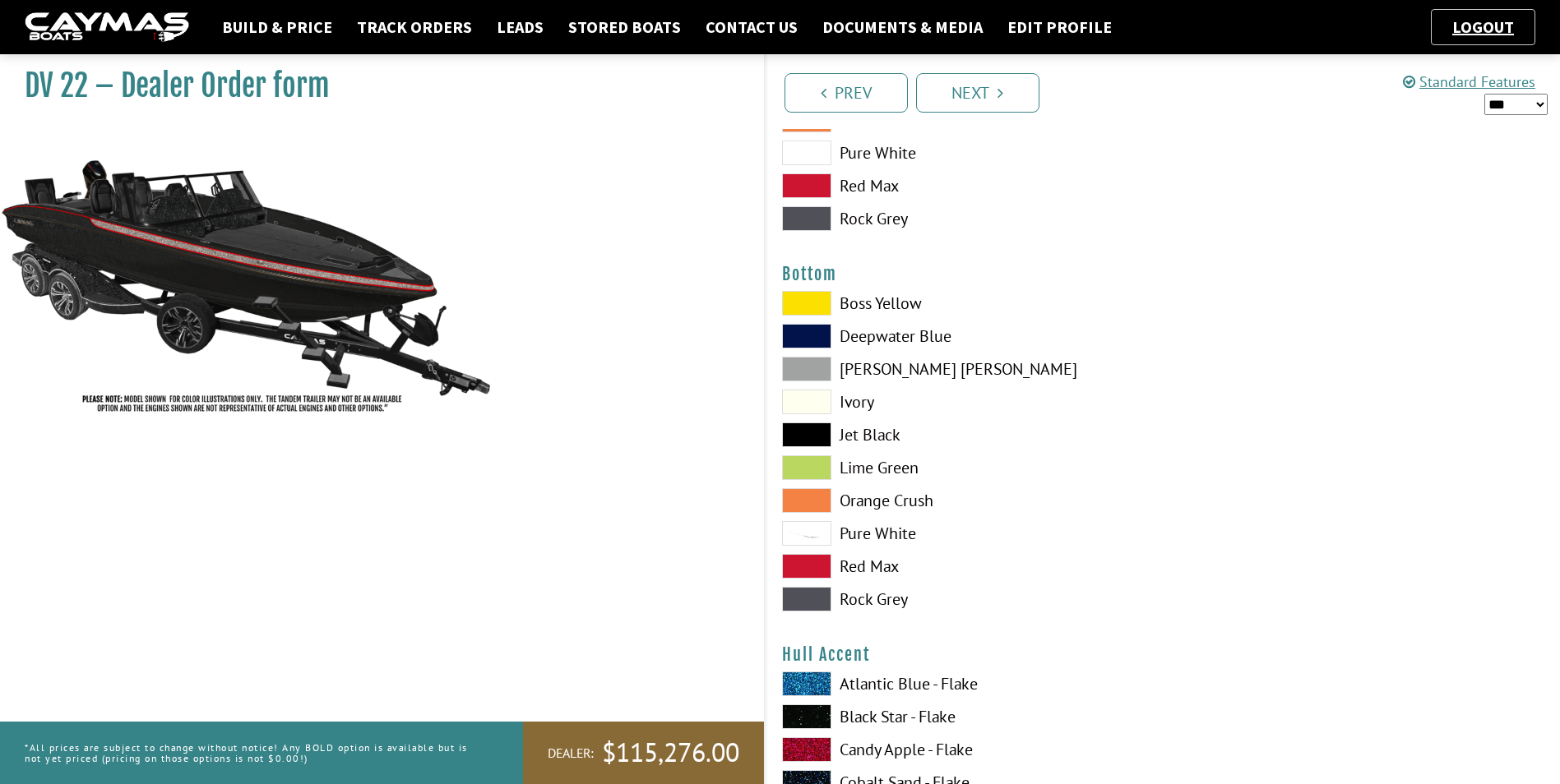
click at [814, 435] on span at bounding box center [807, 435] width 49 height 25
click at [821, 305] on span at bounding box center [807, 303] width 49 height 25
click at [813, 436] on span at bounding box center [807, 435] width 49 height 25
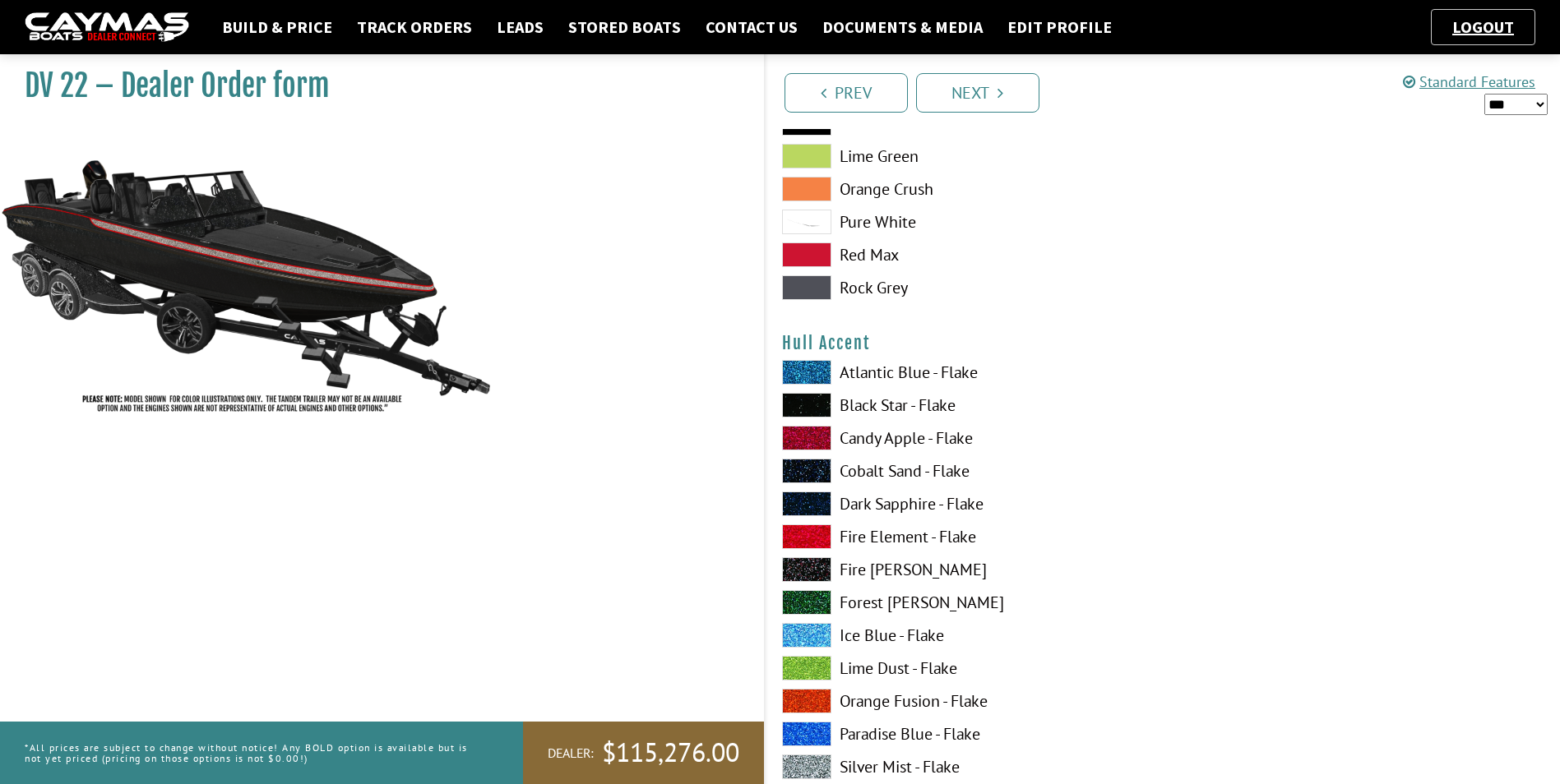
scroll to position [4028, 0]
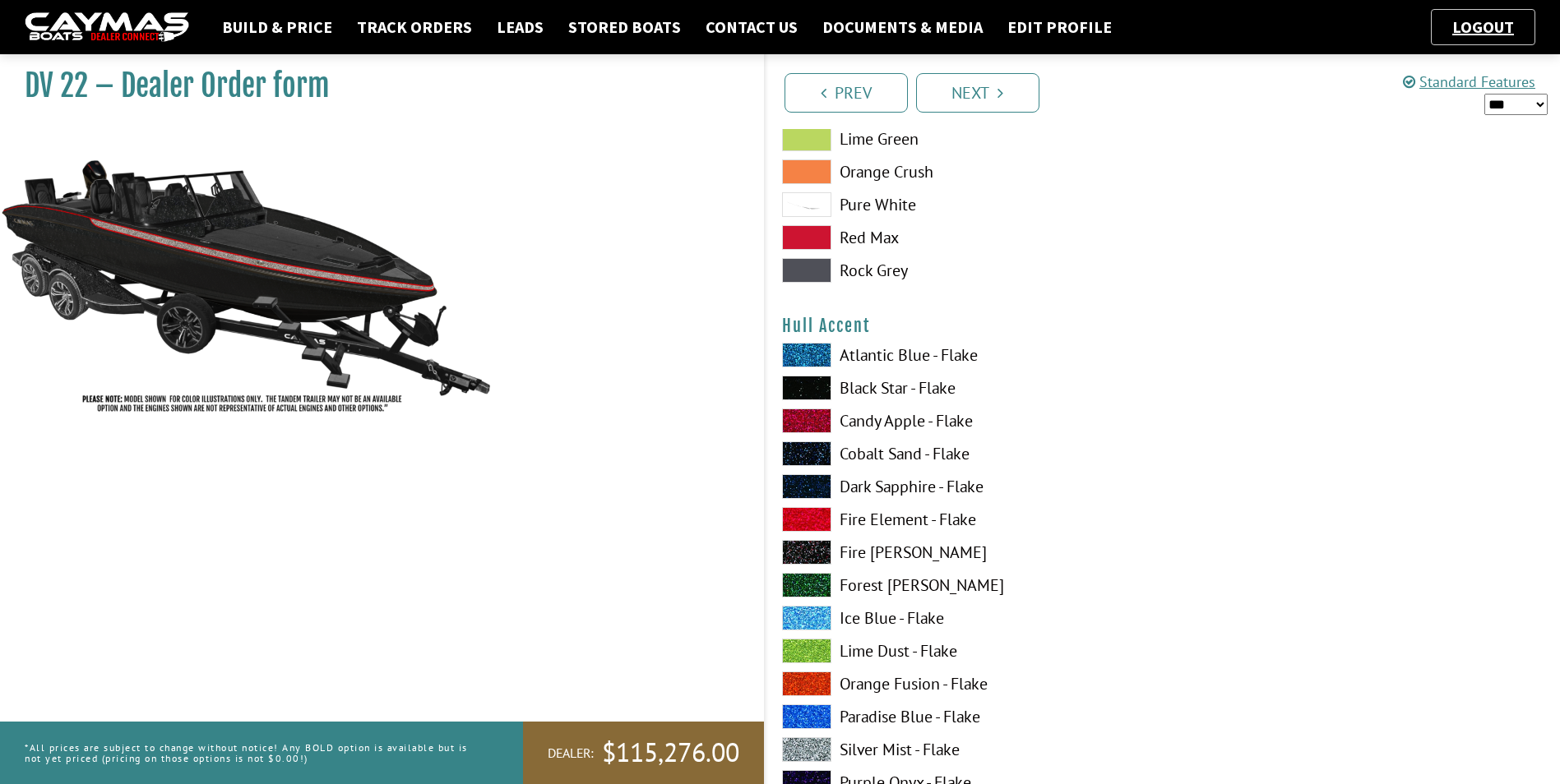
click at [807, 619] on span at bounding box center [807, 618] width 49 height 25
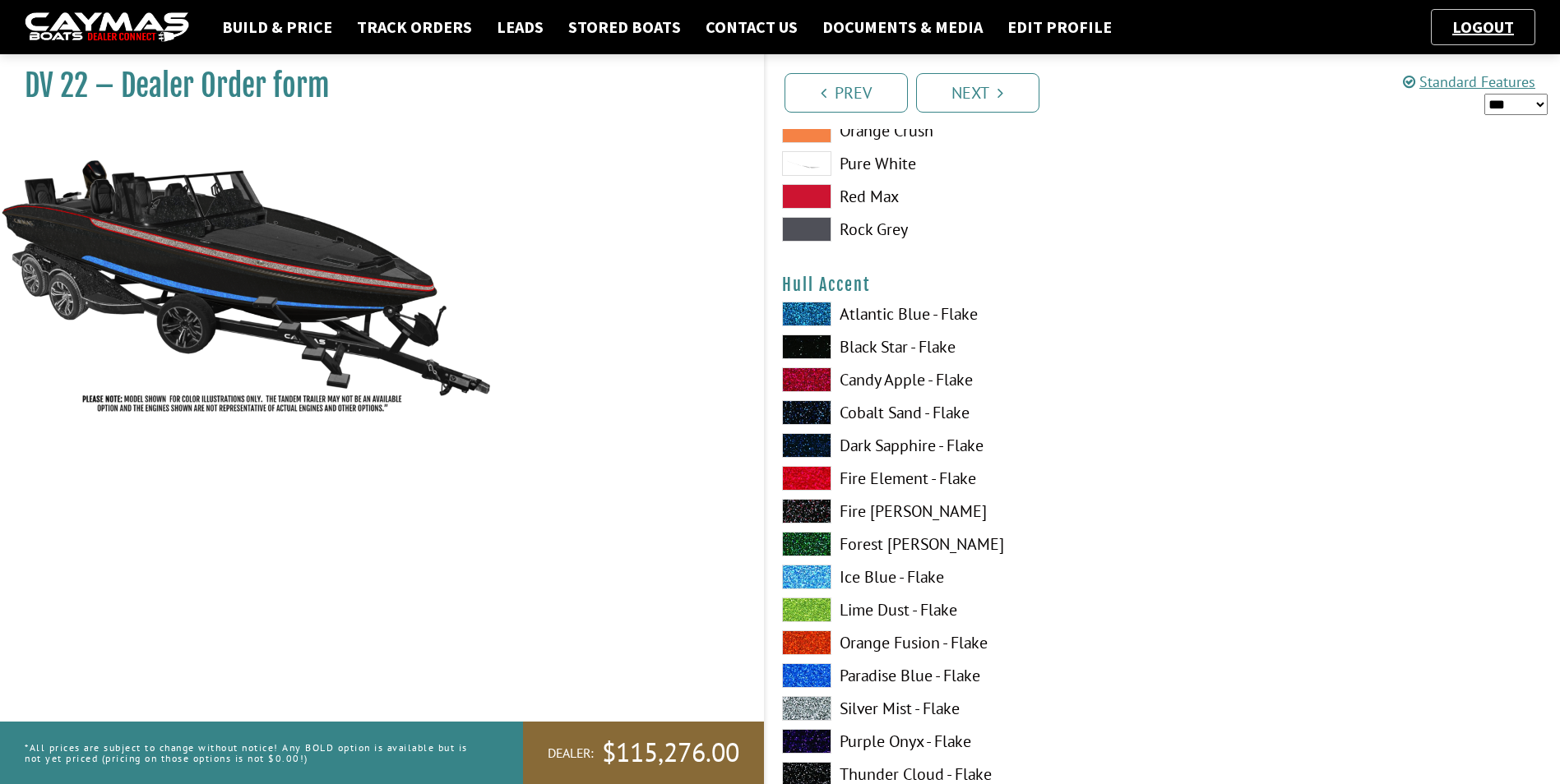
scroll to position [4110, 0]
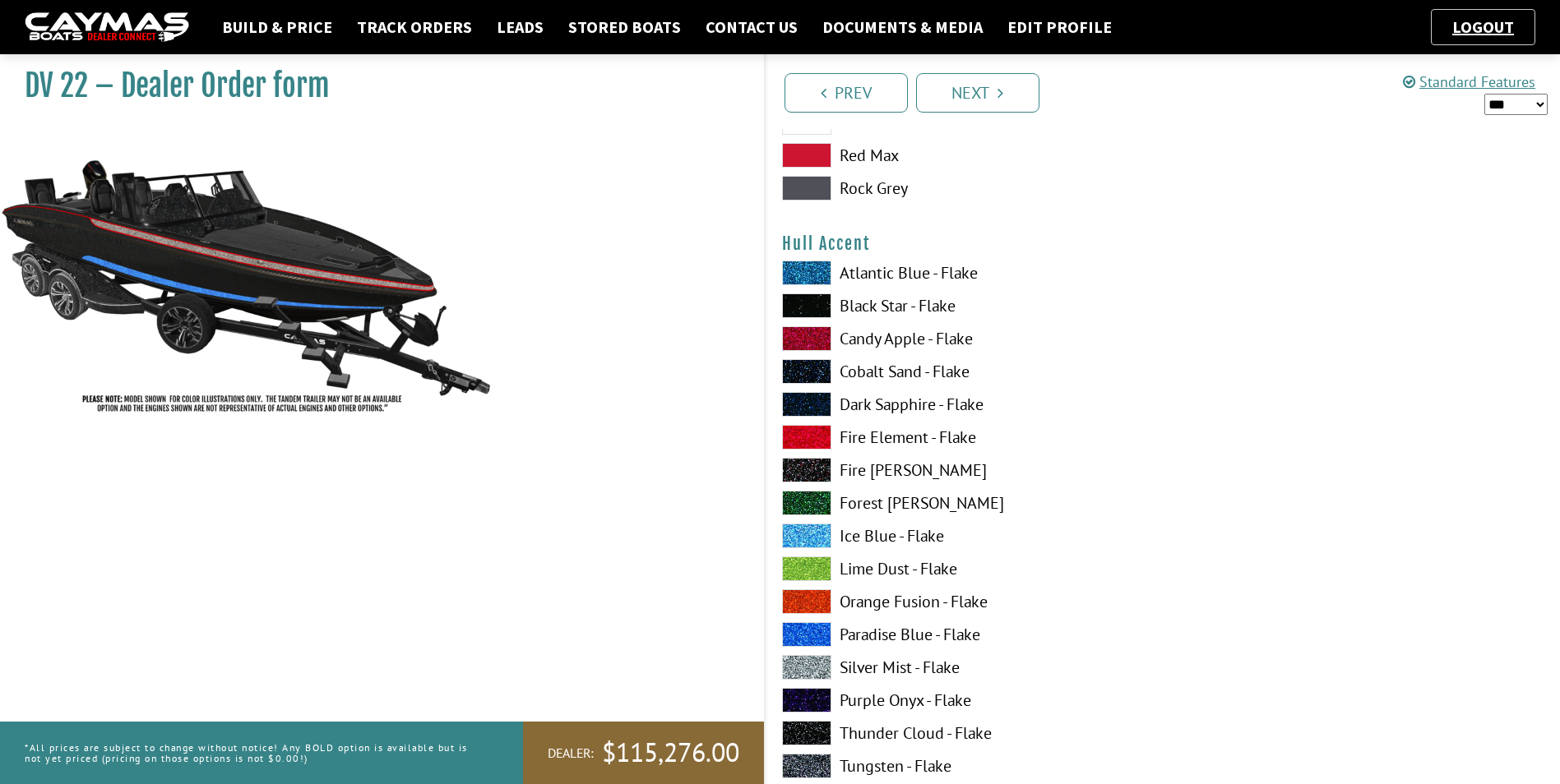
click at [822, 662] on span at bounding box center [807, 668] width 49 height 25
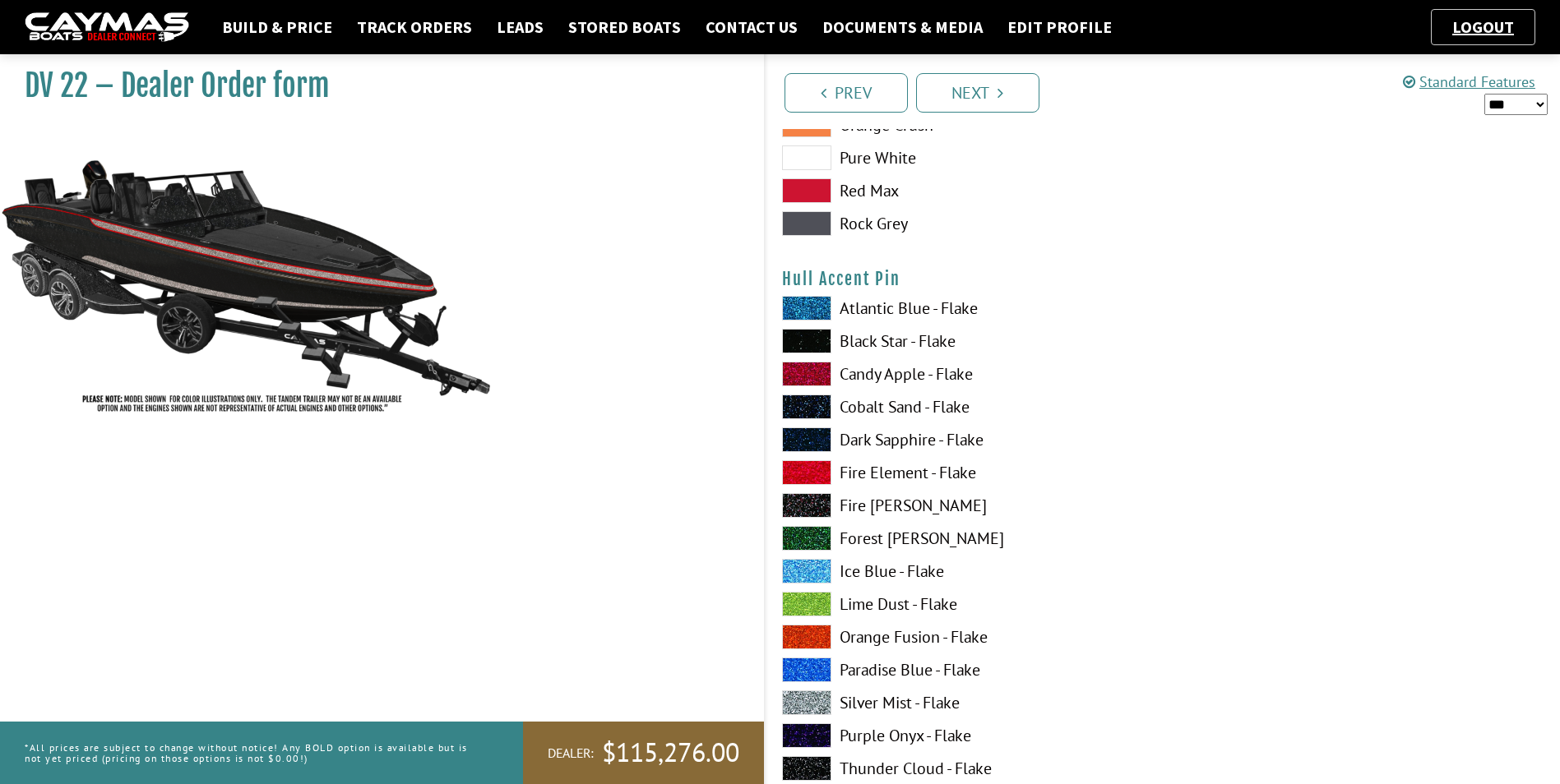
scroll to position [5260, 0]
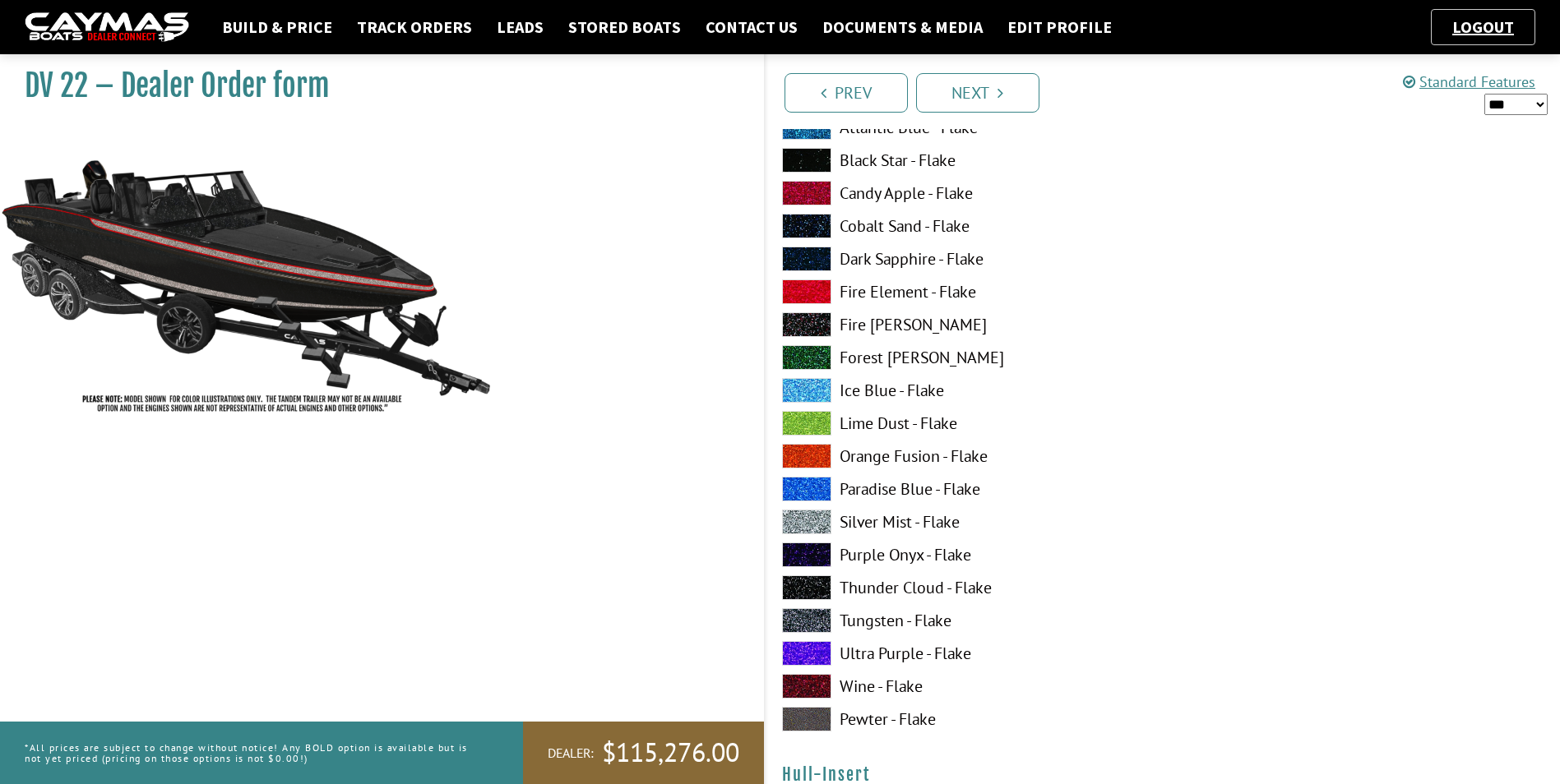
click at [818, 292] on span at bounding box center [807, 292] width 49 height 25
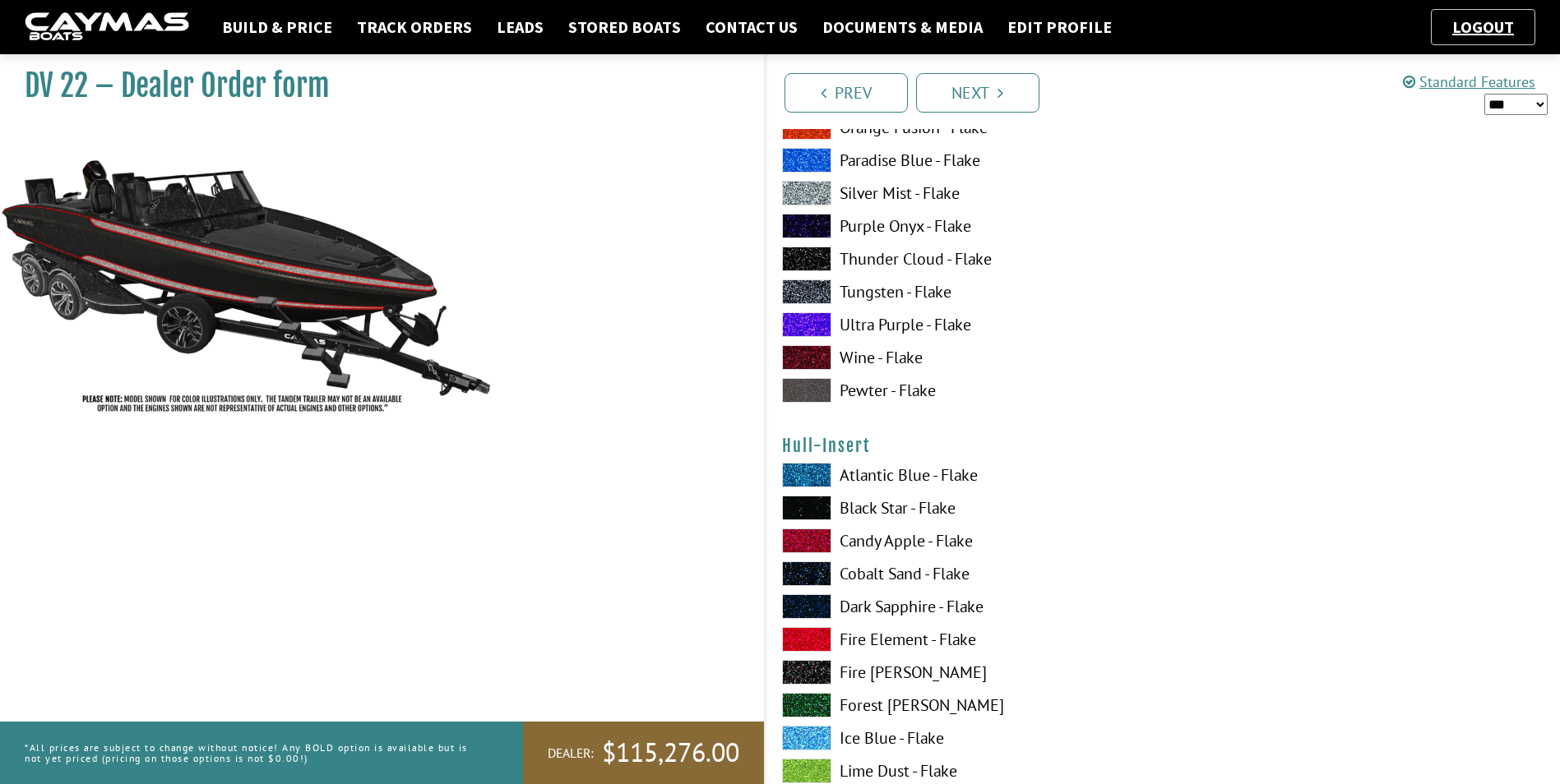
scroll to position [5753, 0]
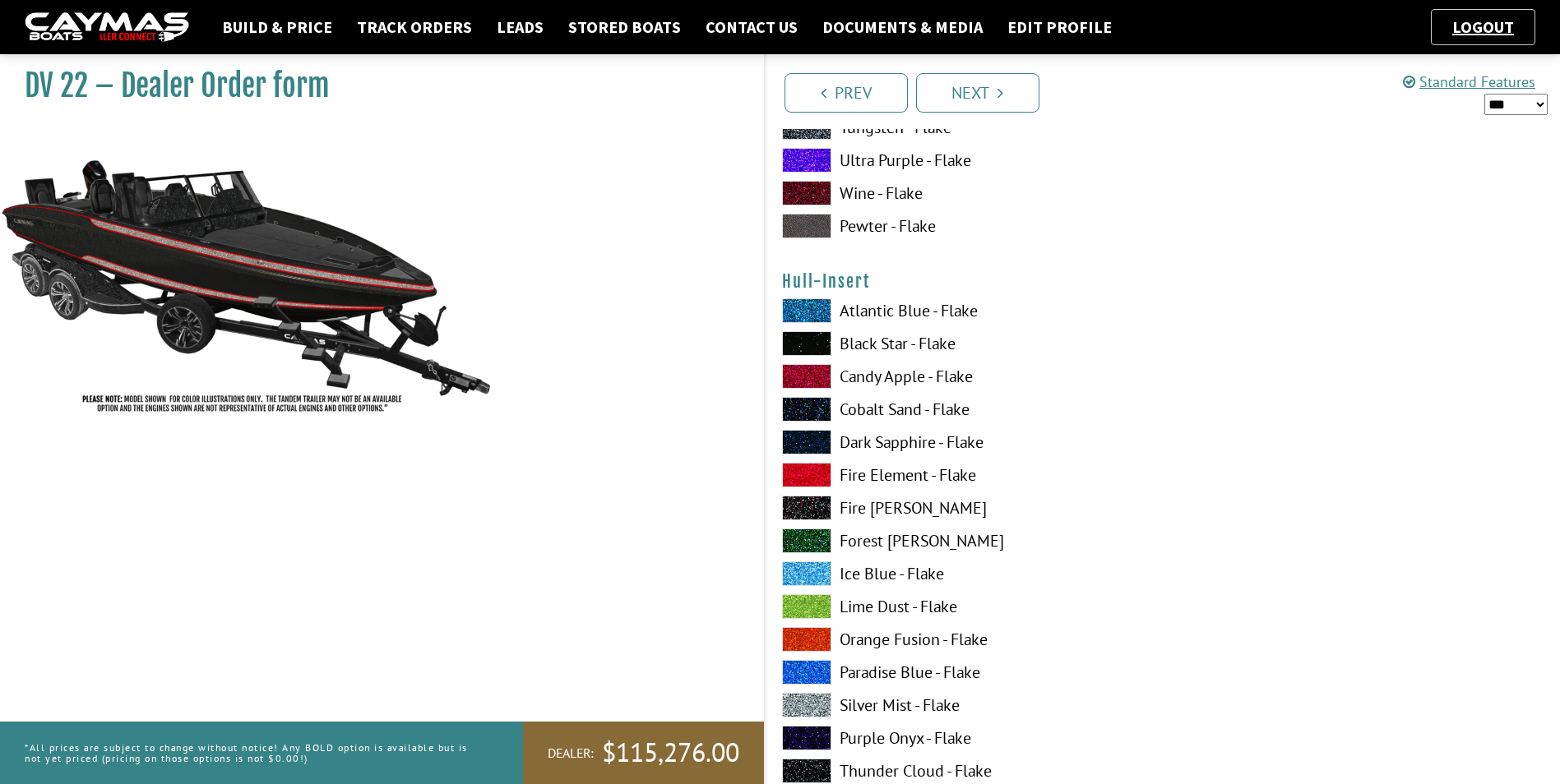
click at [814, 477] on span at bounding box center [807, 475] width 49 height 25
click at [813, 708] on span at bounding box center [807, 706] width 49 height 25
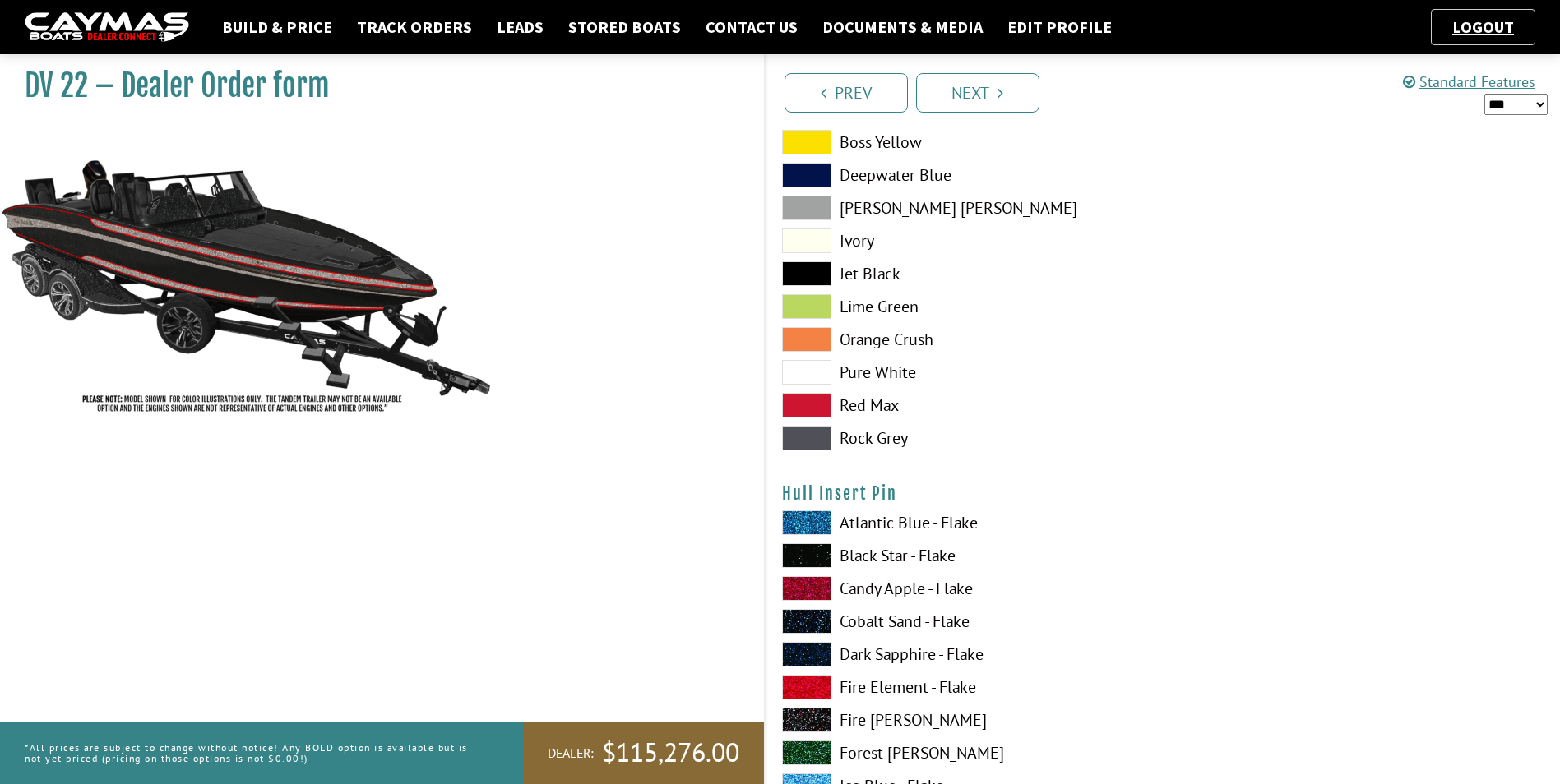
scroll to position [6576, 0]
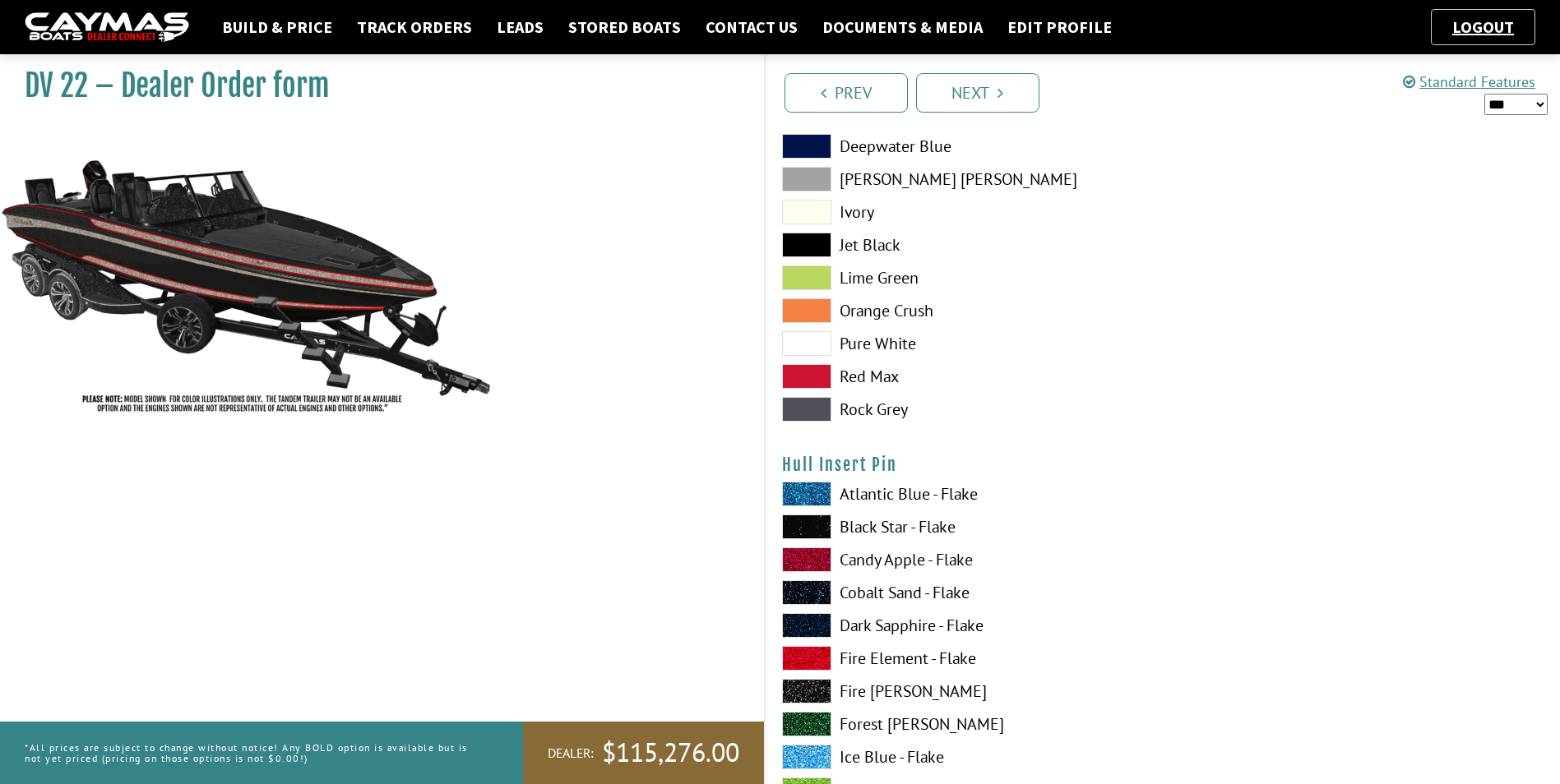
click at [809, 649] on span at bounding box center [807, 658] width 49 height 25
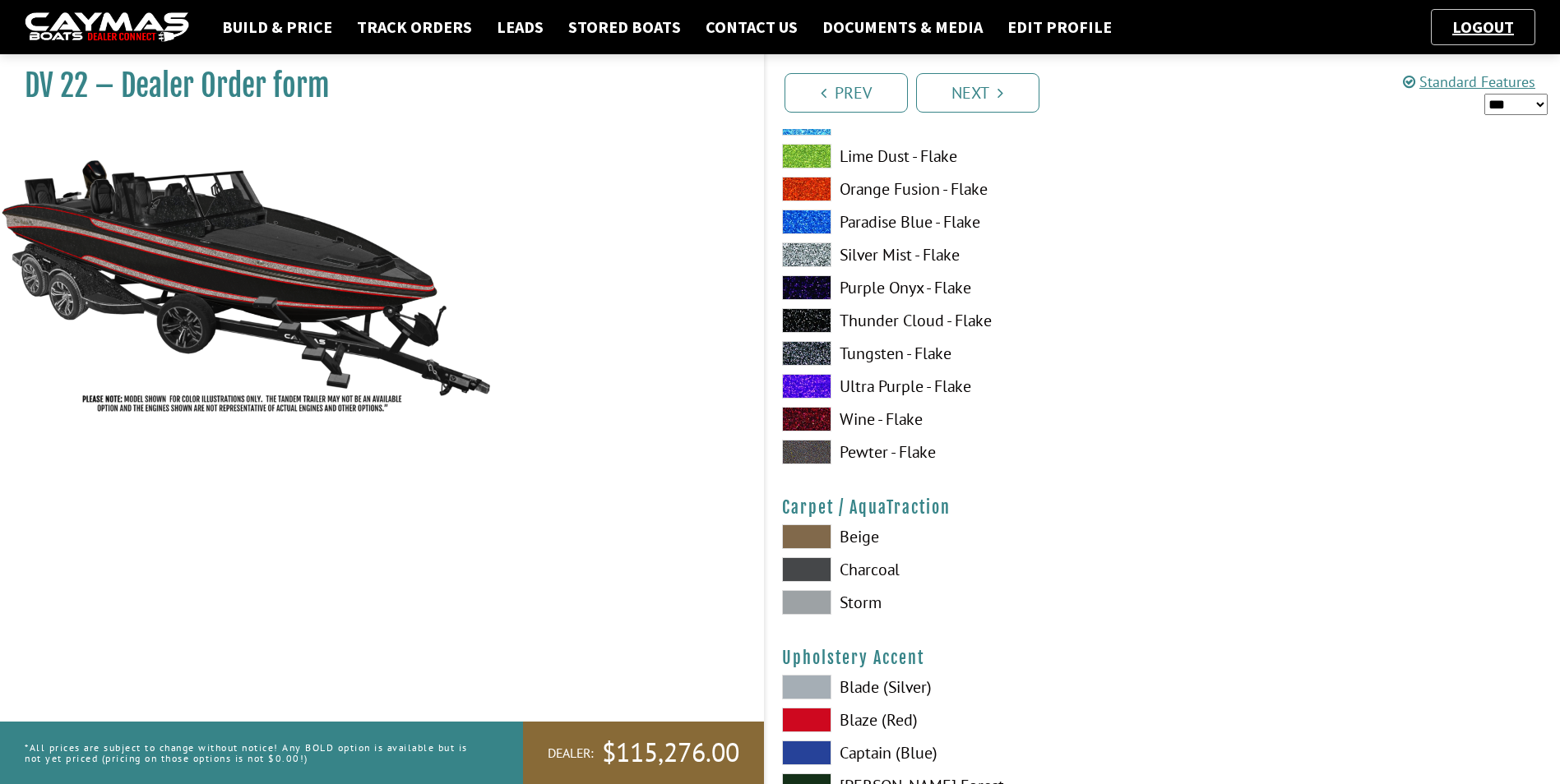
scroll to position [7316, 0]
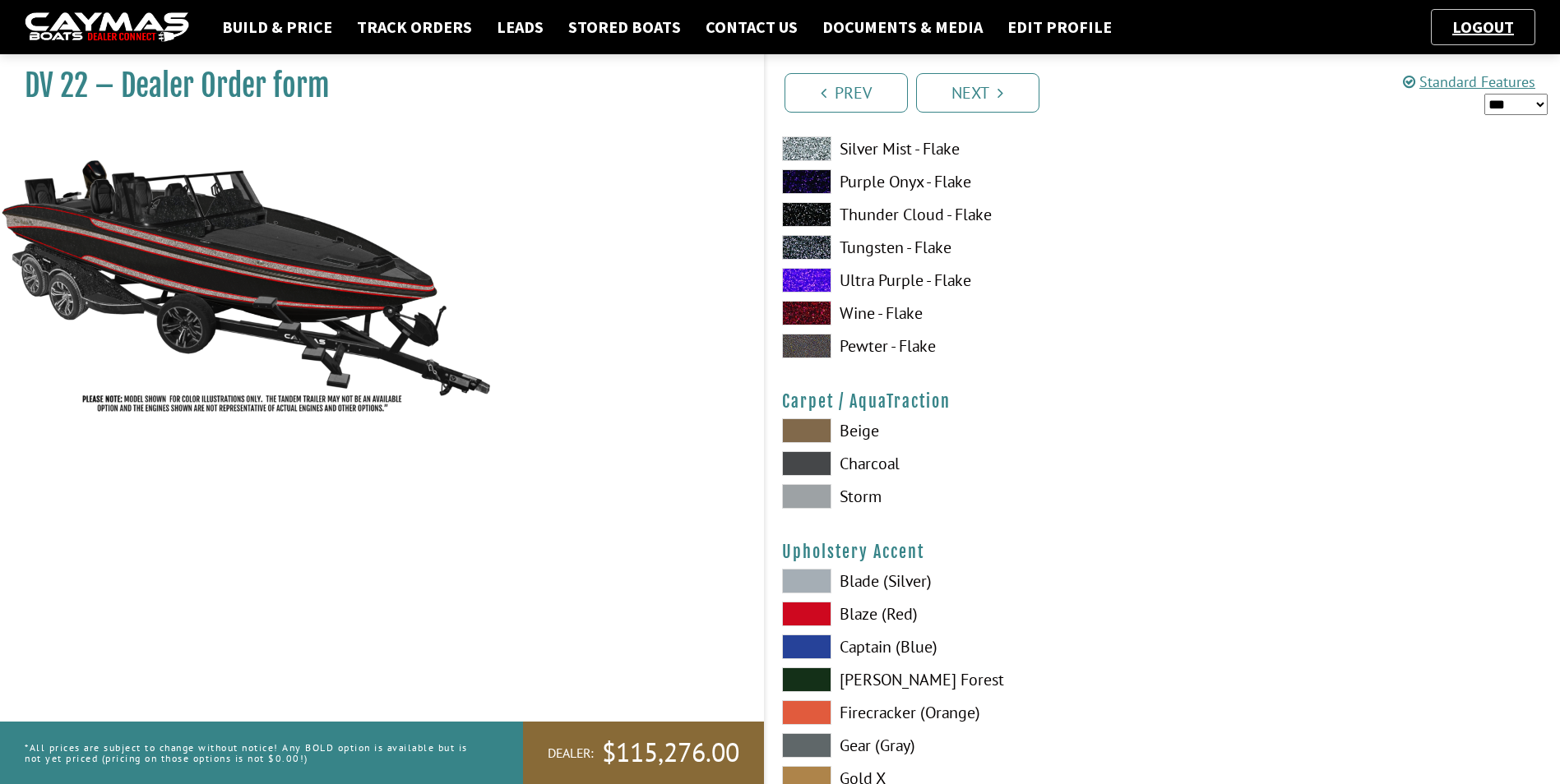
click at [811, 468] on span at bounding box center [807, 464] width 49 height 25
click at [821, 499] on span at bounding box center [807, 497] width 49 height 25
click at [820, 459] on span at bounding box center [807, 464] width 49 height 25
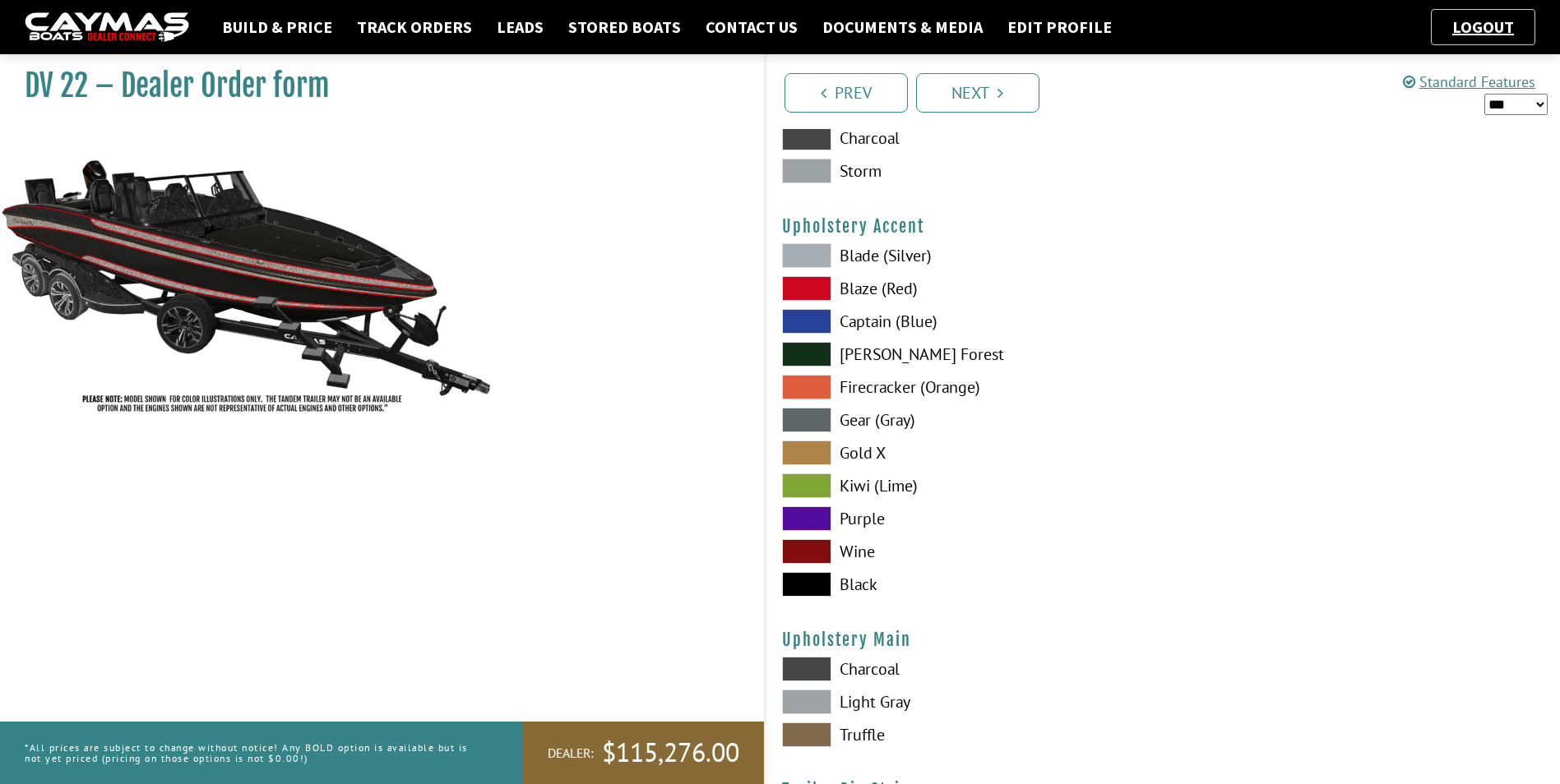
scroll to position [7644, 0]
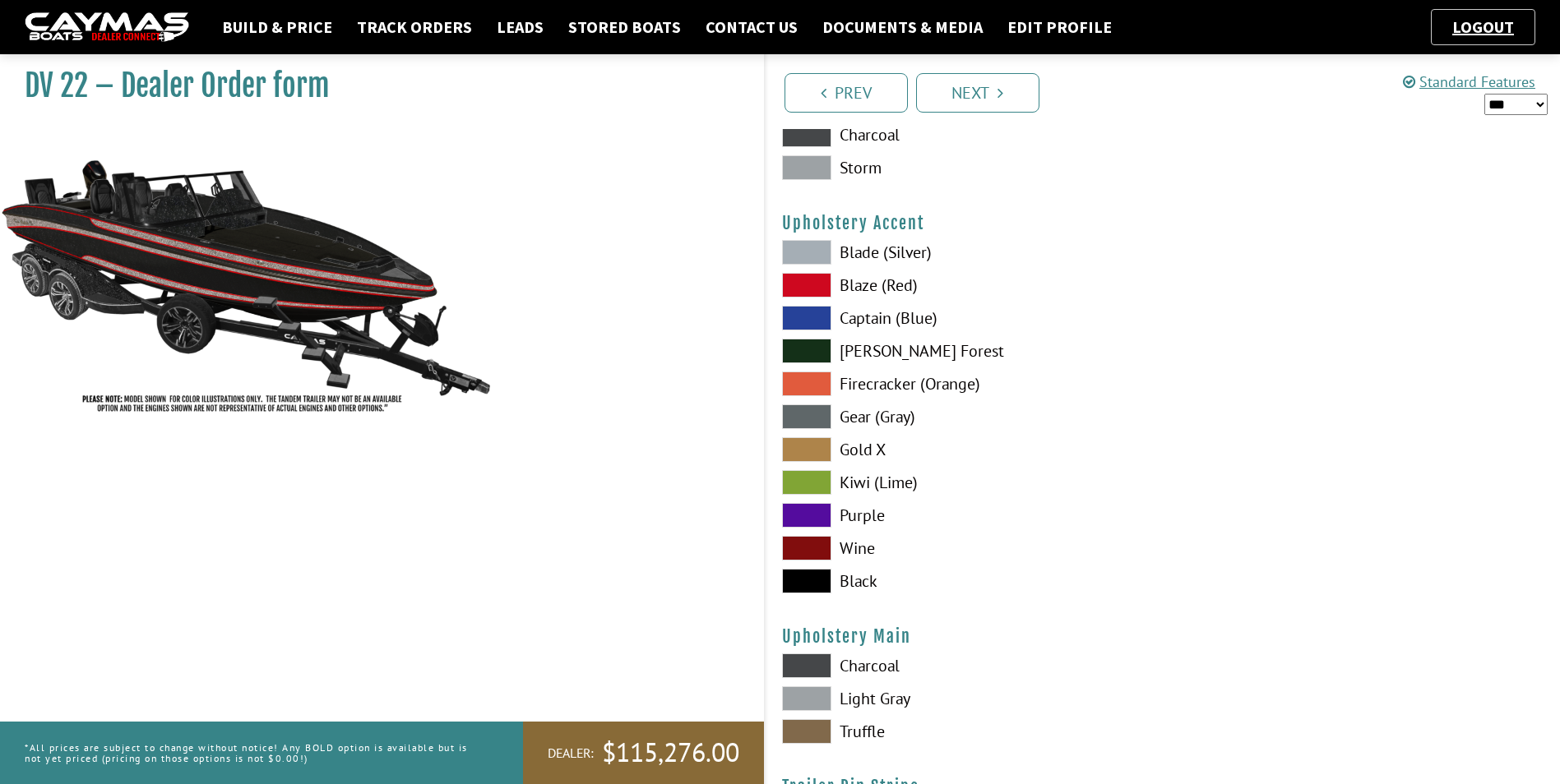
click at [807, 283] on span at bounding box center [807, 285] width 49 height 25
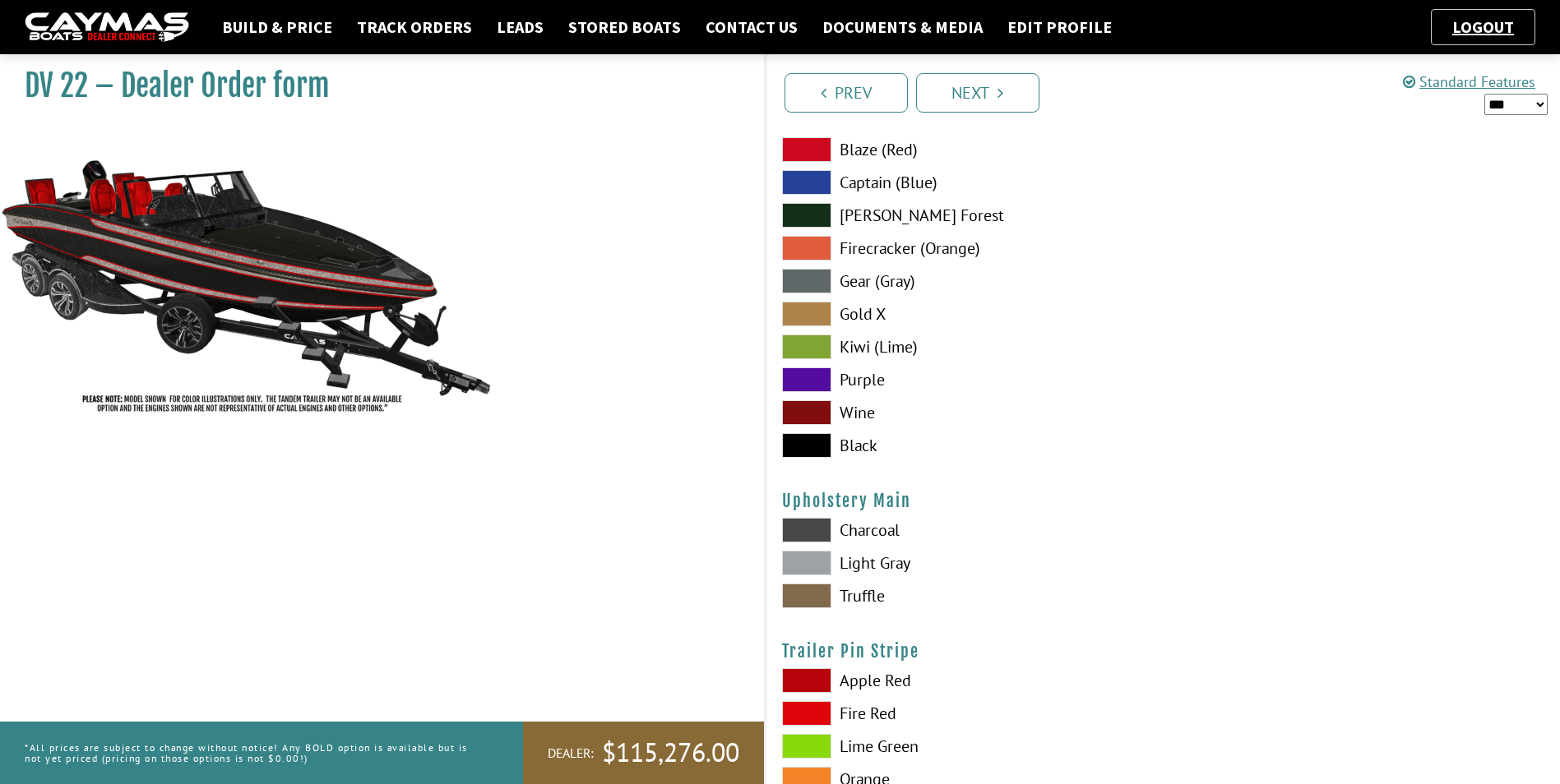
scroll to position [7809, 0]
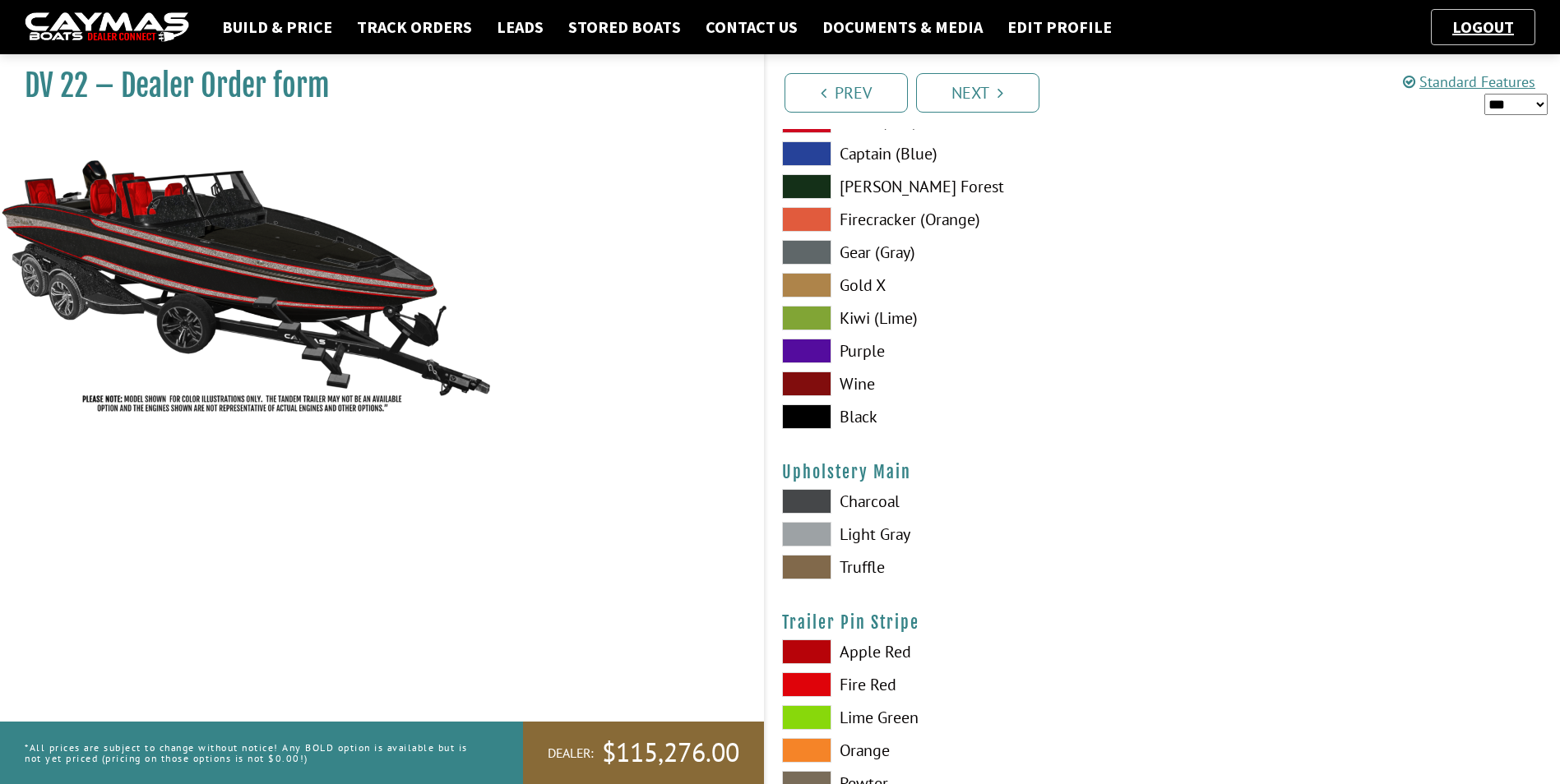
click at [808, 502] on span at bounding box center [807, 502] width 49 height 25
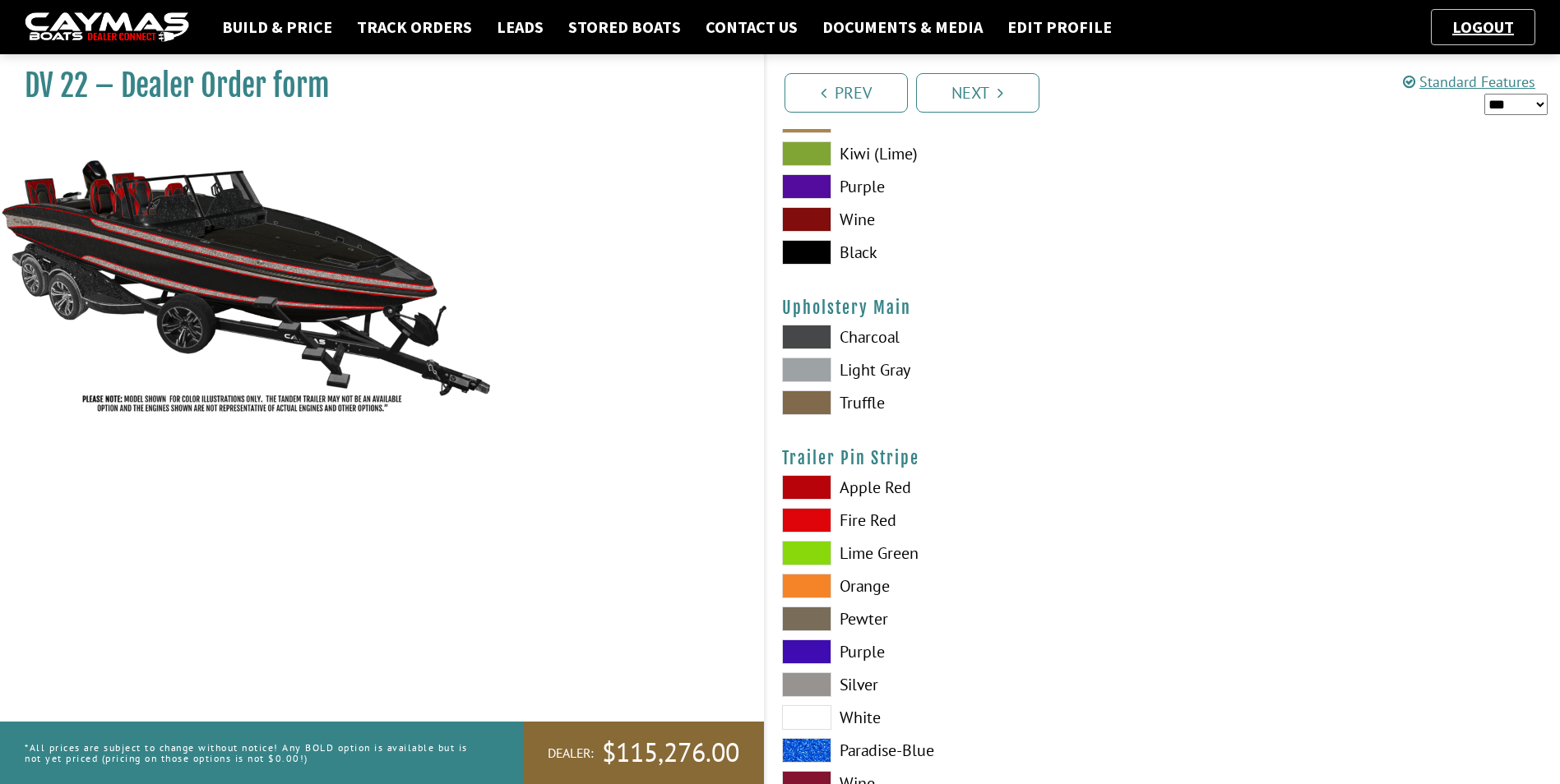
scroll to position [8034, 0]
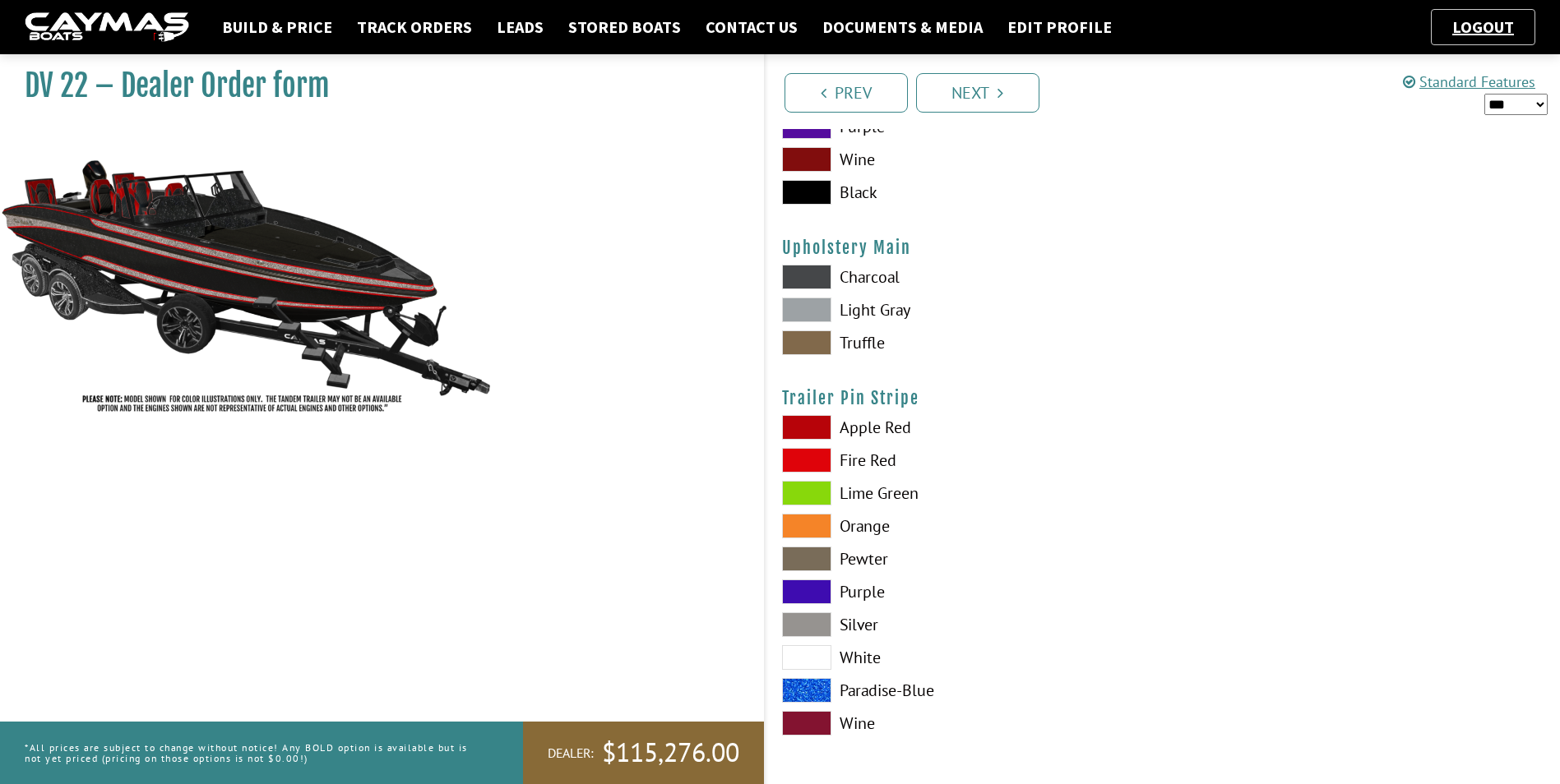
click at [819, 428] on span at bounding box center [807, 427] width 49 height 25
click at [816, 466] on span at bounding box center [807, 460] width 49 height 25
click at [993, 102] on link "Next" at bounding box center [977, 93] width 124 height 40
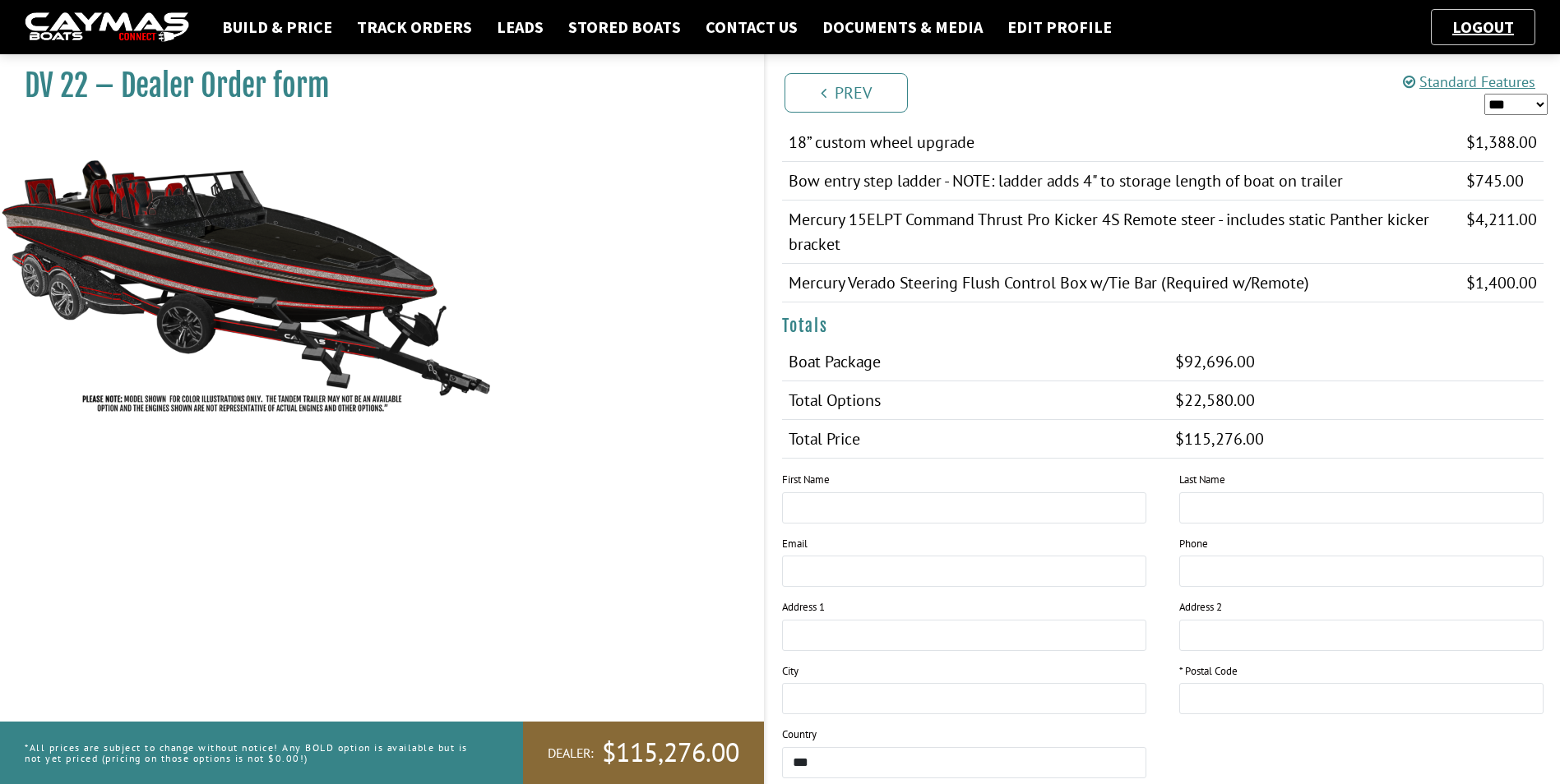
scroll to position [1979, 0]
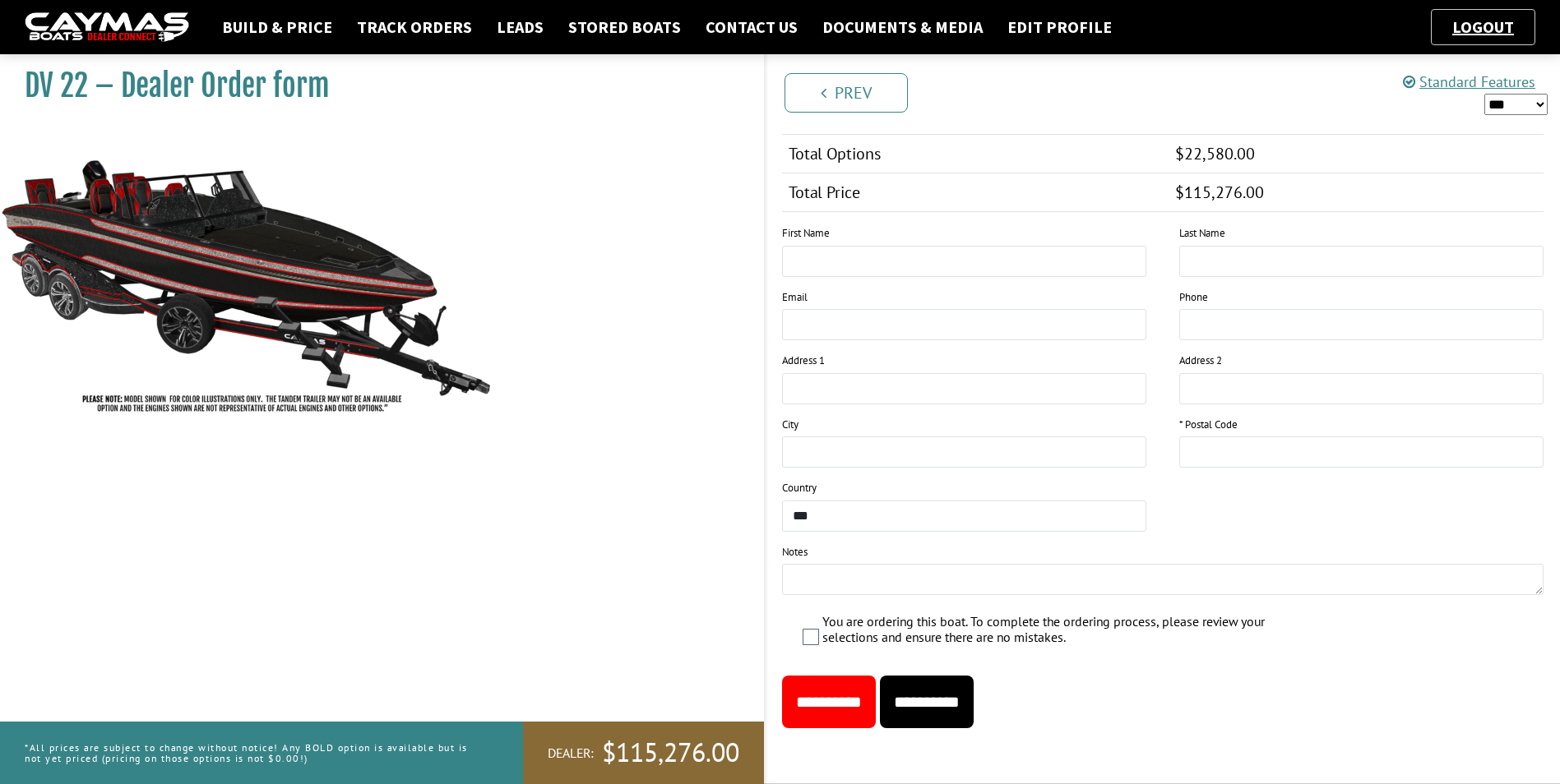
click at [973, 713] on input "**********" at bounding box center [926, 702] width 94 height 53
type input "*****"
click at [973, 697] on input "**********" at bounding box center [926, 702] width 94 height 53
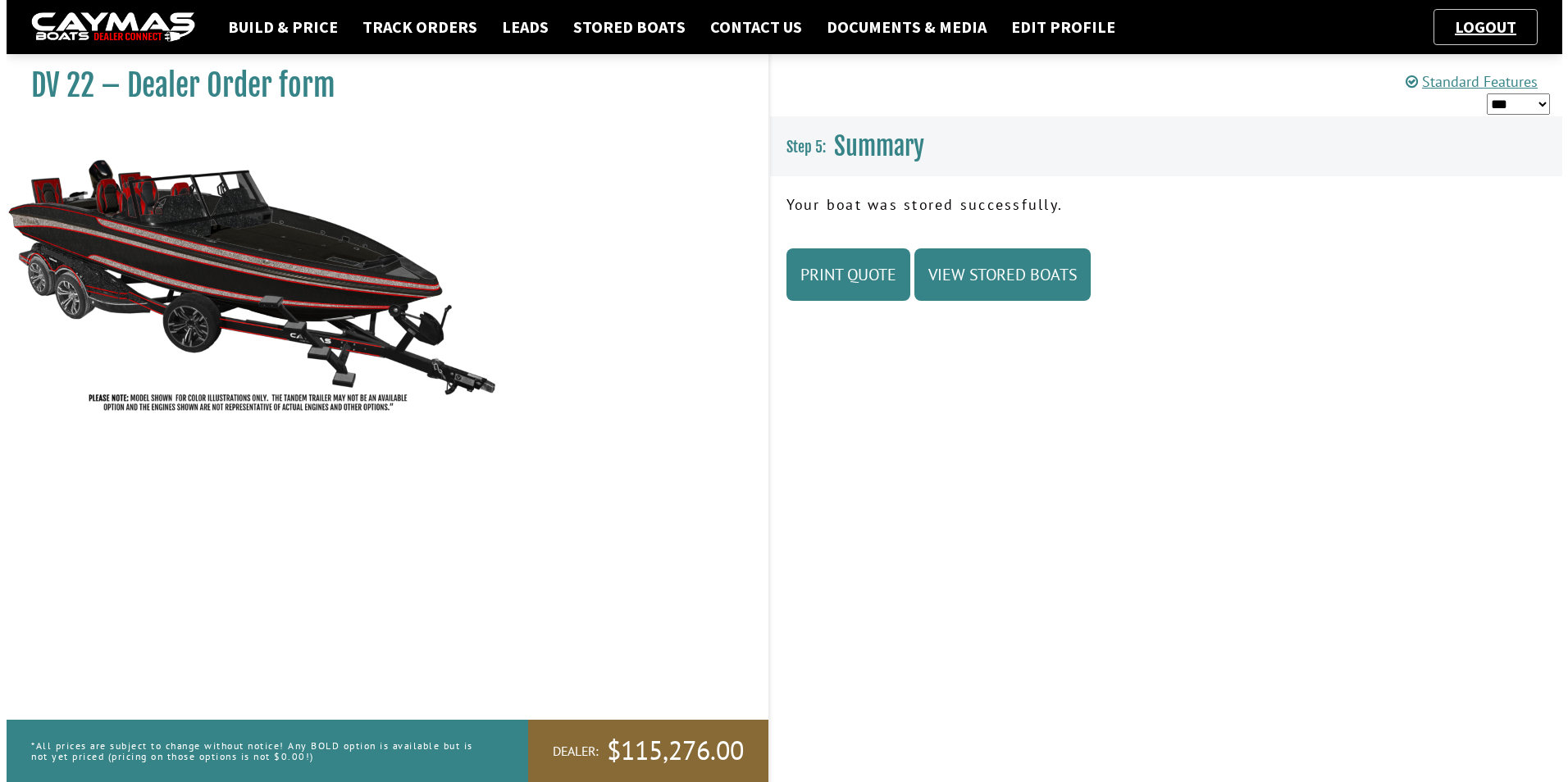
scroll to position [0, 0]
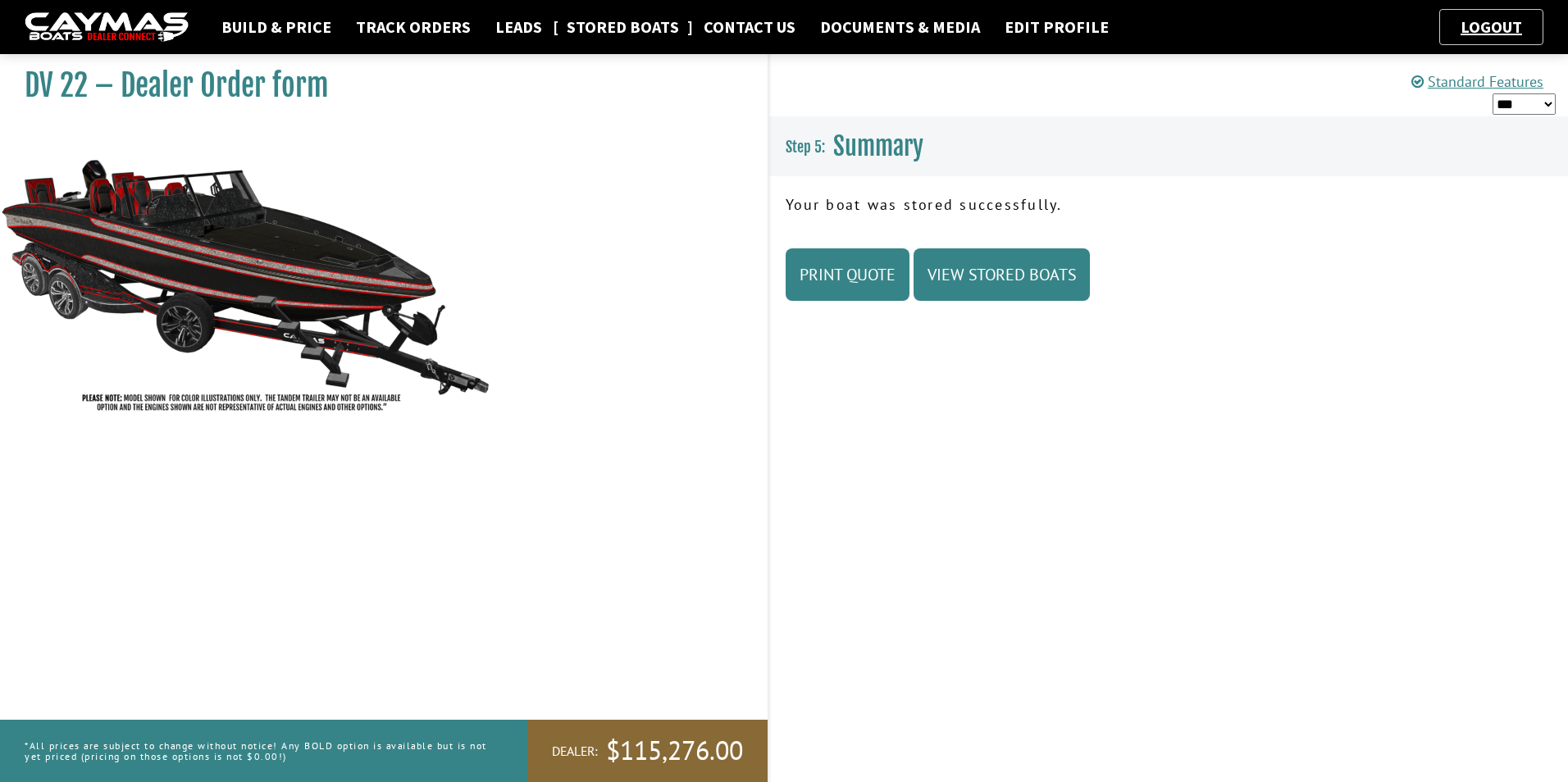
click at [612, 25] on link "Stored Boats" at bounding box center [623, 26] width 129 height 22
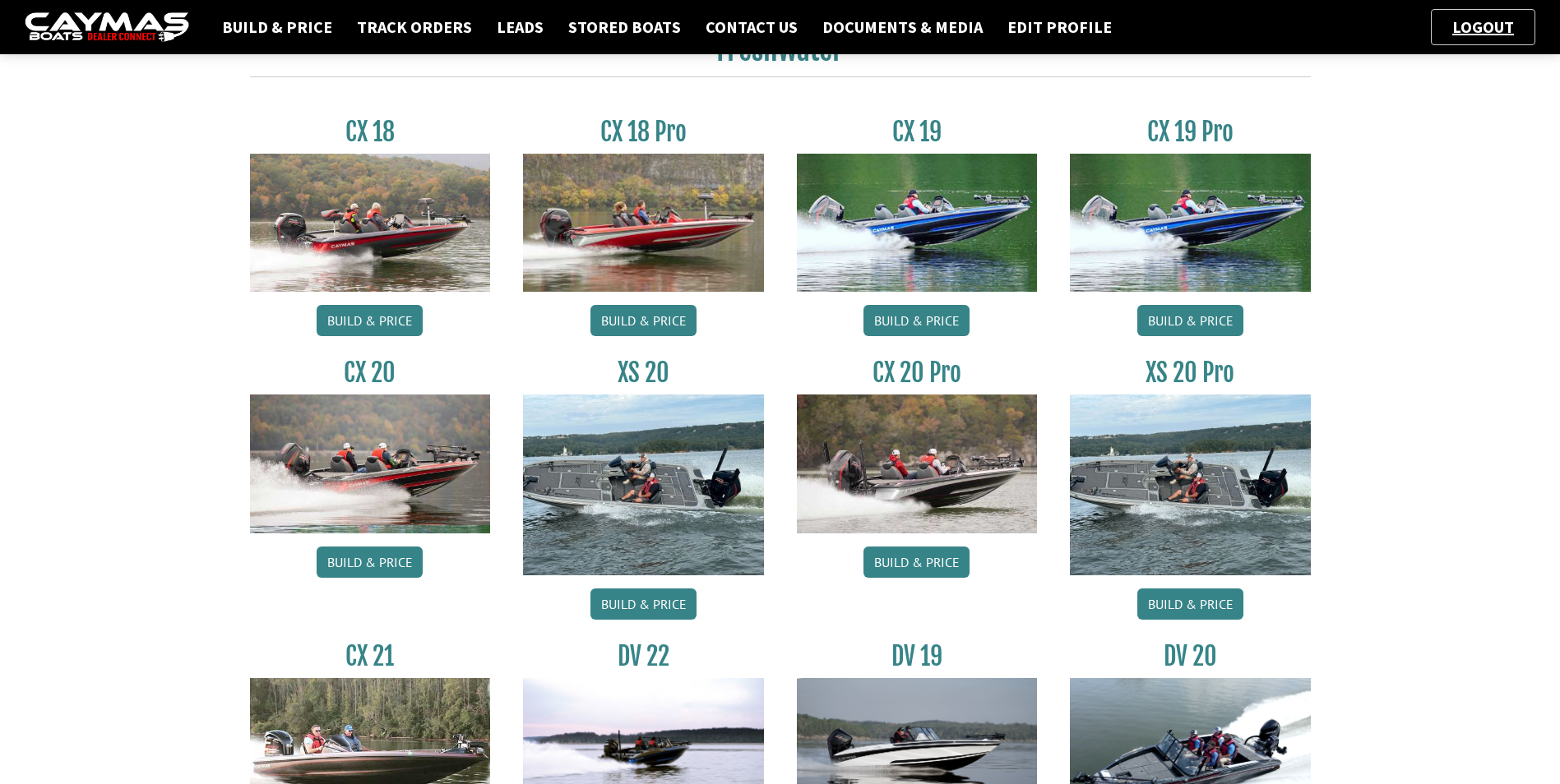
scroll to position [329, 0]
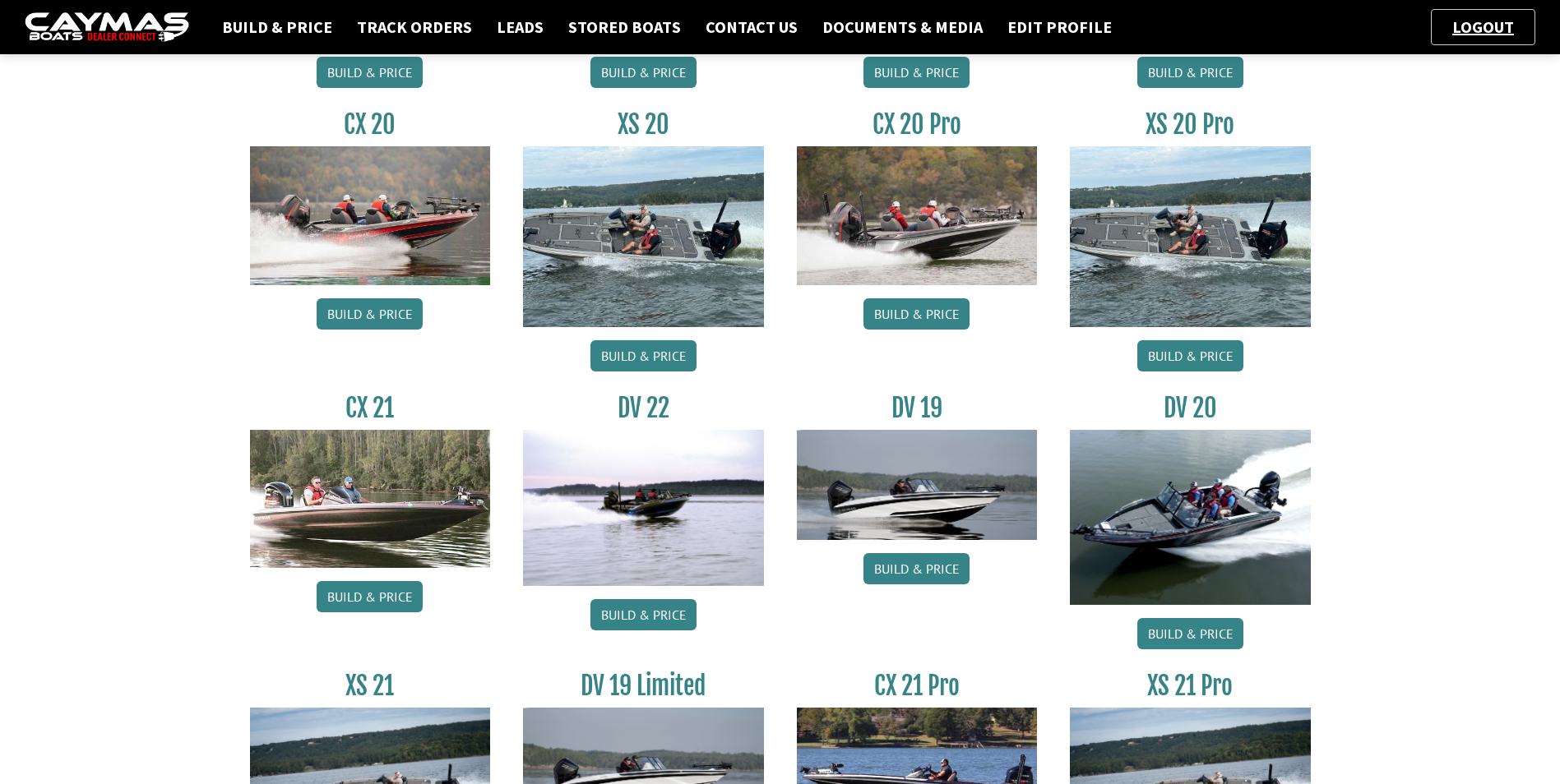
click at [912, 491] on img at bounding box center [917, 485] width 241 height 111
click at [922, 582] on link "Build & Price" at bounding box center [917, 569] width 106 height 31
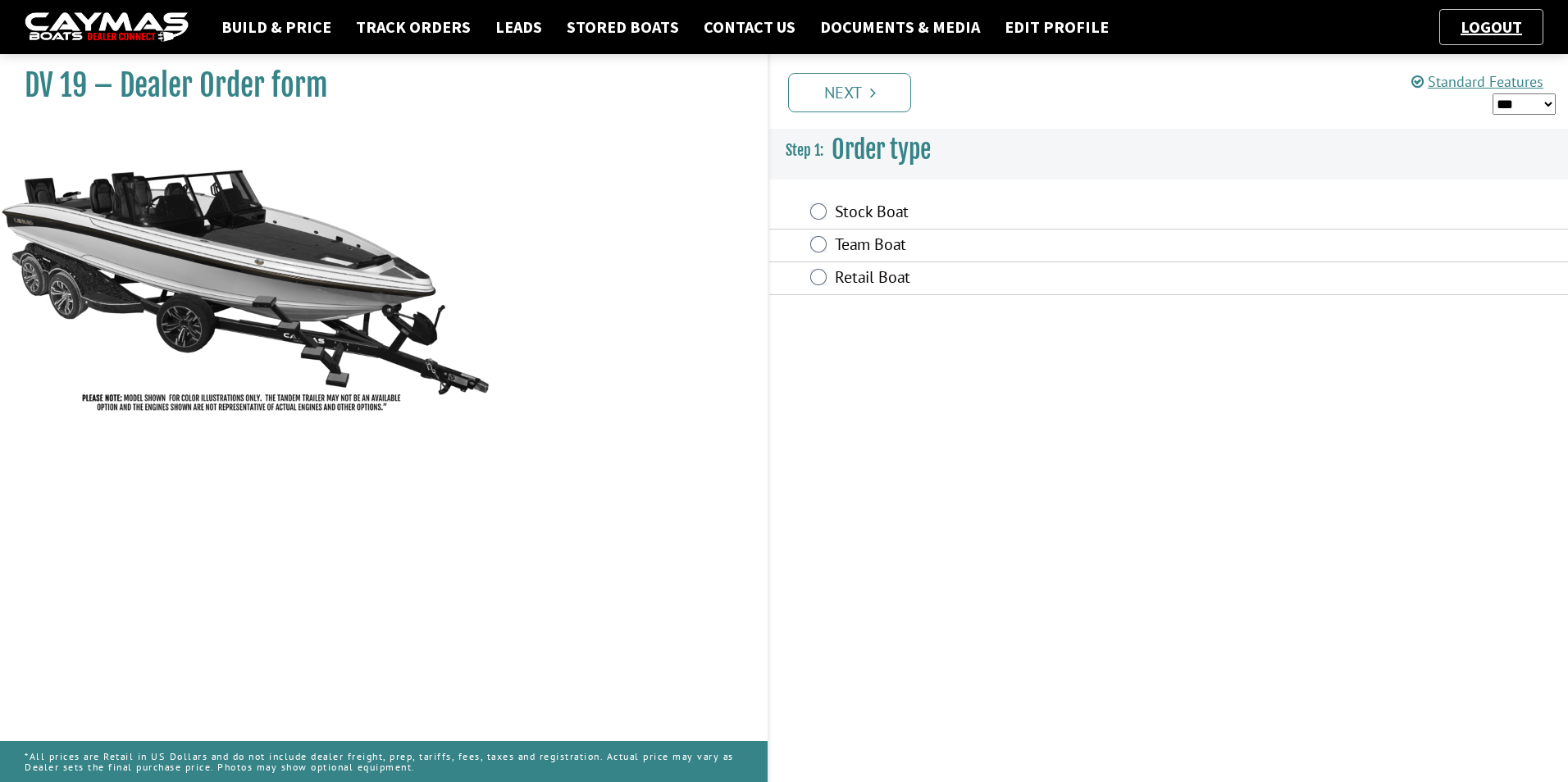
click at [82, 22] on img at bounding box center [106, 27] width 164 height 30
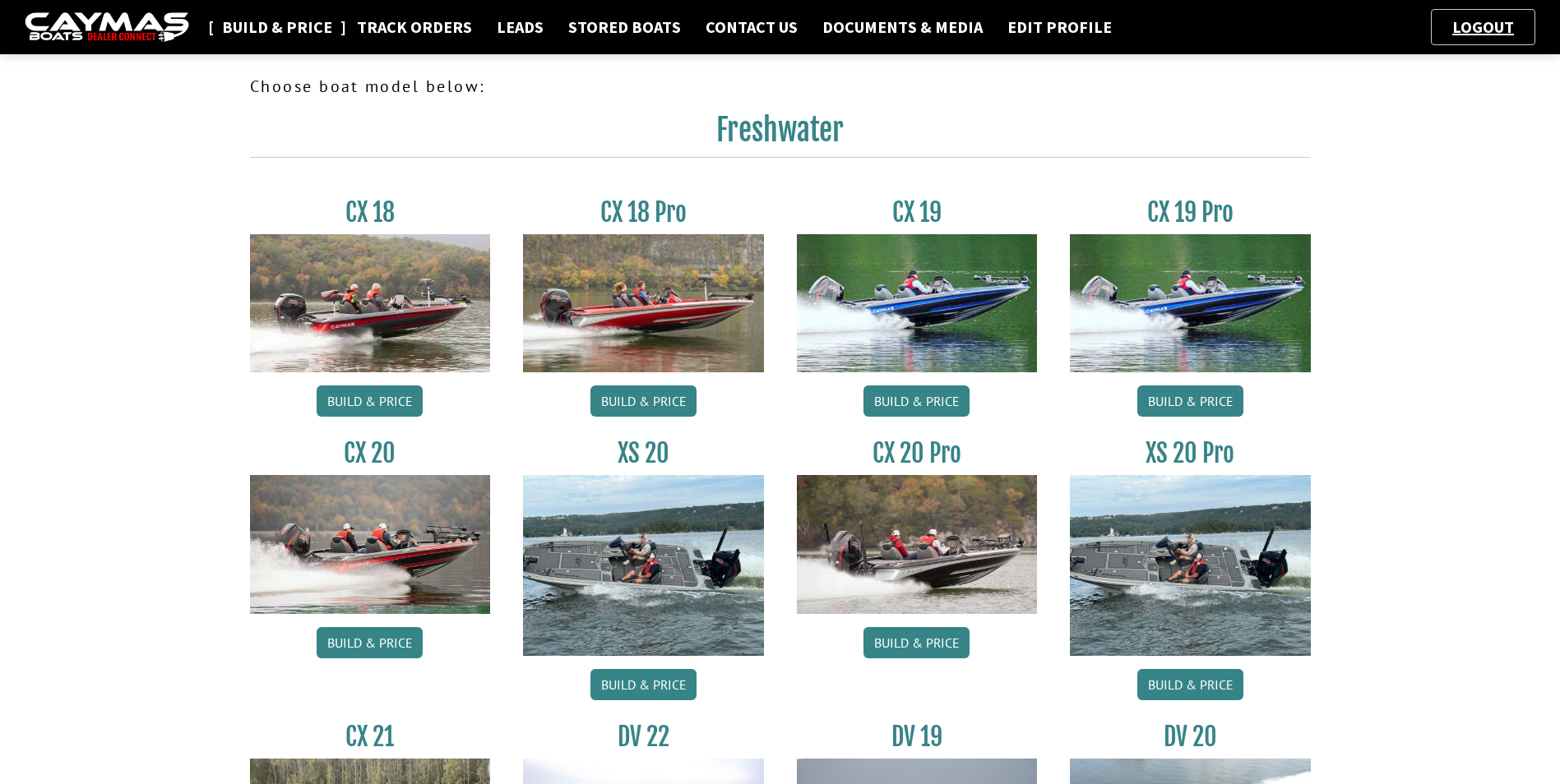
click at [294, 22] on link "Build & Price" at bounding box center [277, 26] width 127 height 22
click at [282, 27] on link "Build & Price" at bounding box center [277, 26] width 127 height 22
